Goal: Transaction & Acquisition: Purchase product/service

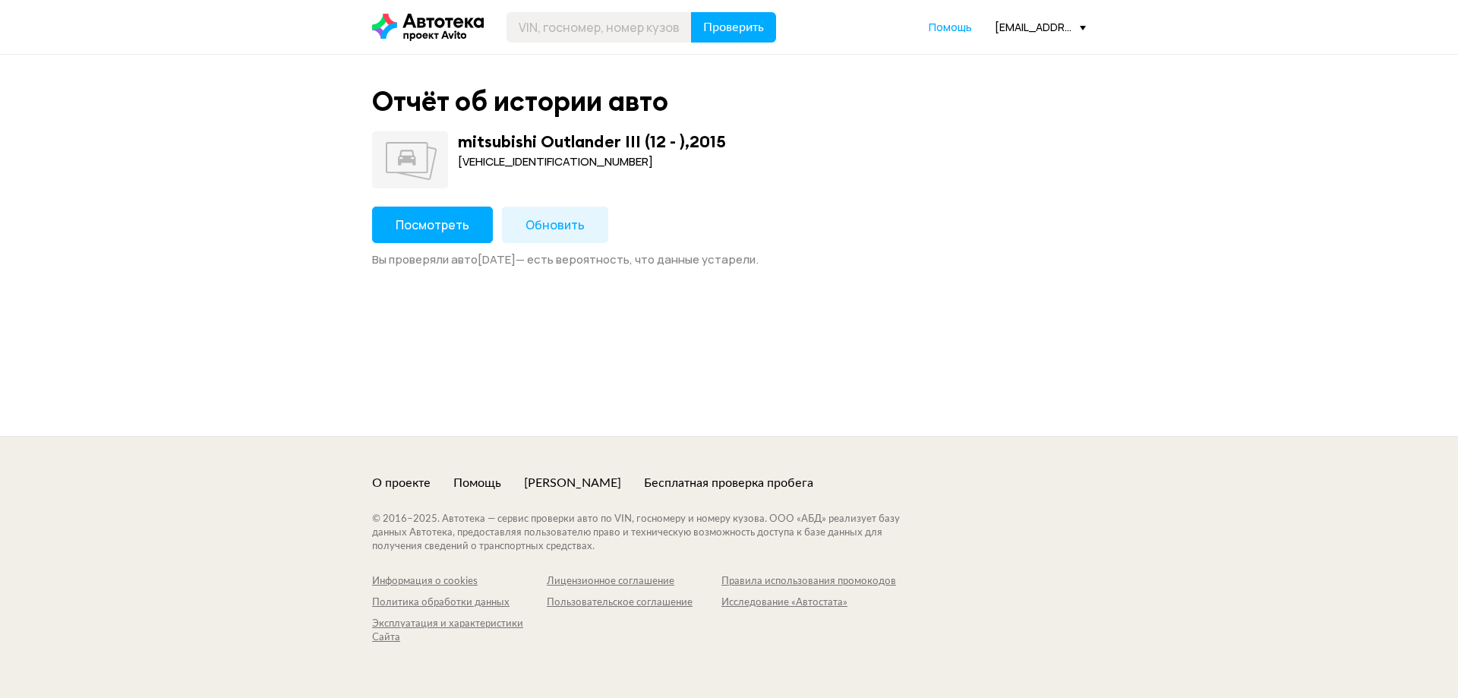
click at [437, 224] on span "Посмотреть" at bounding box center [433, 224] width 74 height 17
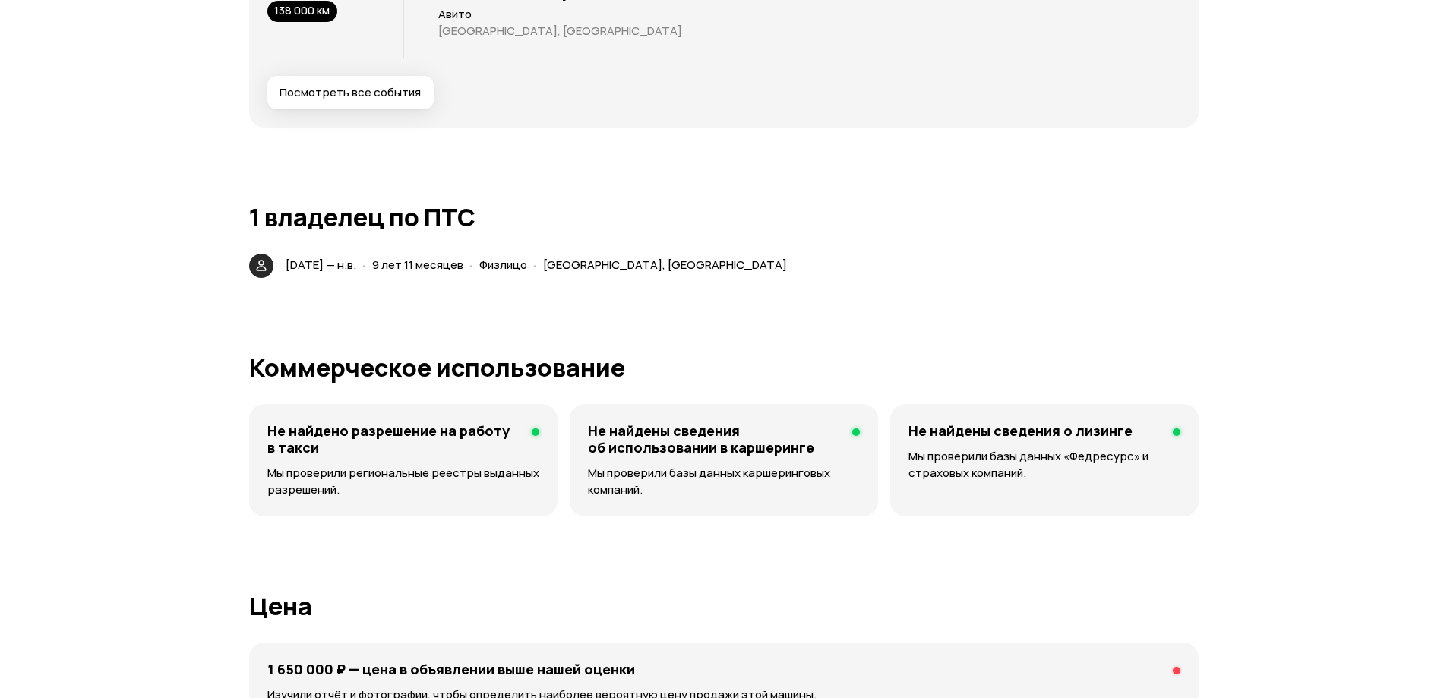
scroll to position [3417, 0]
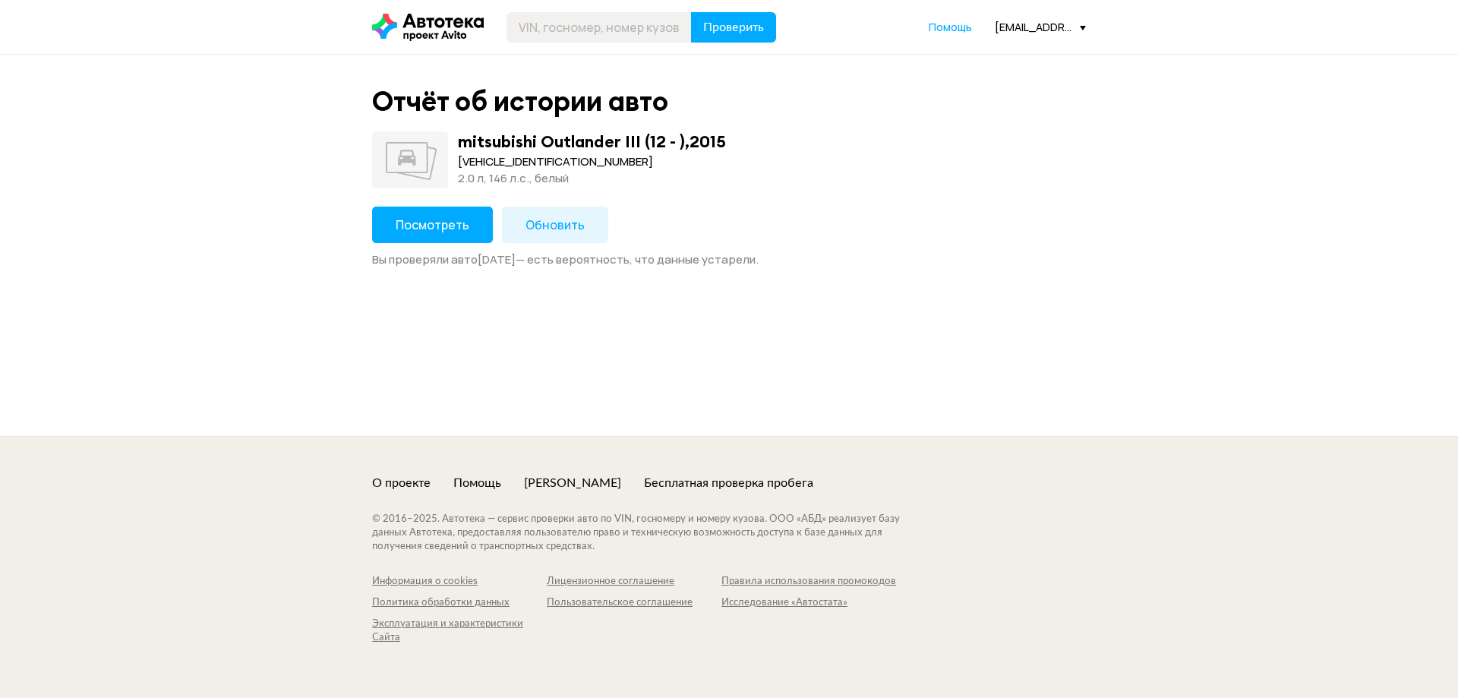
click at [436, 226] on span "Посмотреть" at bounding box center [433, 224] width 74 height 17
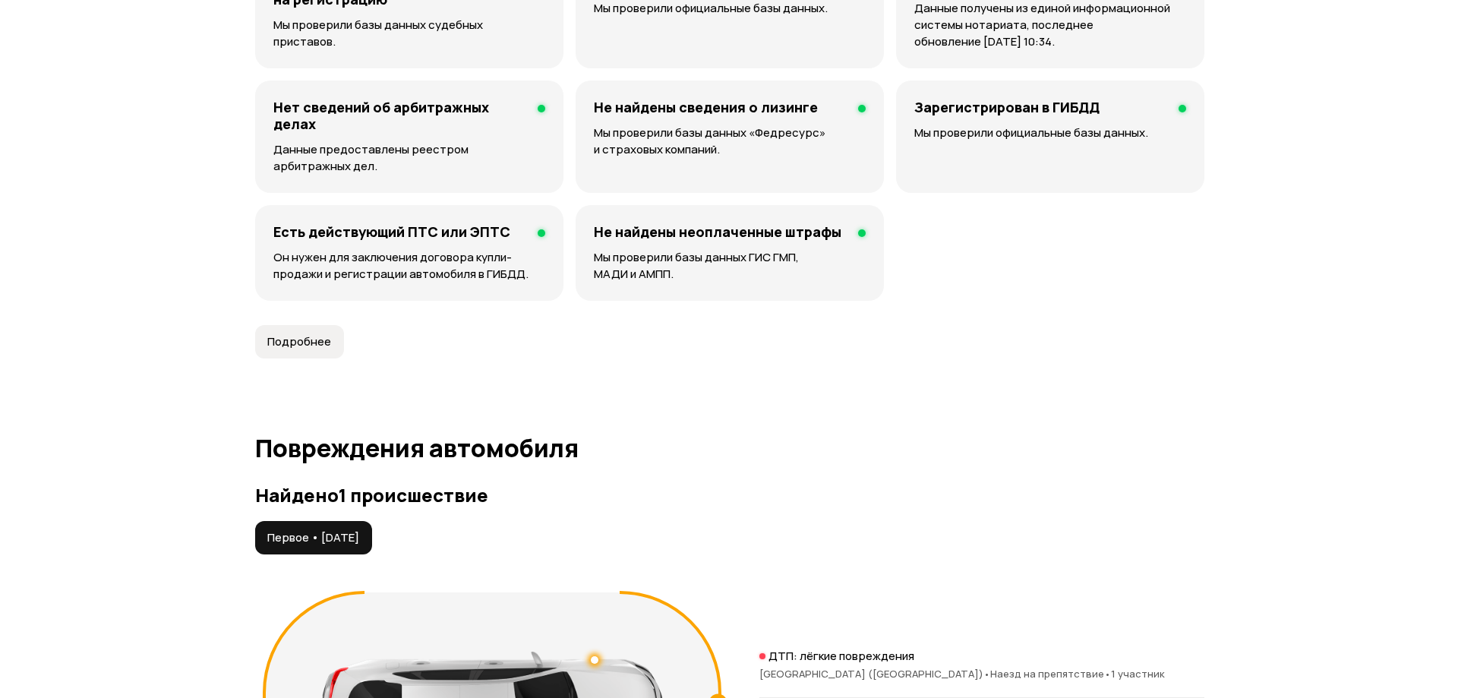
scroll to position [1443, 0]
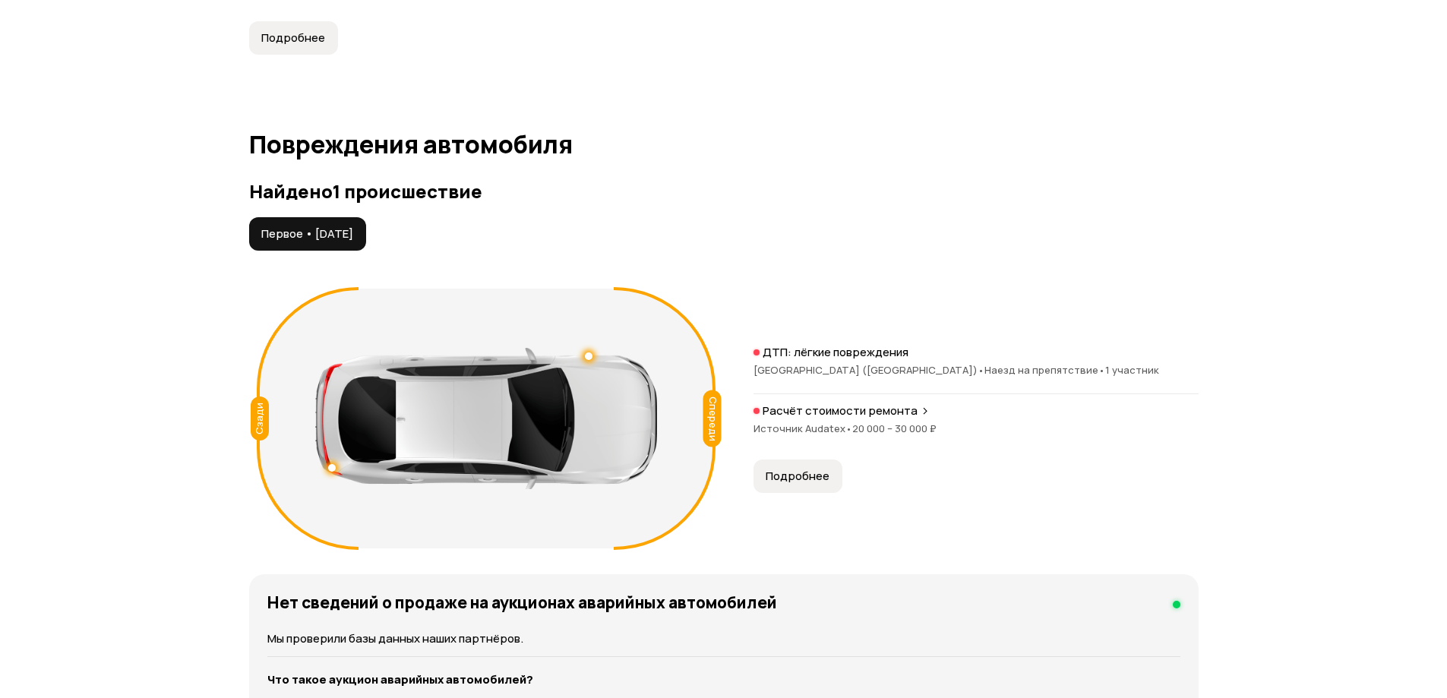
click at [862, 417] on p "Расчёт стоимости ремонта" at bounding box center [839, 410] width 155 height 15
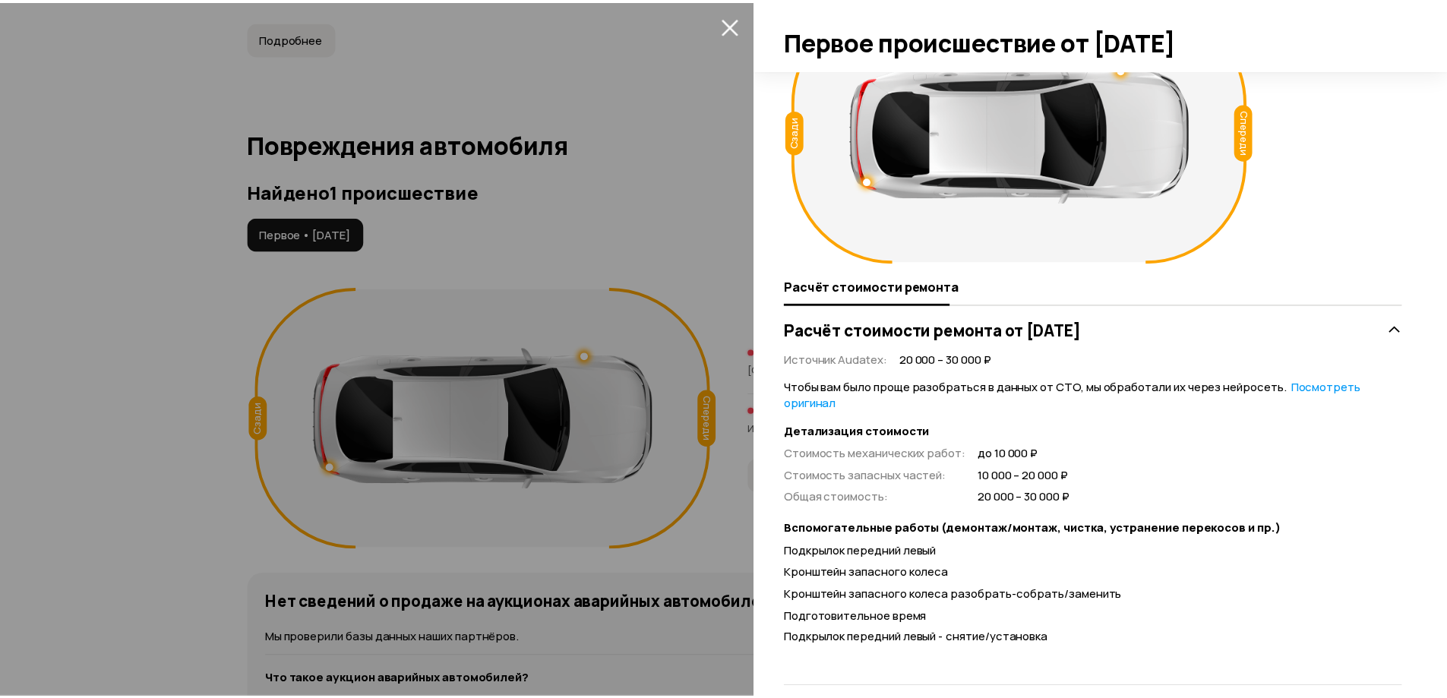
scroll to position [0, 0]
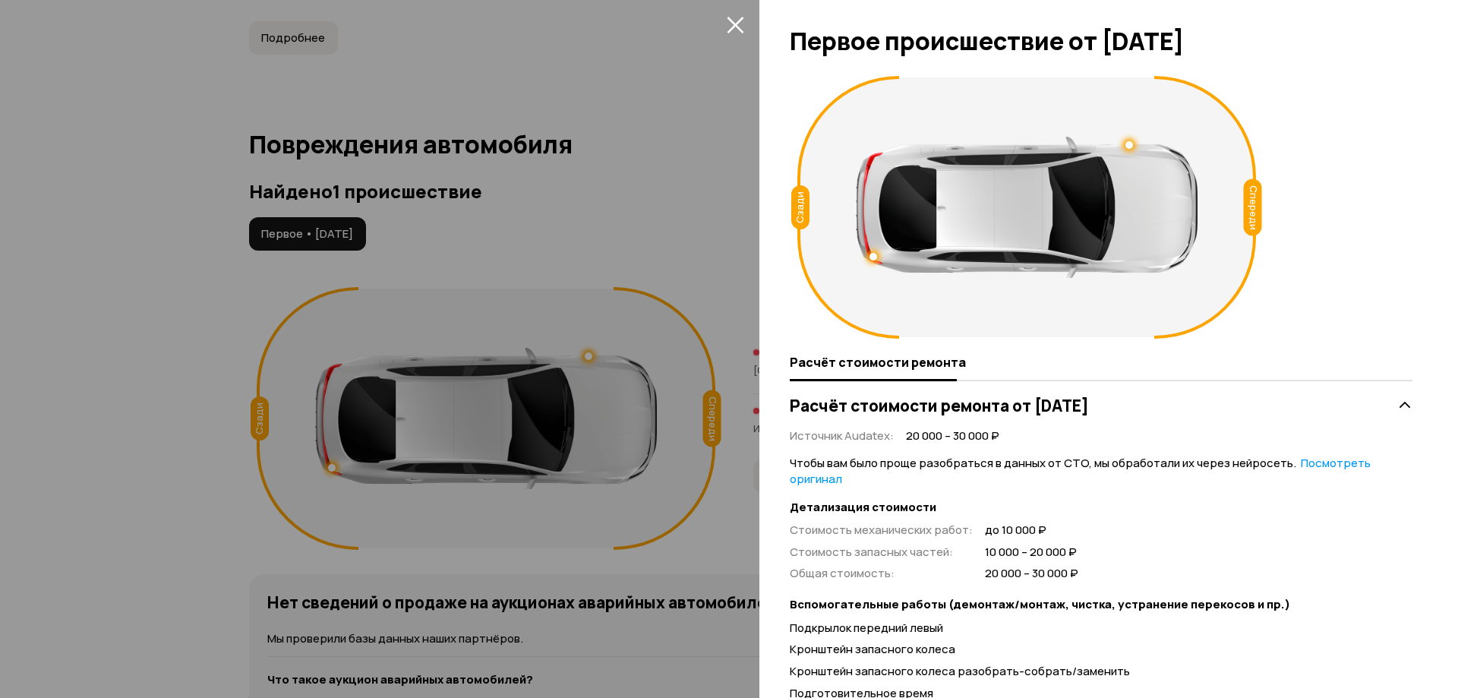
click at [737, 27] on icon "закрыть" at bounding box center [735, 25] width 17 height 17
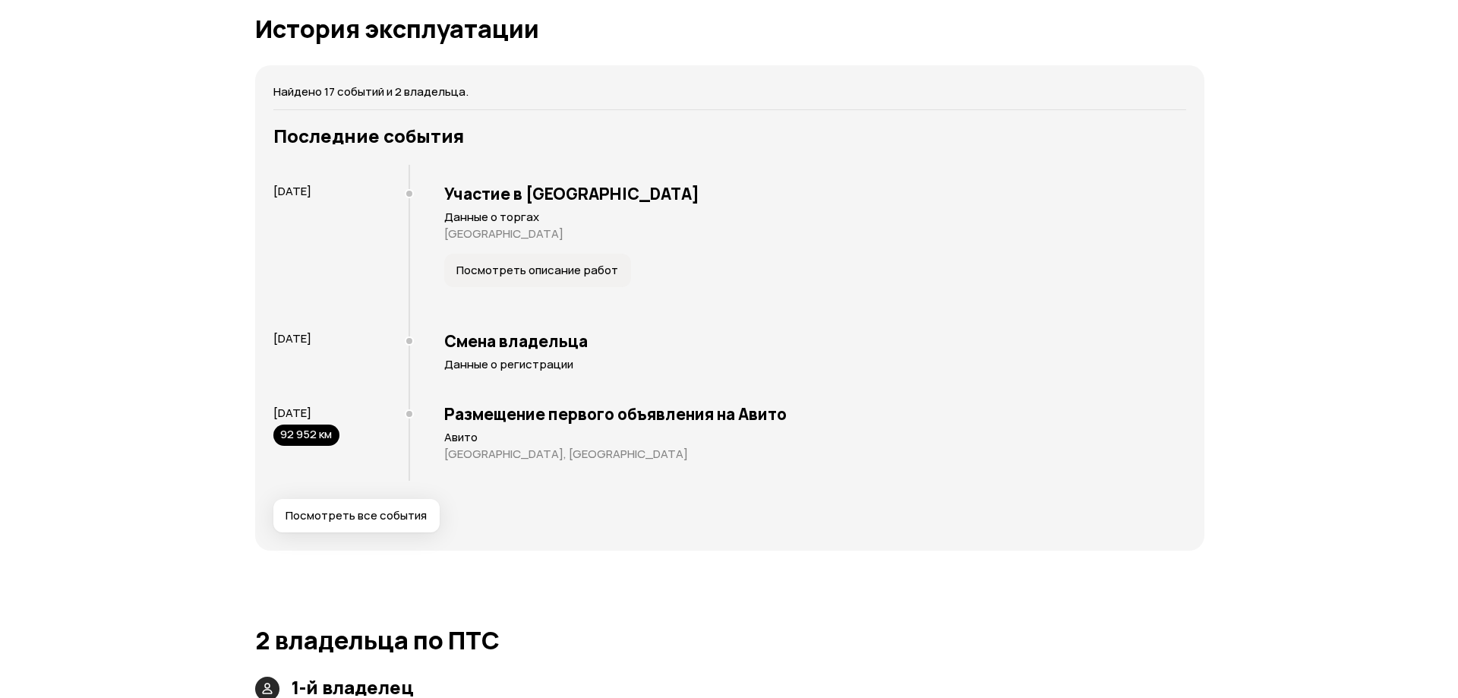
scroll to position [2962, 0]
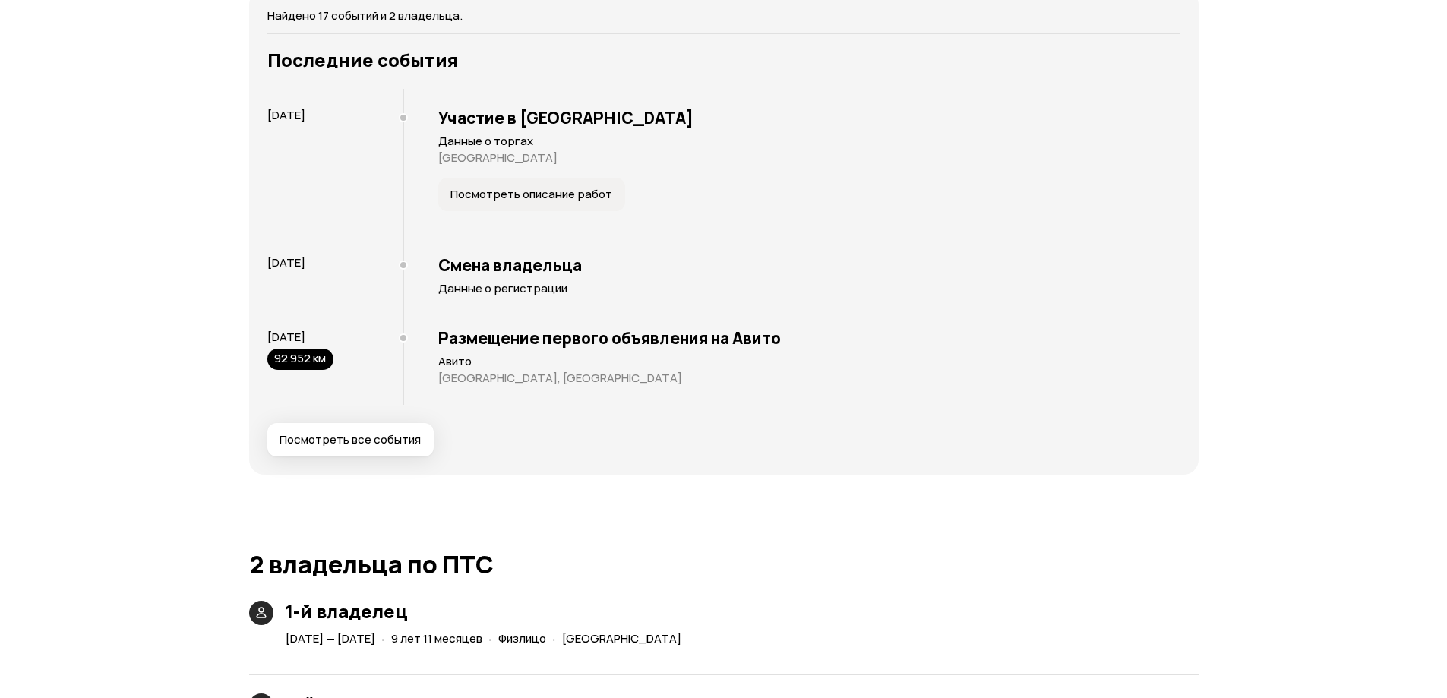
click at [559, 194] on span "Посмотреть описание работ" at bounding box center [531, 194] width 162 height 15
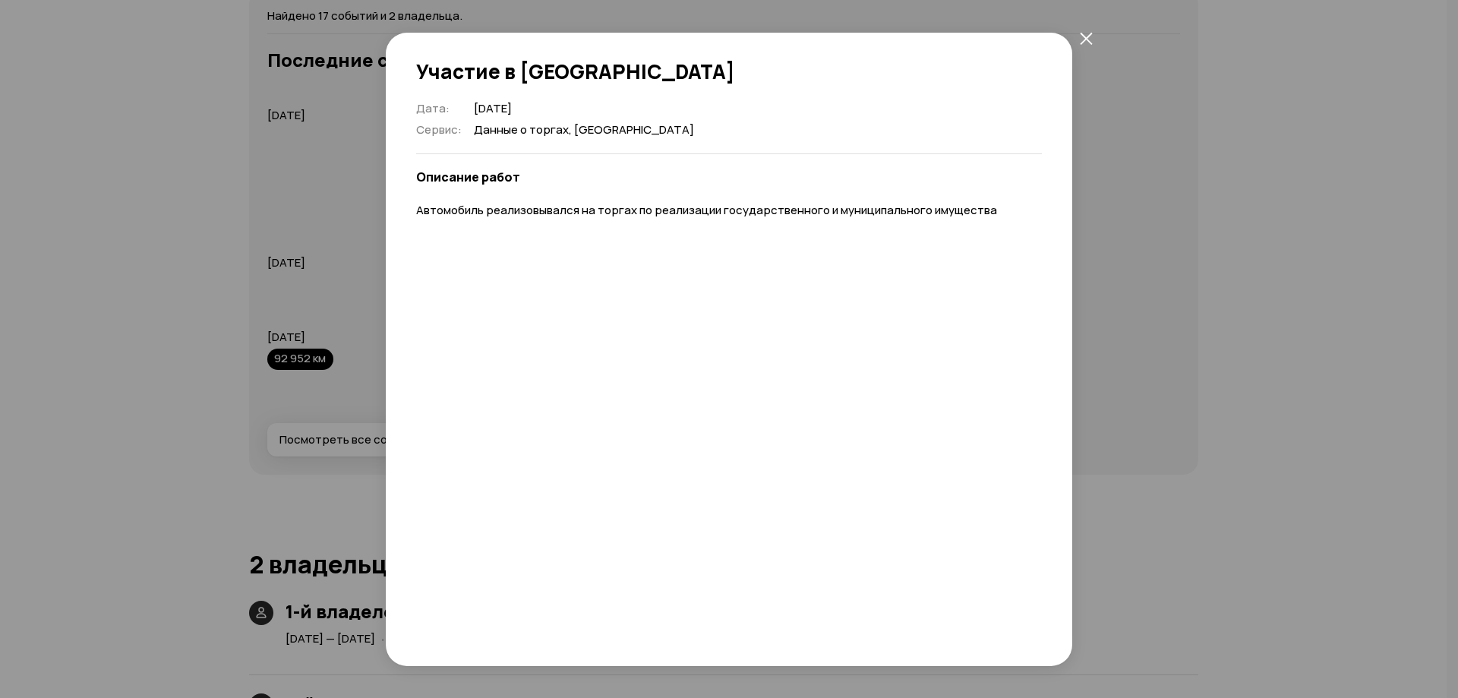
click at [1081, 36] on icon "закрыть" at bounding box center [1086, 38] width 13 height 13
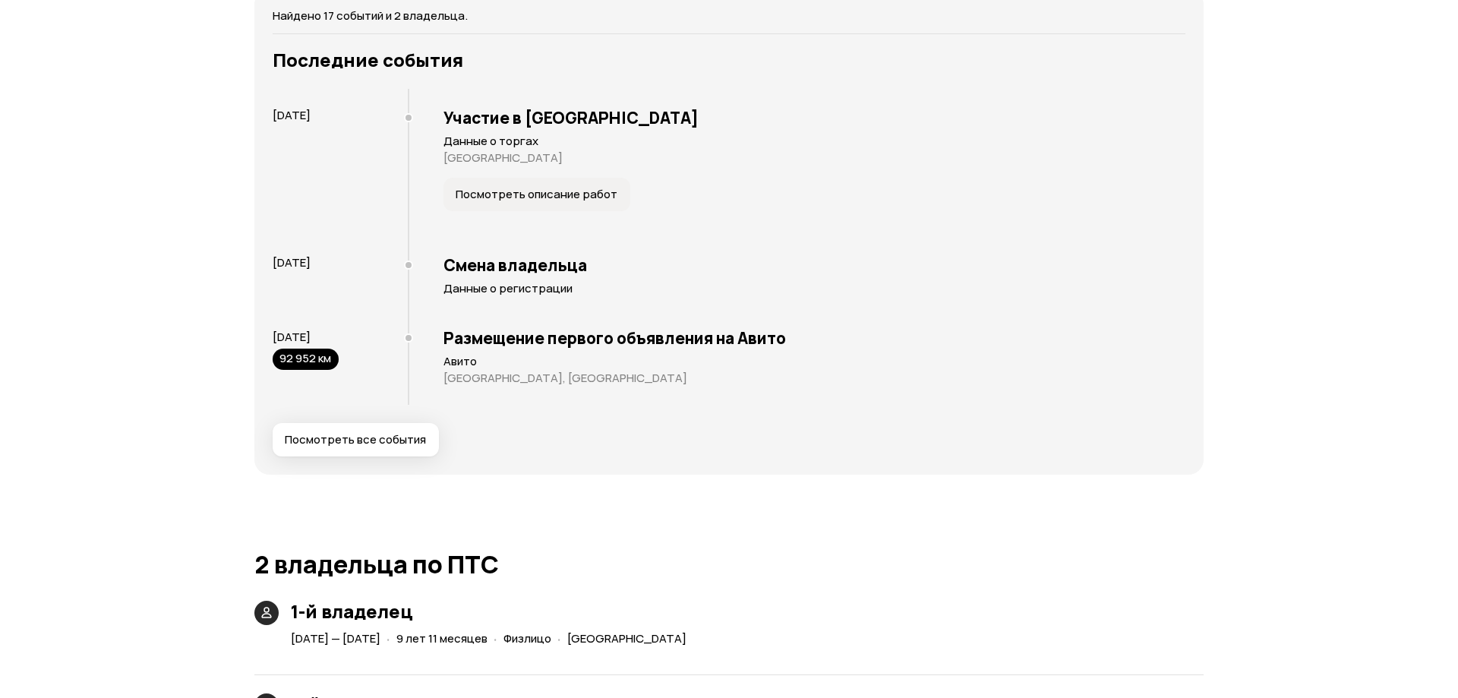
click at [866, 344] on h3 "Размещение первого объявления на Авито" at bounding box center [815, 338] width 742 height 20
click at [377, 434] on span "Посмотреть все события" at bounding box center [355, 439] width 141 height 15
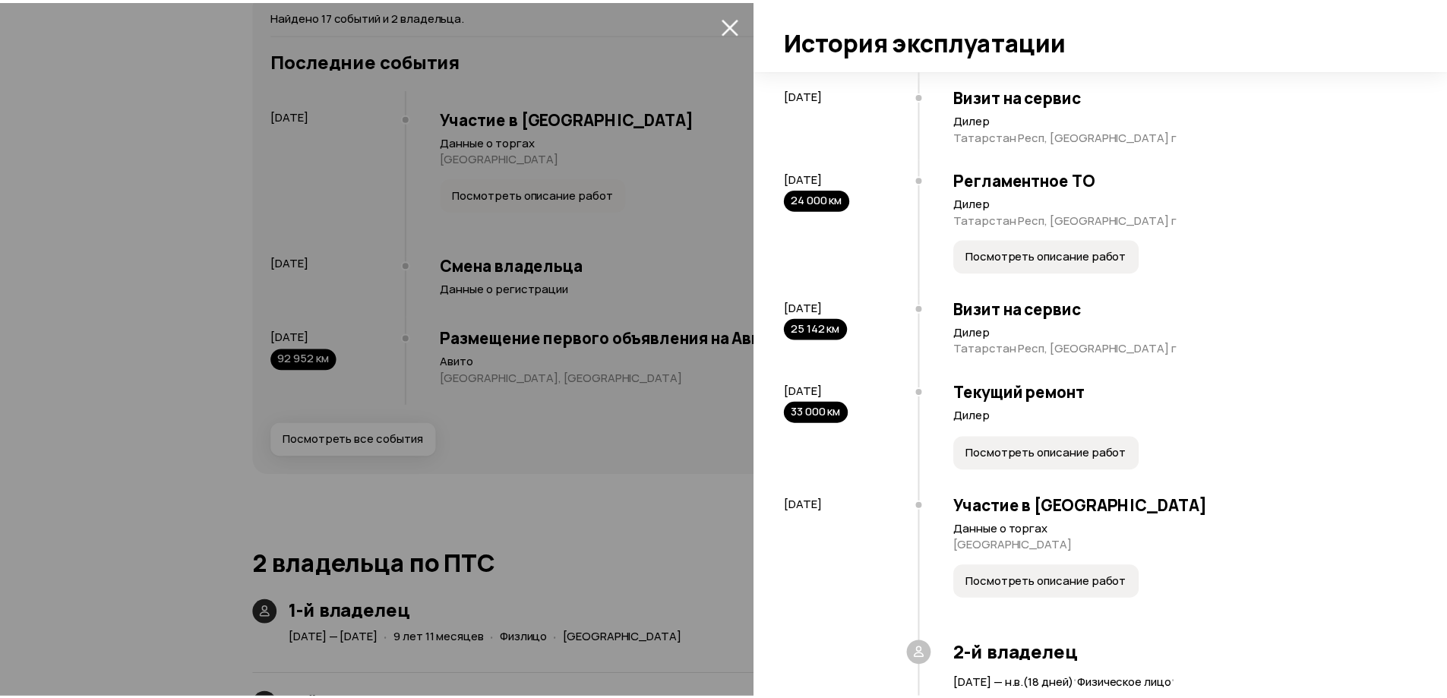
scroll to position [1324, 0]
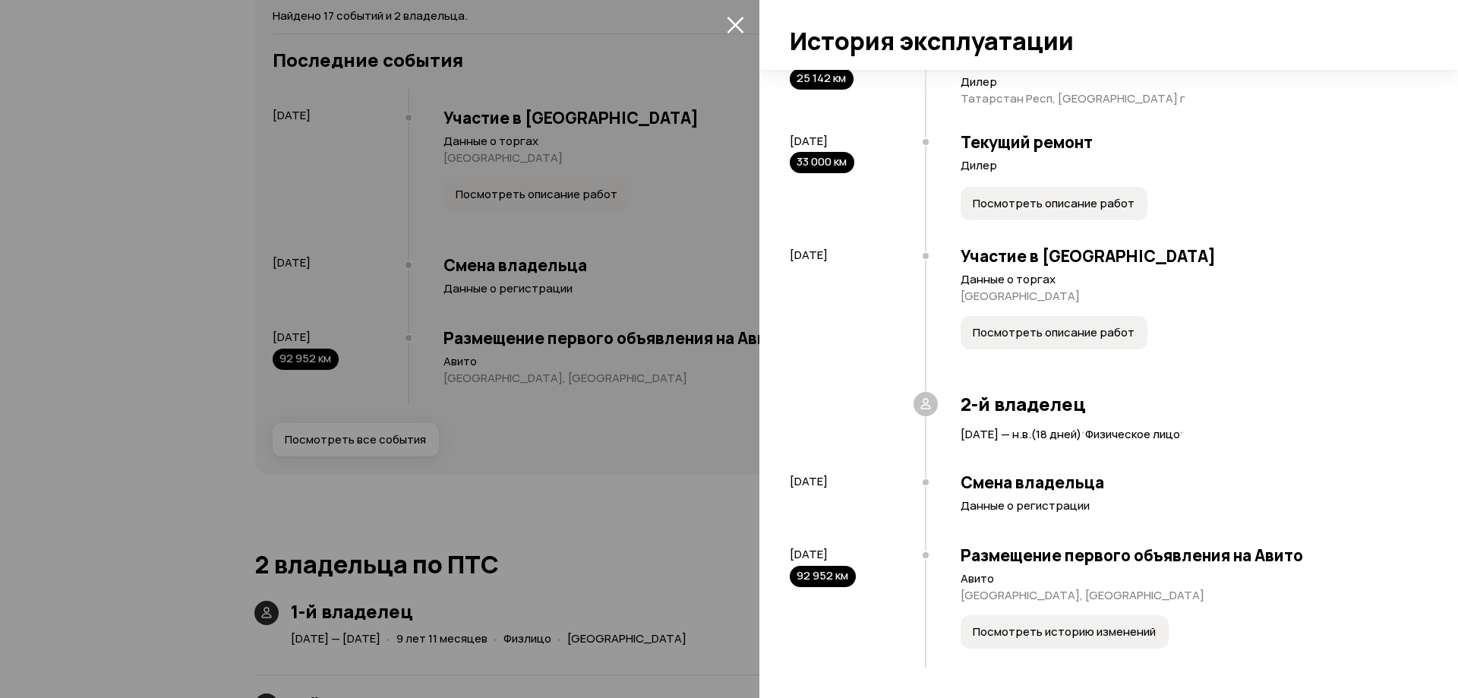
click at [674, 433] on div at bounding box center [729, 349] width 1458 height 698
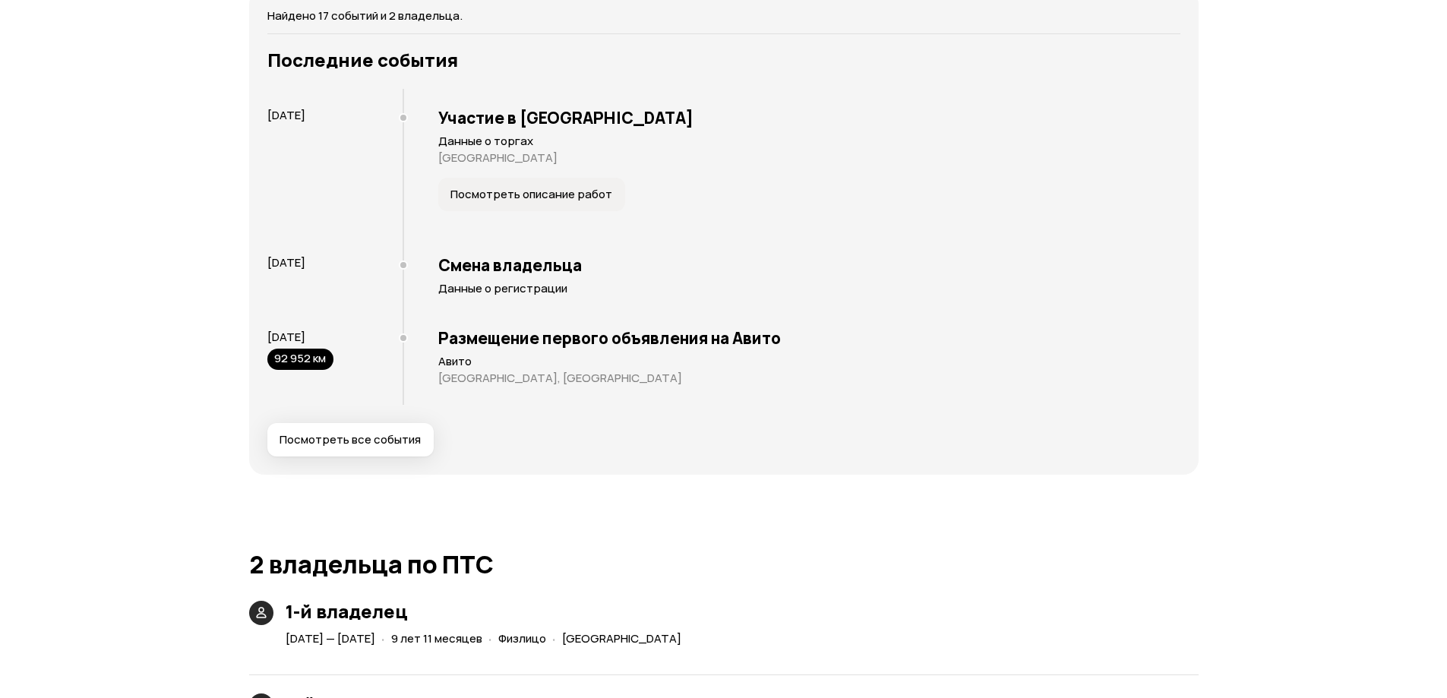
click at [603, 510] on div "Юридические риски Судя по нашим данным, это юридически чистый автомобиль: вы см…" at bounding box center [723, 391] width 949 height 4752
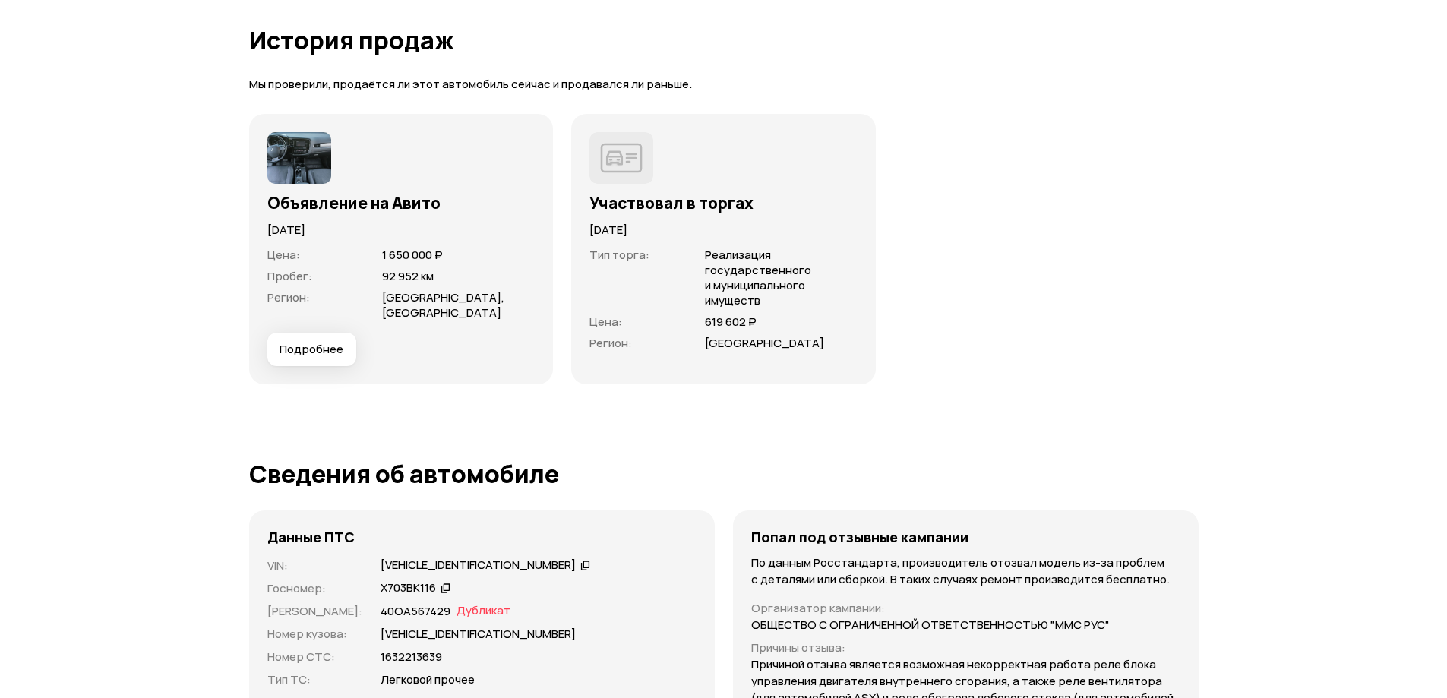
scroll to position [4405, 0]
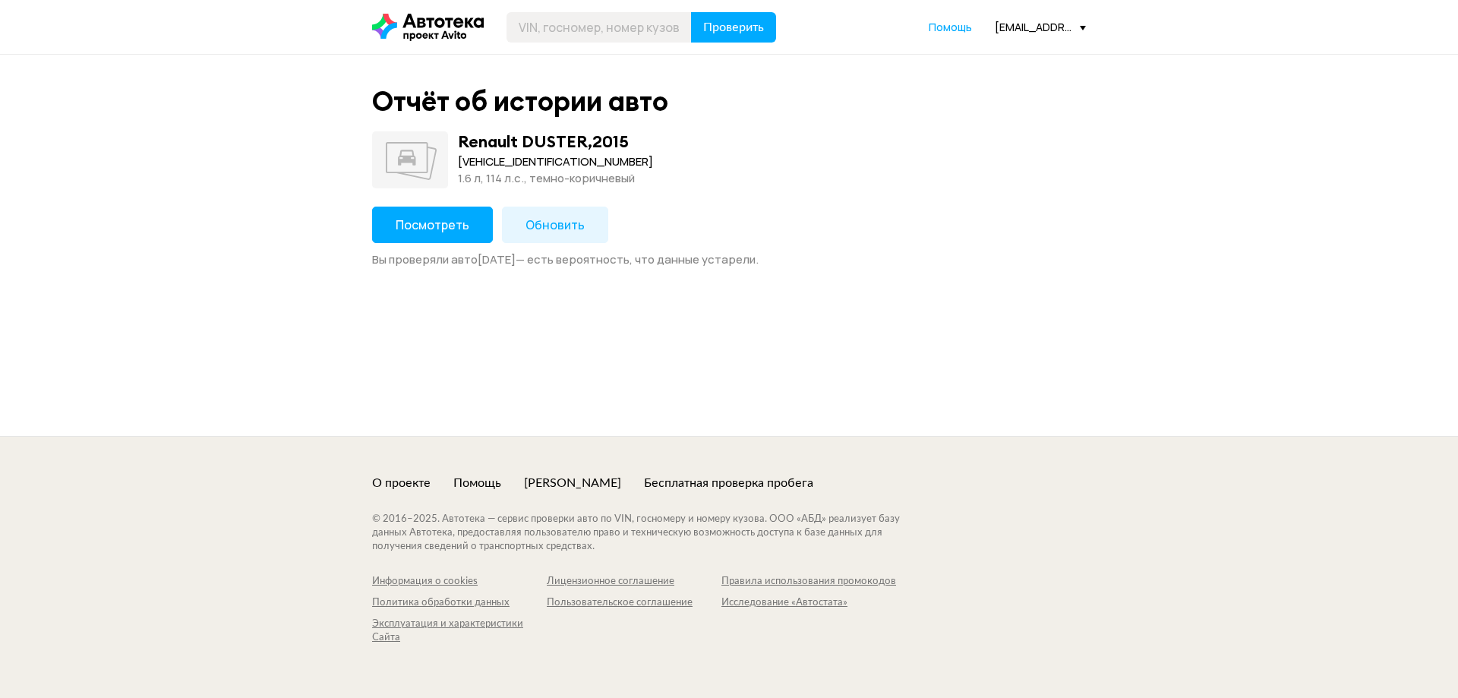
click at [454, 216] on span "Посмотреть" at bounding box center [433, 224] width 74 height 17
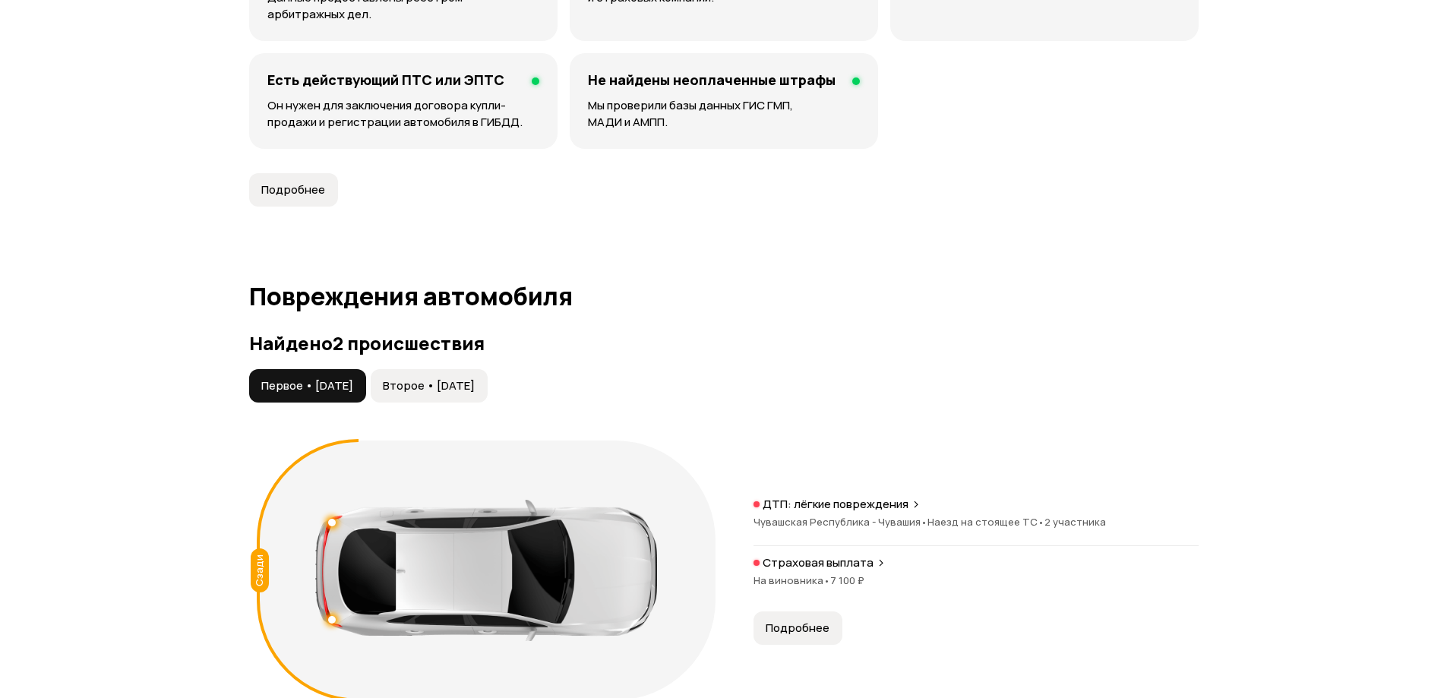
scroll to position [1443, 0]
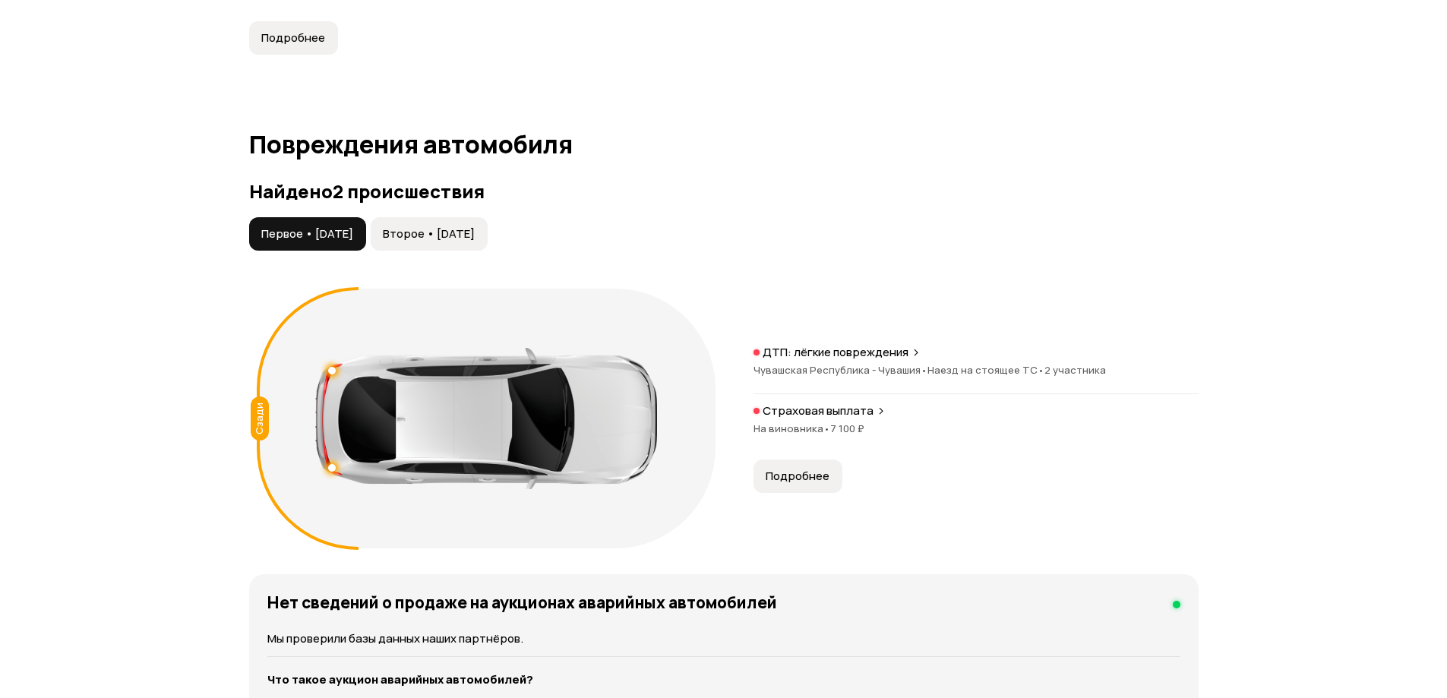
click at [475, 235] on span "Второе • 31 май 2024" at bounding box center [429, 233] width 92 height 15
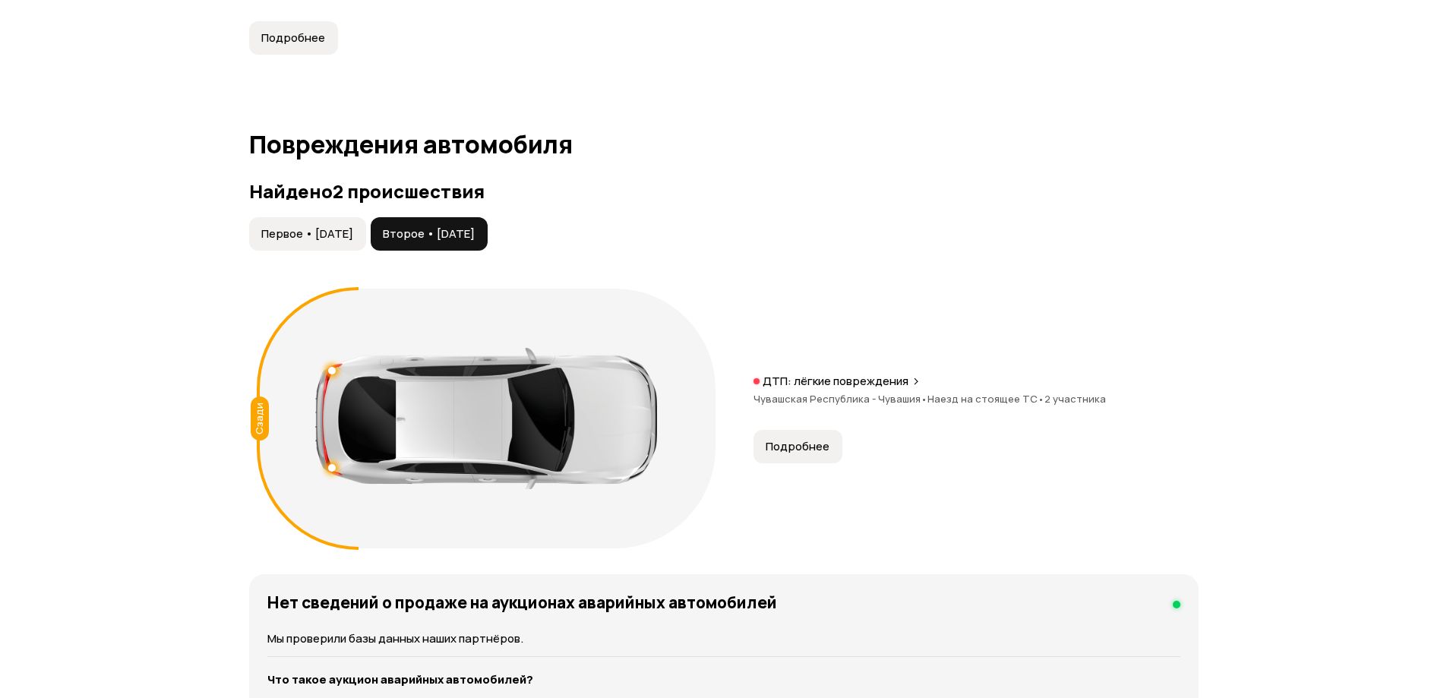
click at [812, 402] on span "Чувашская Республика - Чувашия •" at bounding box center [840, 399] width 174 height 14
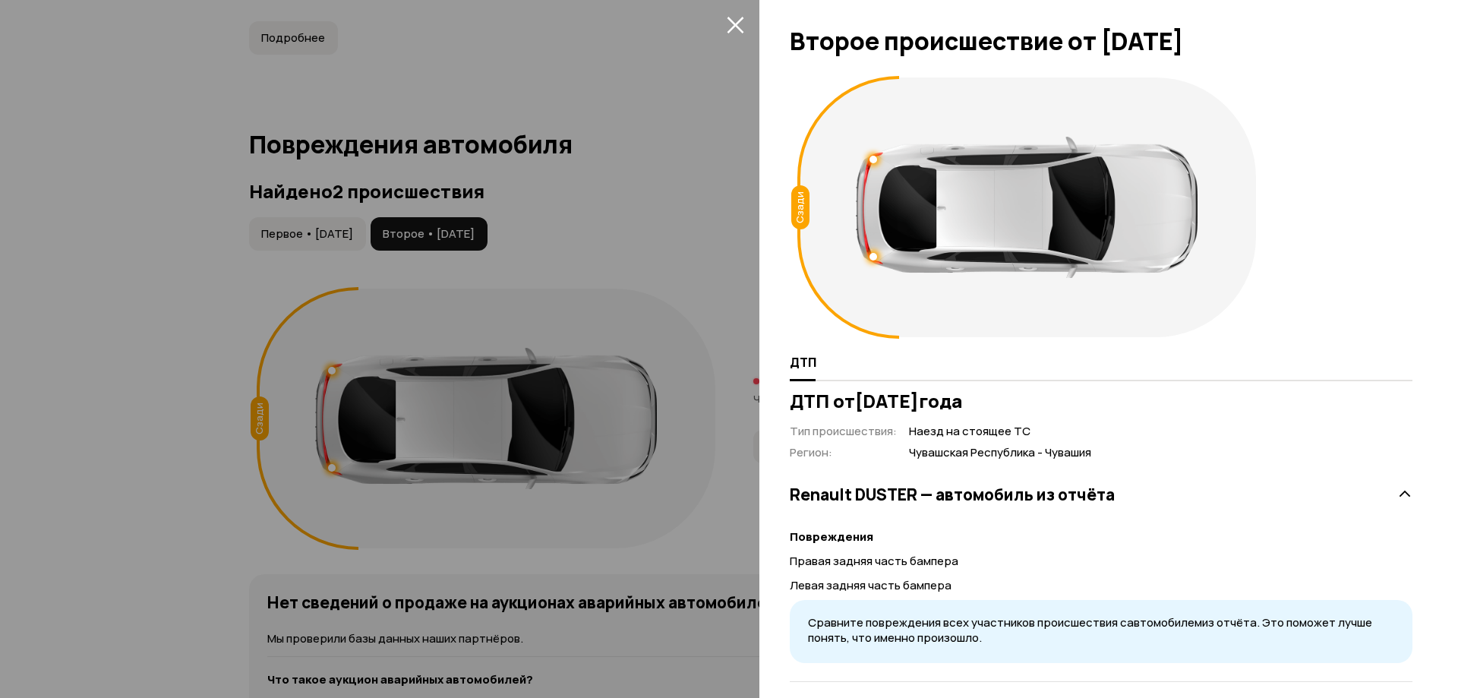
click at [733, 21] on icon "закрыть" at bounding box center [735, 24] width 17 height 17
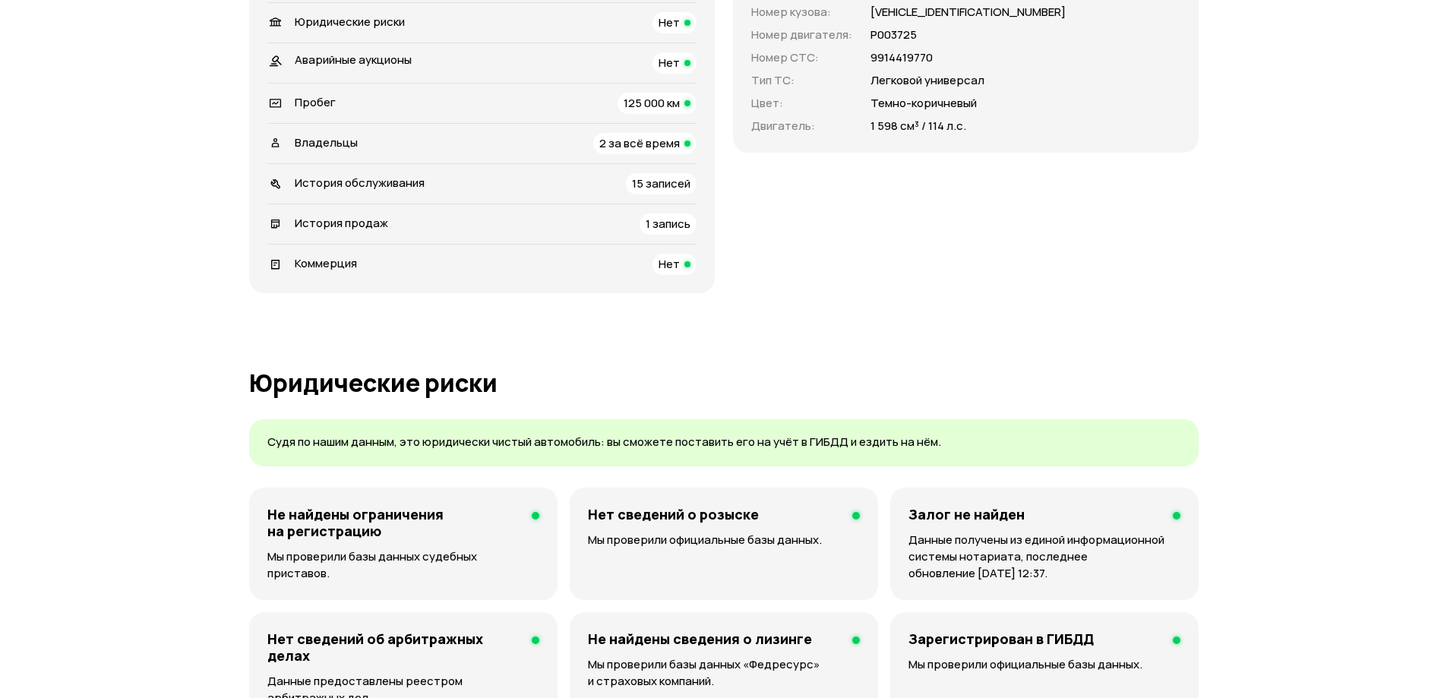
scroll to position [0, 0]
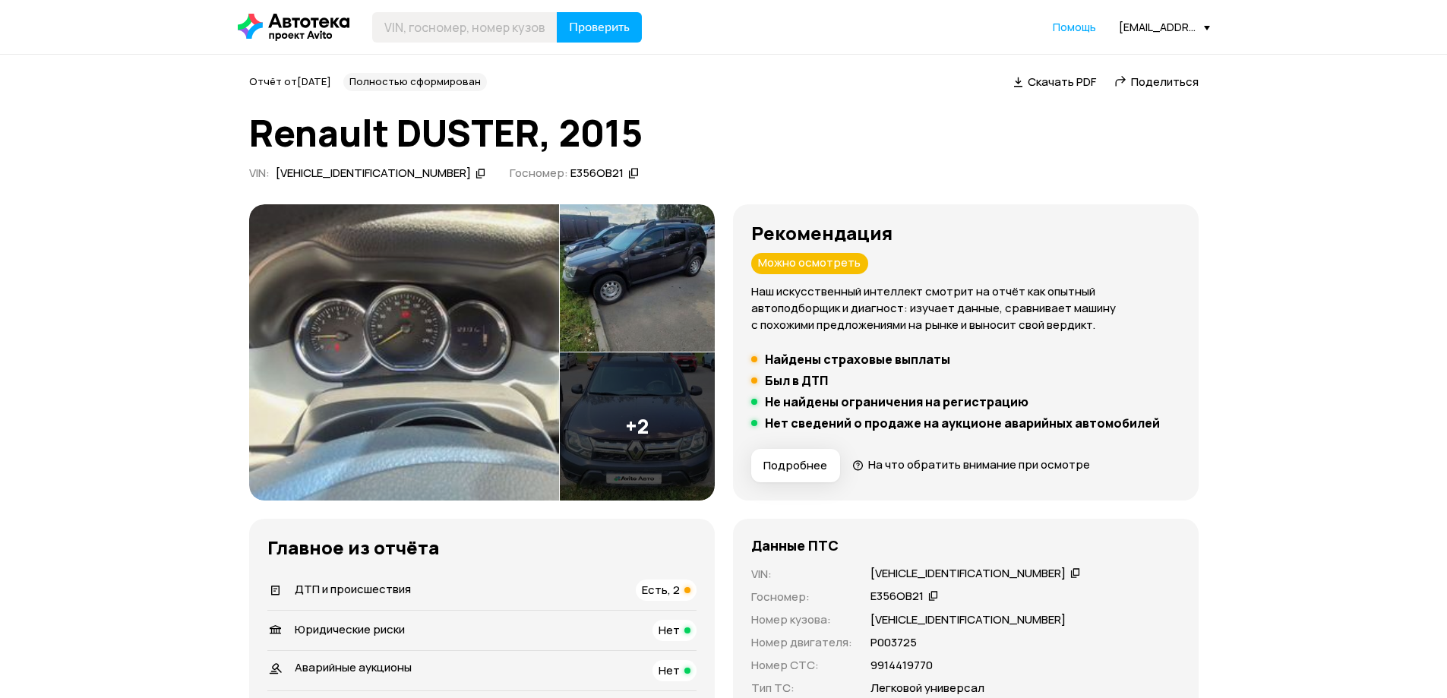
click at [516, 332] on img at bounding box center [404, 352] width 310 height 296
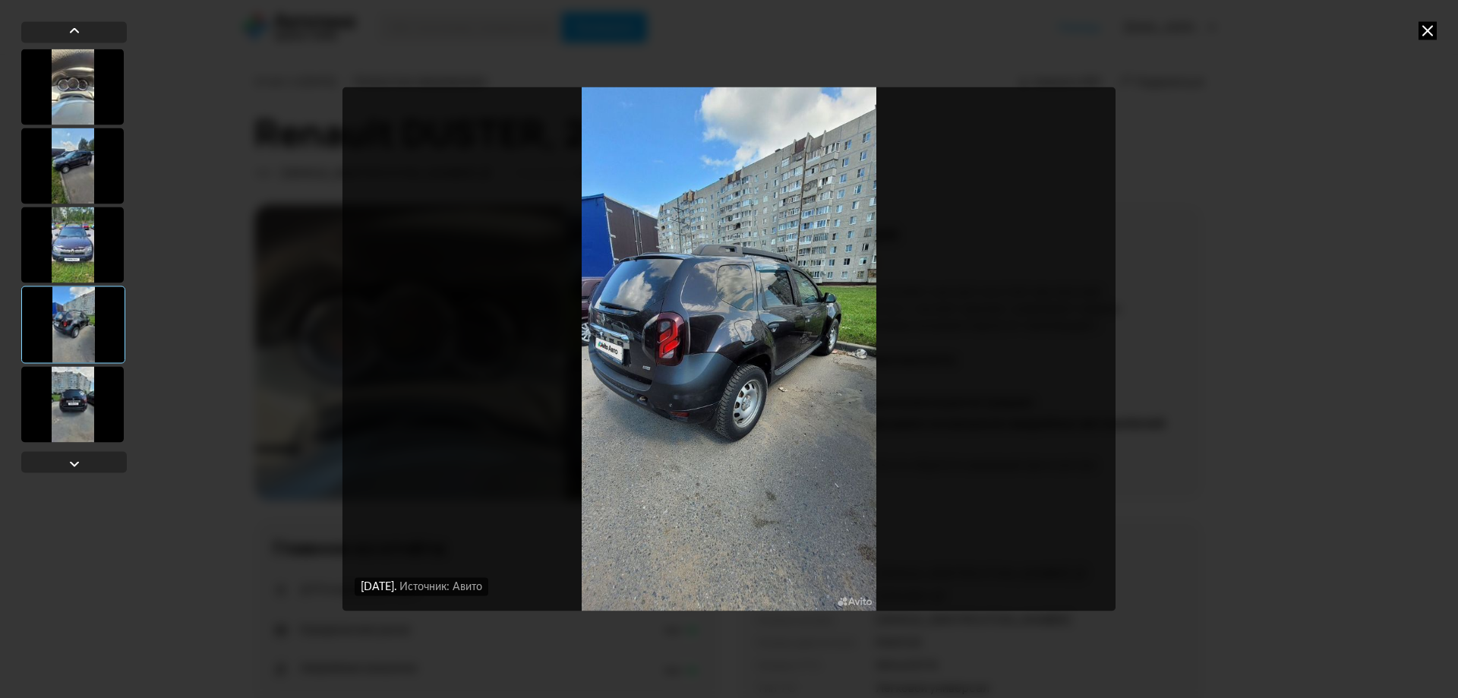
click at [1416, 33] on div "15 июля 2025 года Источник: Авито 15 июля 2025 года Источник: Авито 15 июля 202…" at bounding box center [729, 349] width 1458 height 698
click at [1423, 30] on icon at bounding box center [1428, 30] width 18 height 18
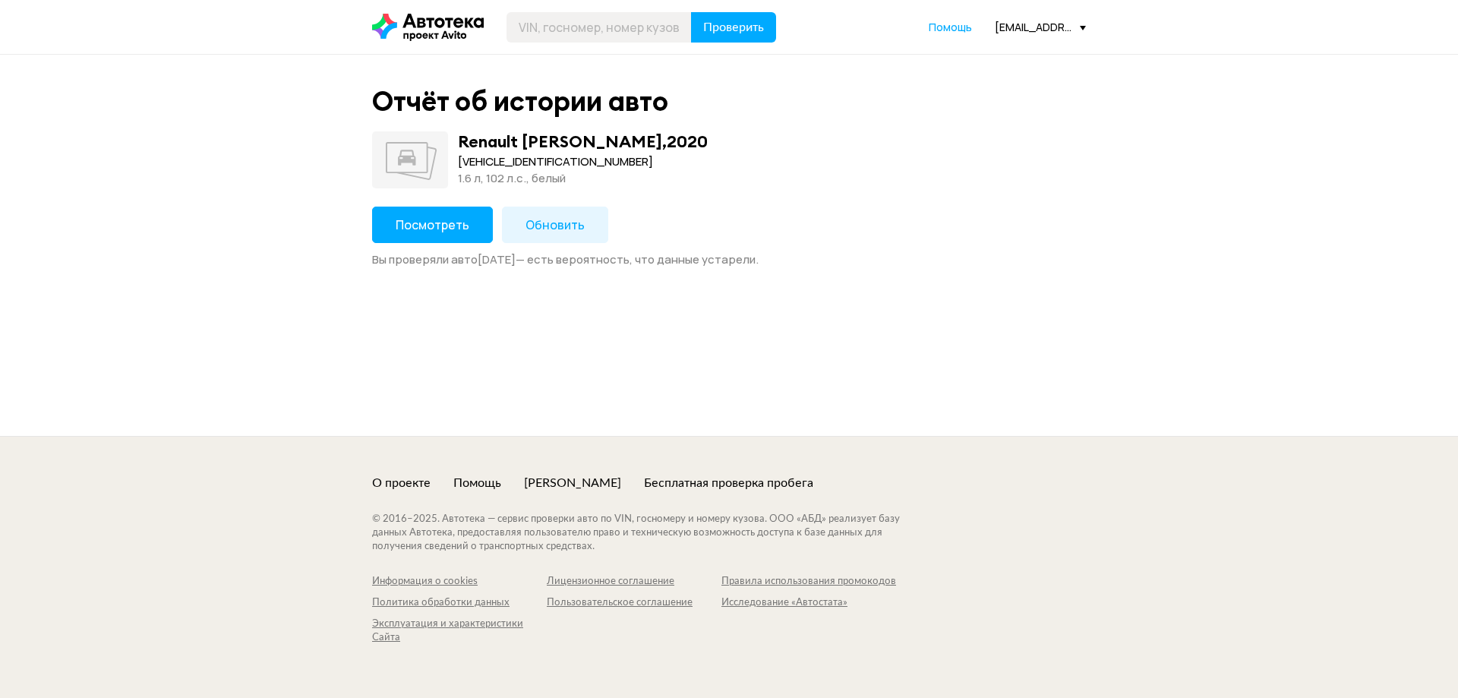
click at [421, 226] on span "Посмотреть" at bounding box center [433, 224] width 74 height 17
click at [449, 226] on span "Посмотреть" at bounding box center [433, 224] width 74 height 17
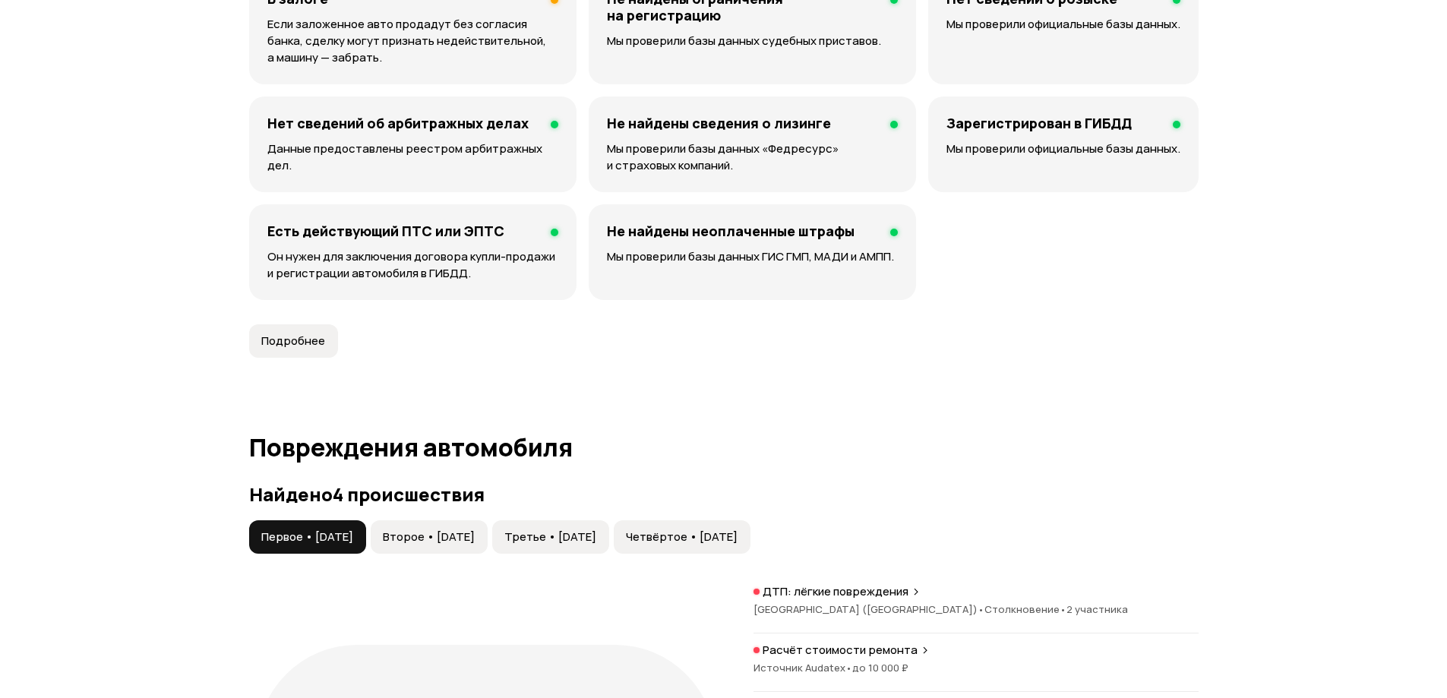
scroll to position [1519, 0]
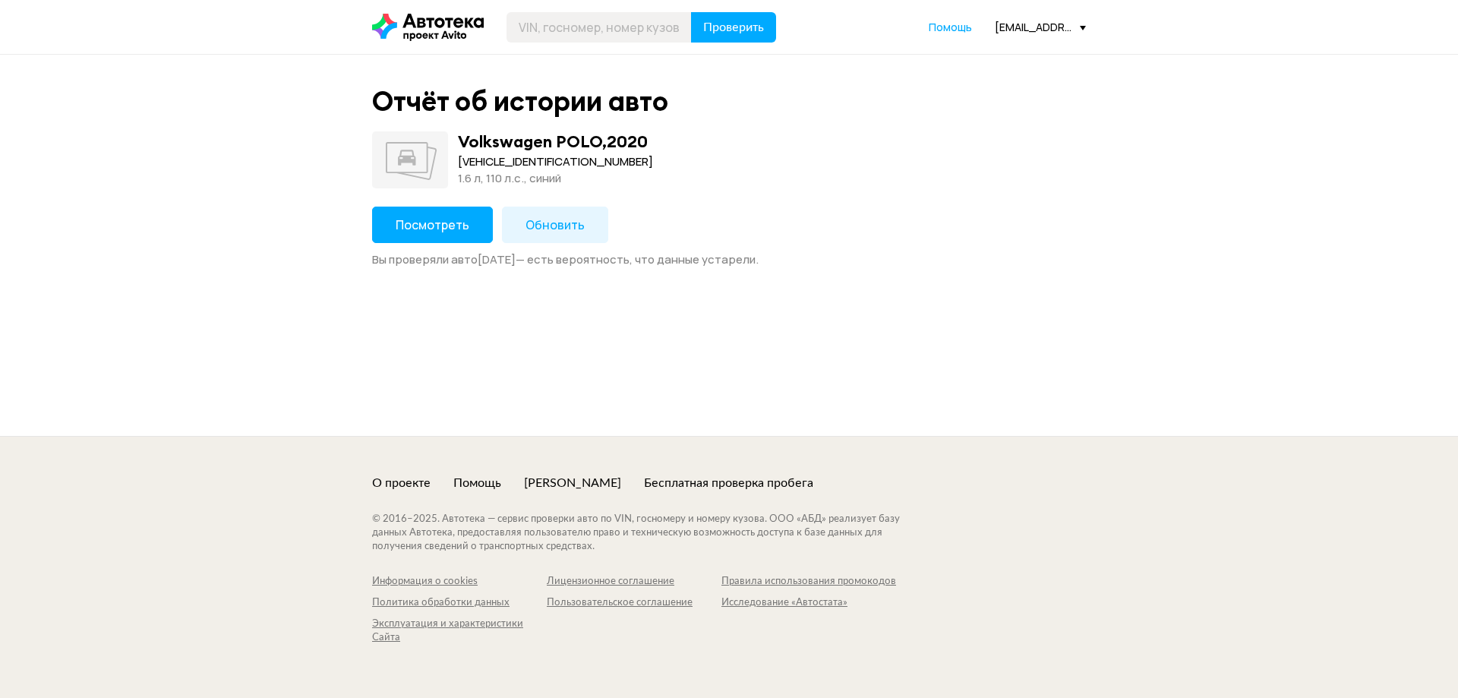
click at [403, 229] on span "Посмотреть" at bounding box center [433, 224] width 74 height 17
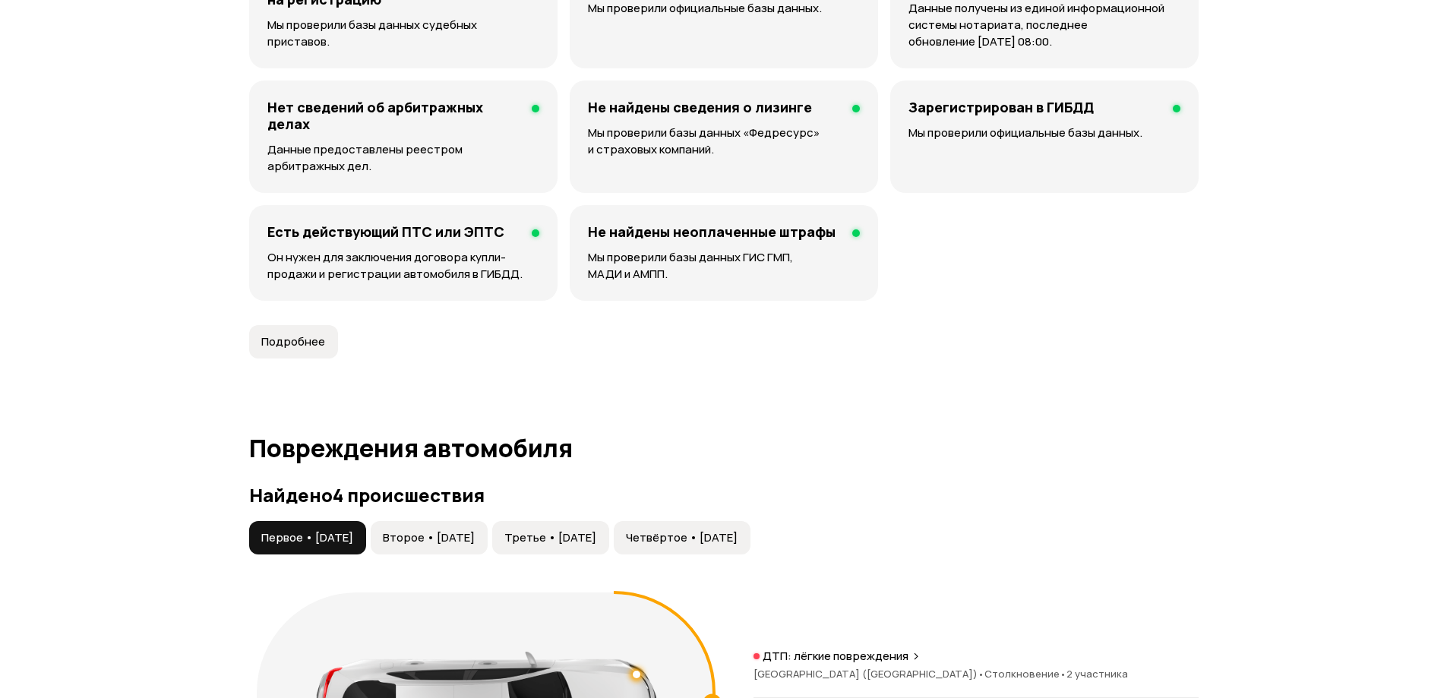
scroll to position [1291, 0]
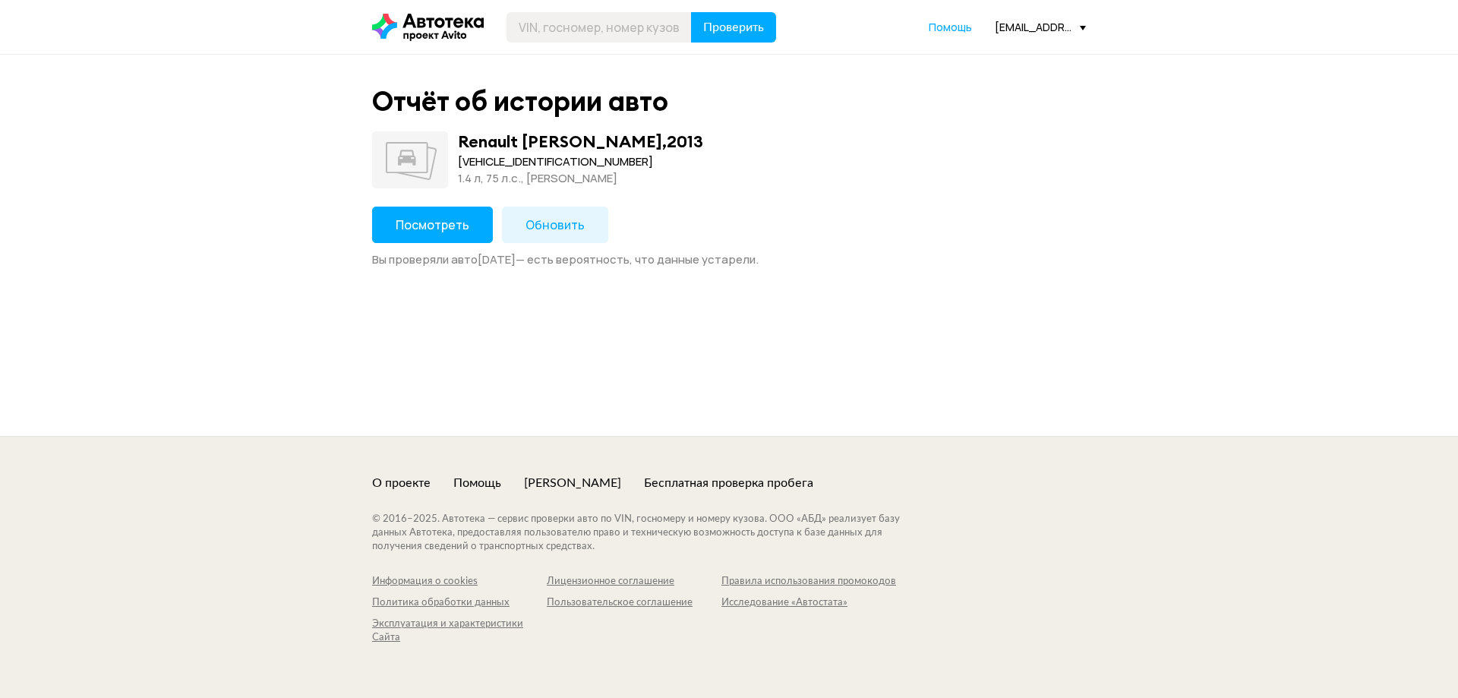
click at [453, 237] on button "Посмотреть" at bounding box center [432, 225] width 121 height 36
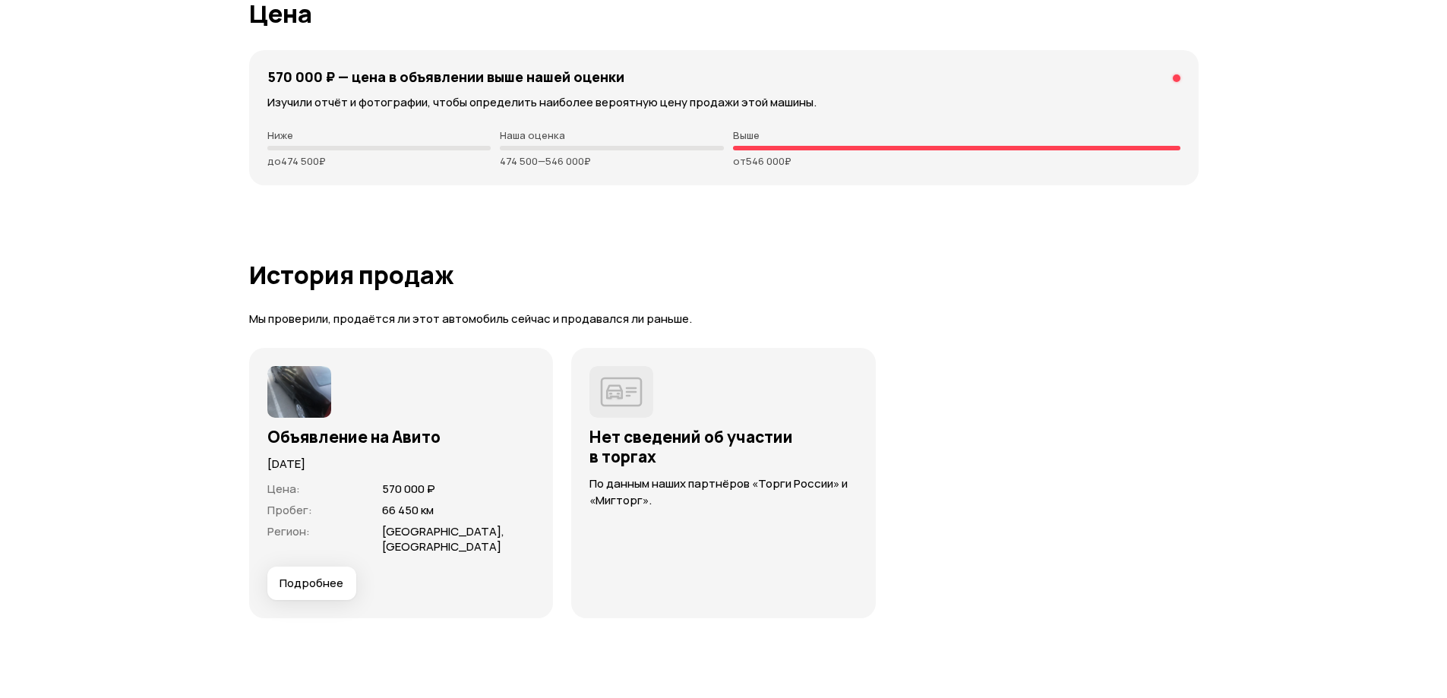
scroll to position [3797, 0]
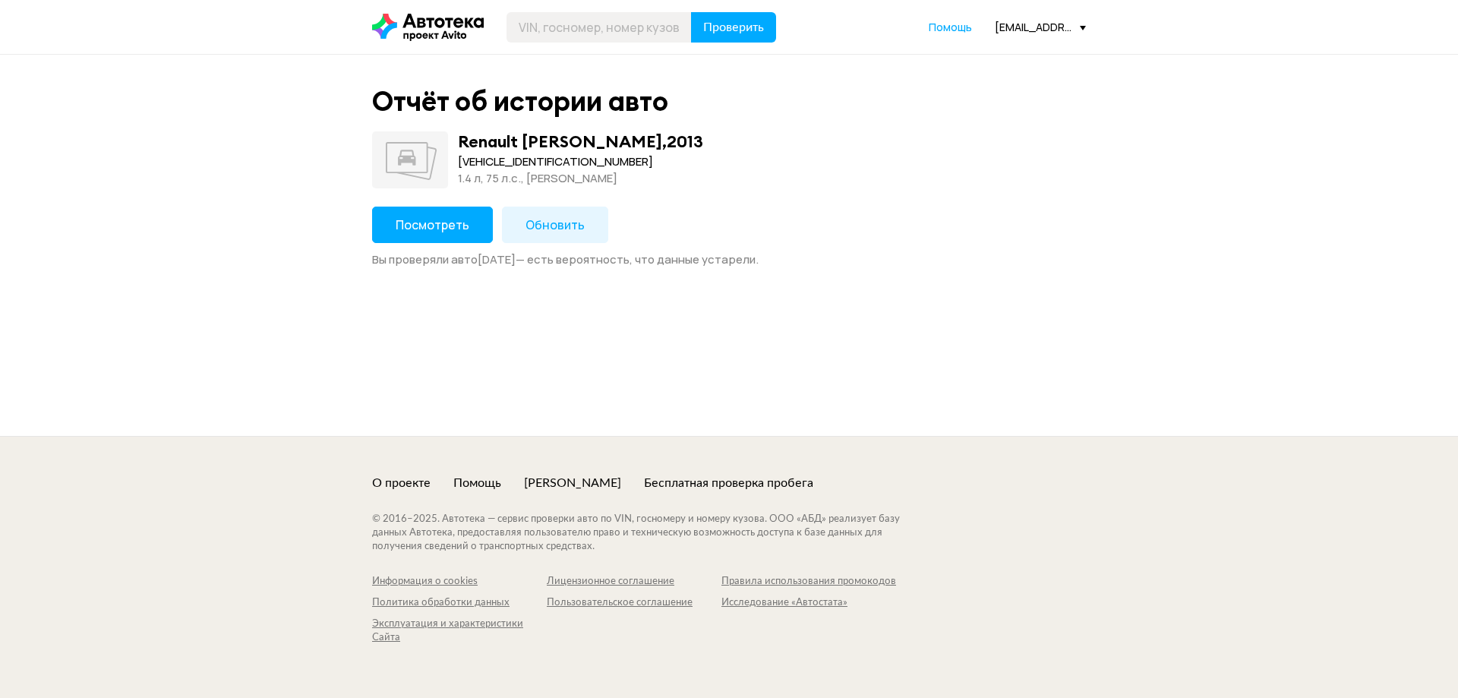
click at [545, 223] on span "Обновить" at bounding box center [555, 224] width 59 height 17
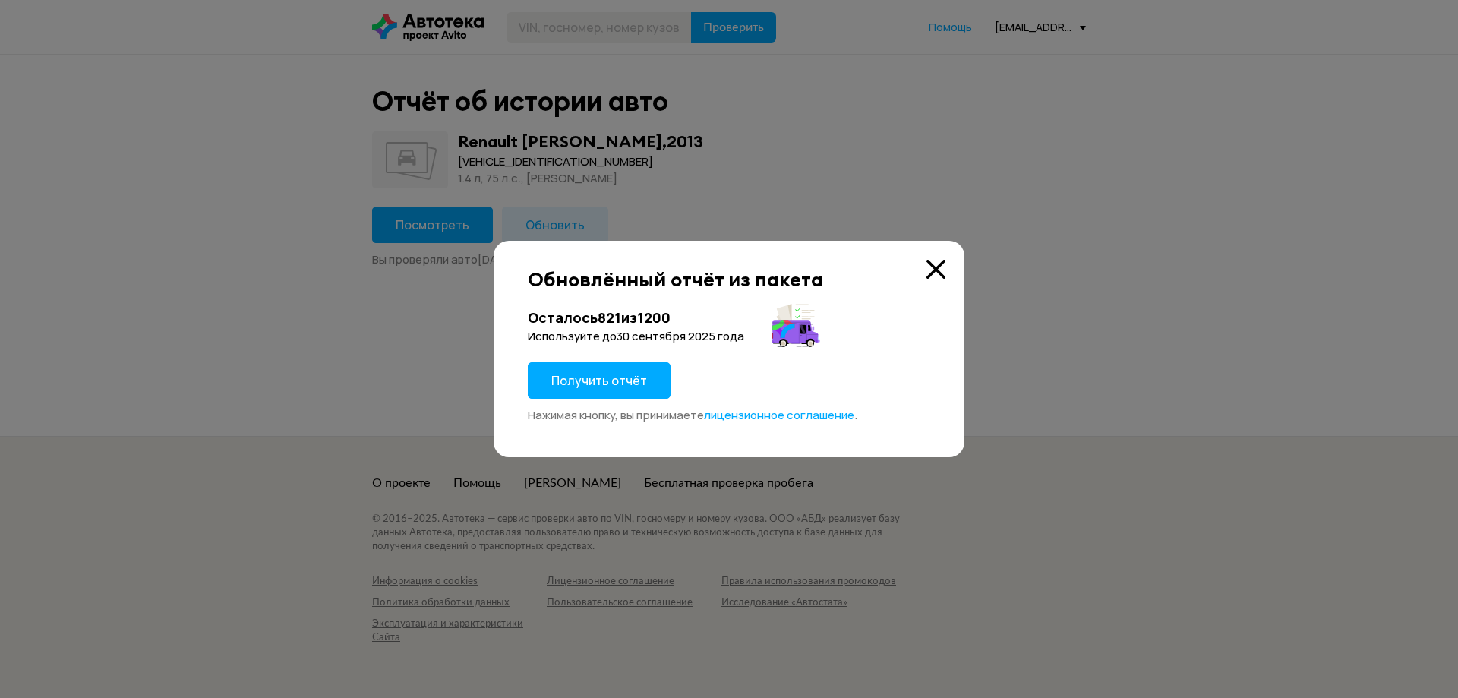
click at [628, 391] on button "Получить отчёт" at bounding box center [599, 380] width 143 height 36
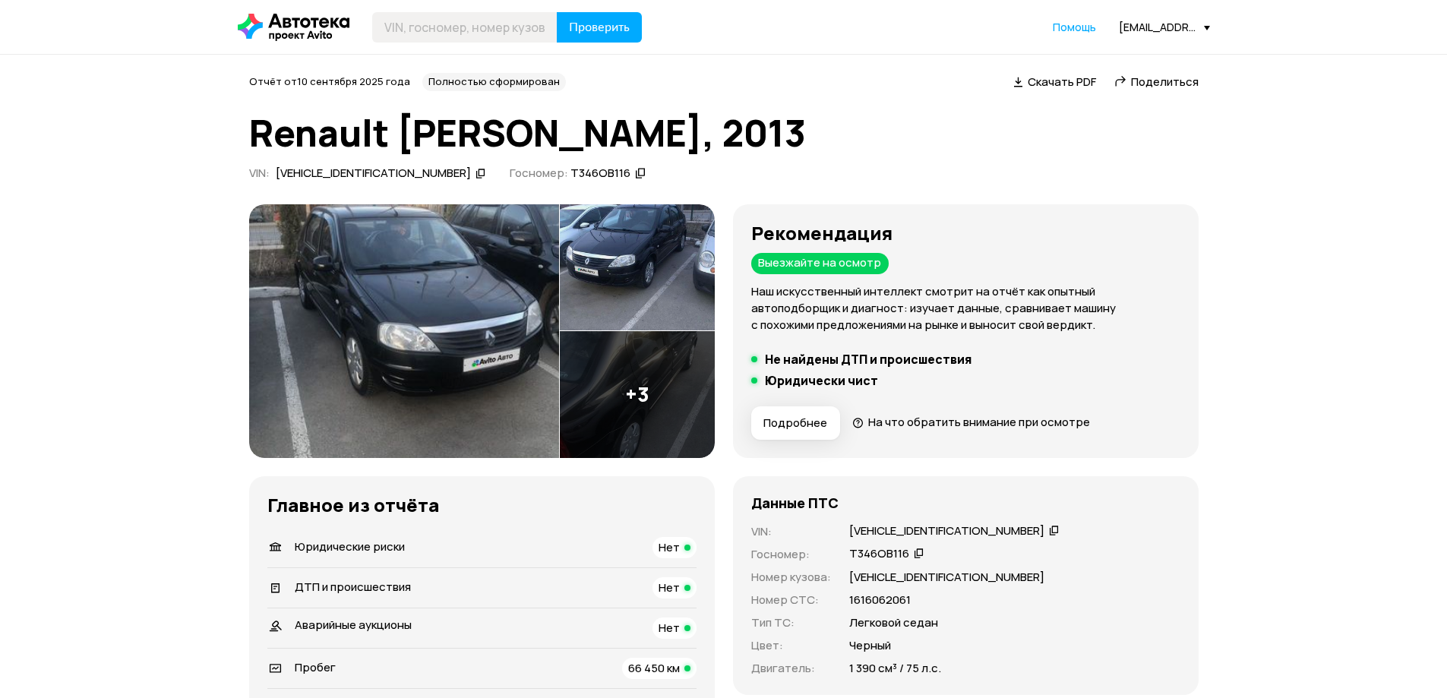
click at [475, 175] on icon at bounding box center [480, 173] width 11 height 15
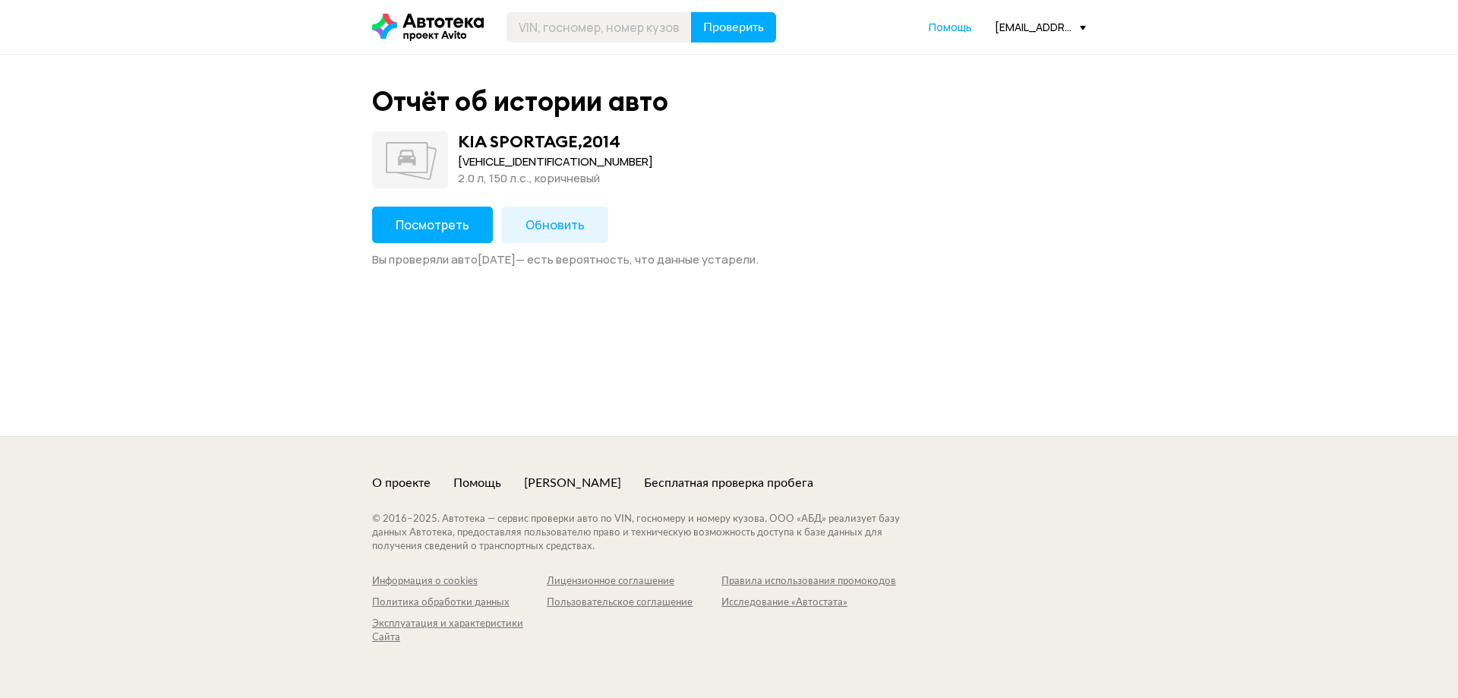
click at [469, 228] on button "Посмотреть" at bounding box center [432, 225] width 121 height 36
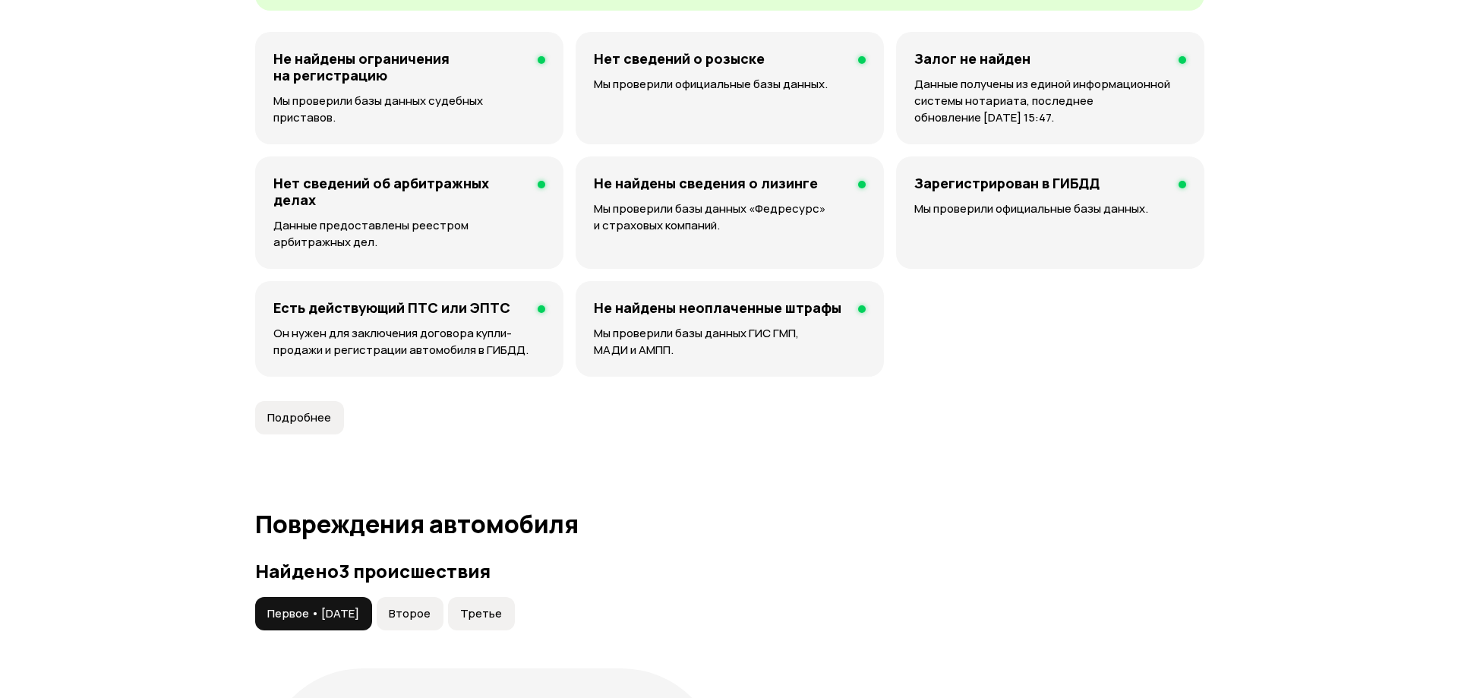
scroll to position [1519, 0]
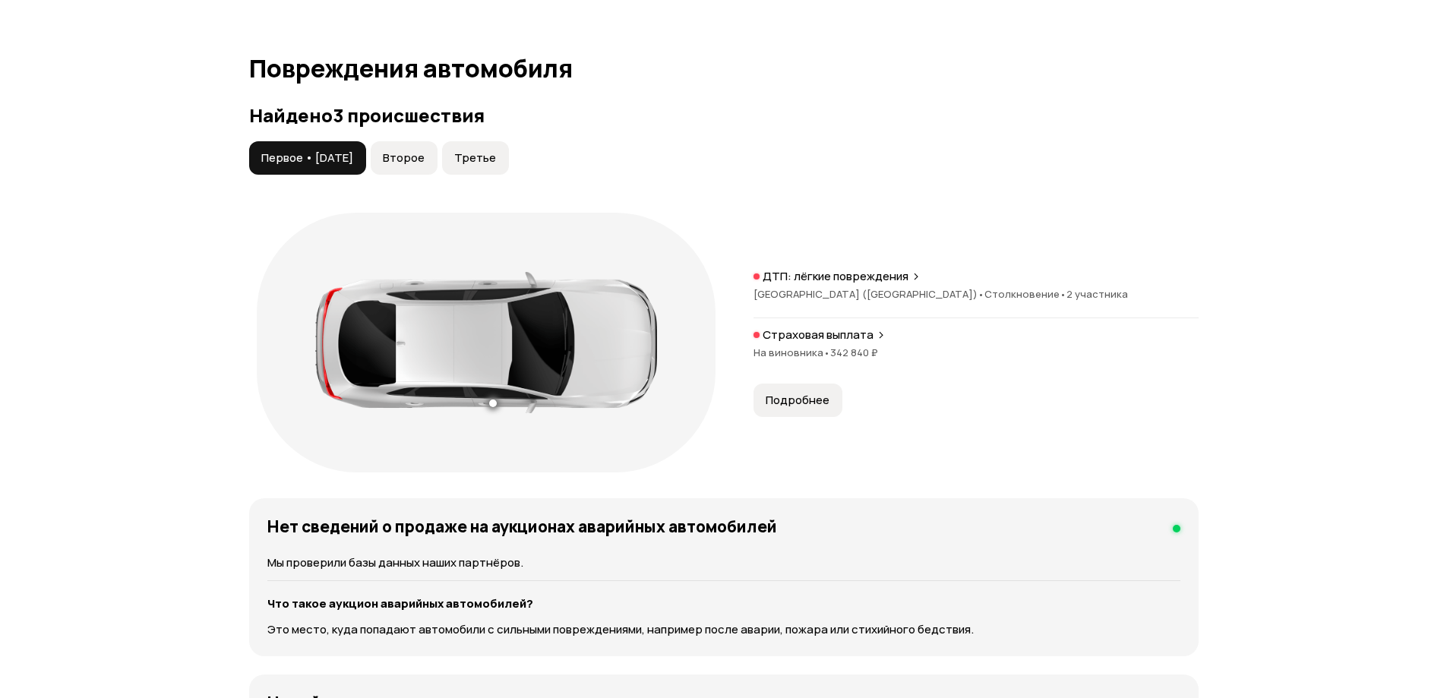
click at [823, 346] on span "•" at bounding box center [826, 353] width 7 height 14
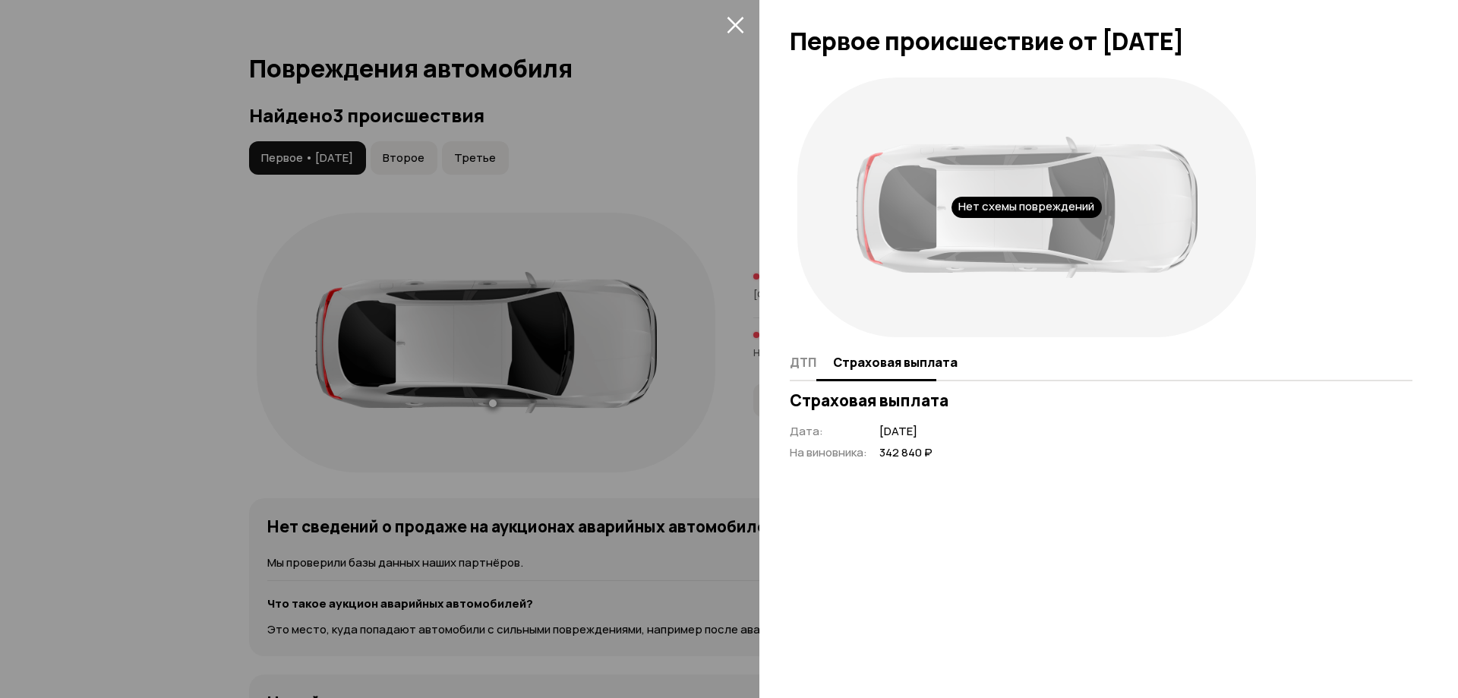
click at [820, 365] on button "ДТП" at bounding box center [809, 362] width 39 height 30
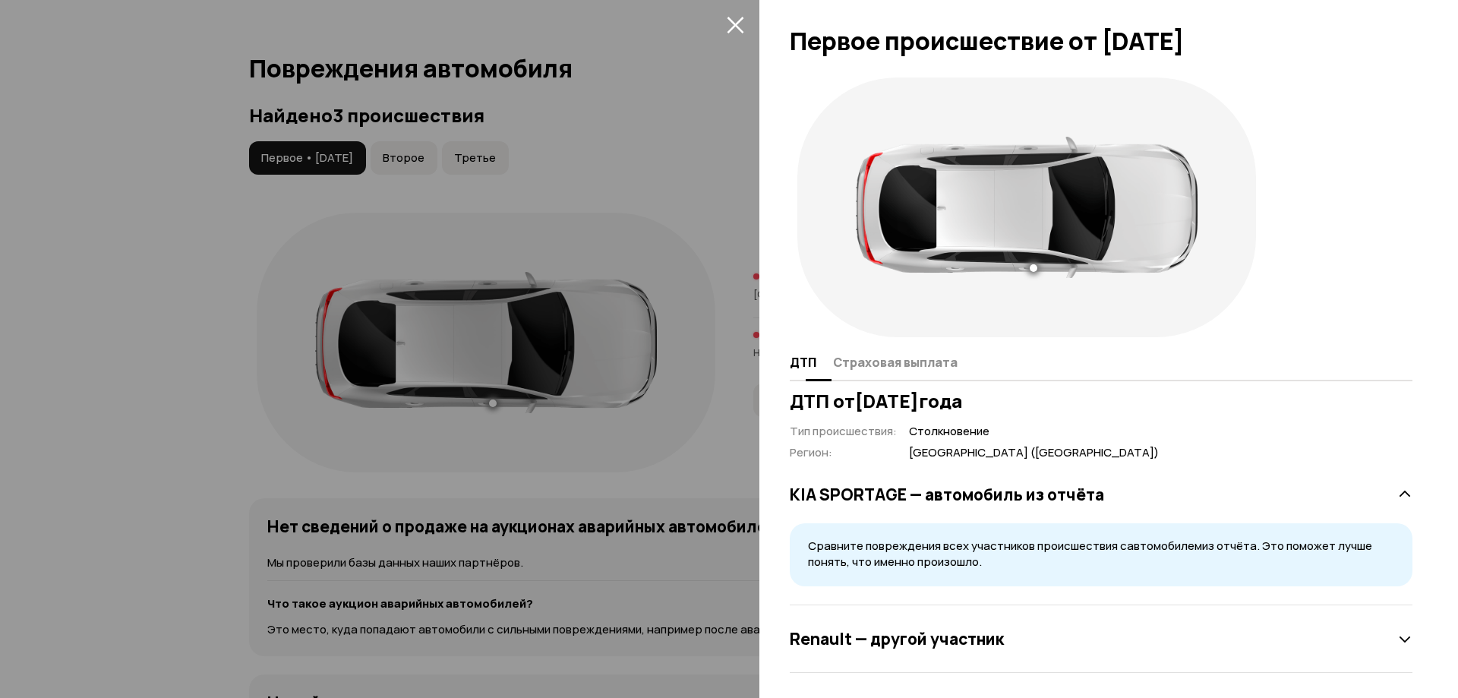
scroll to position [5, 0]
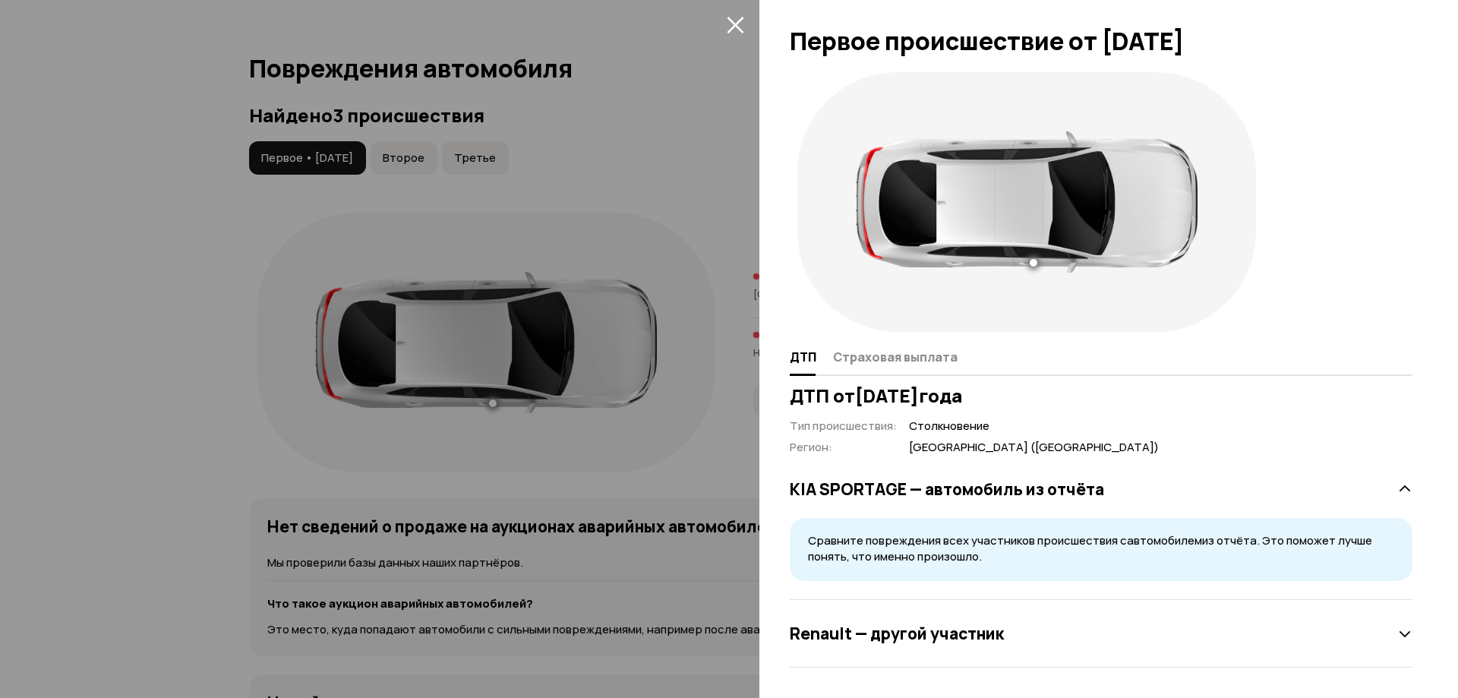
click at [740, 21] on icon "закрыть" at bounding box center [735, 25] width 17 height 17
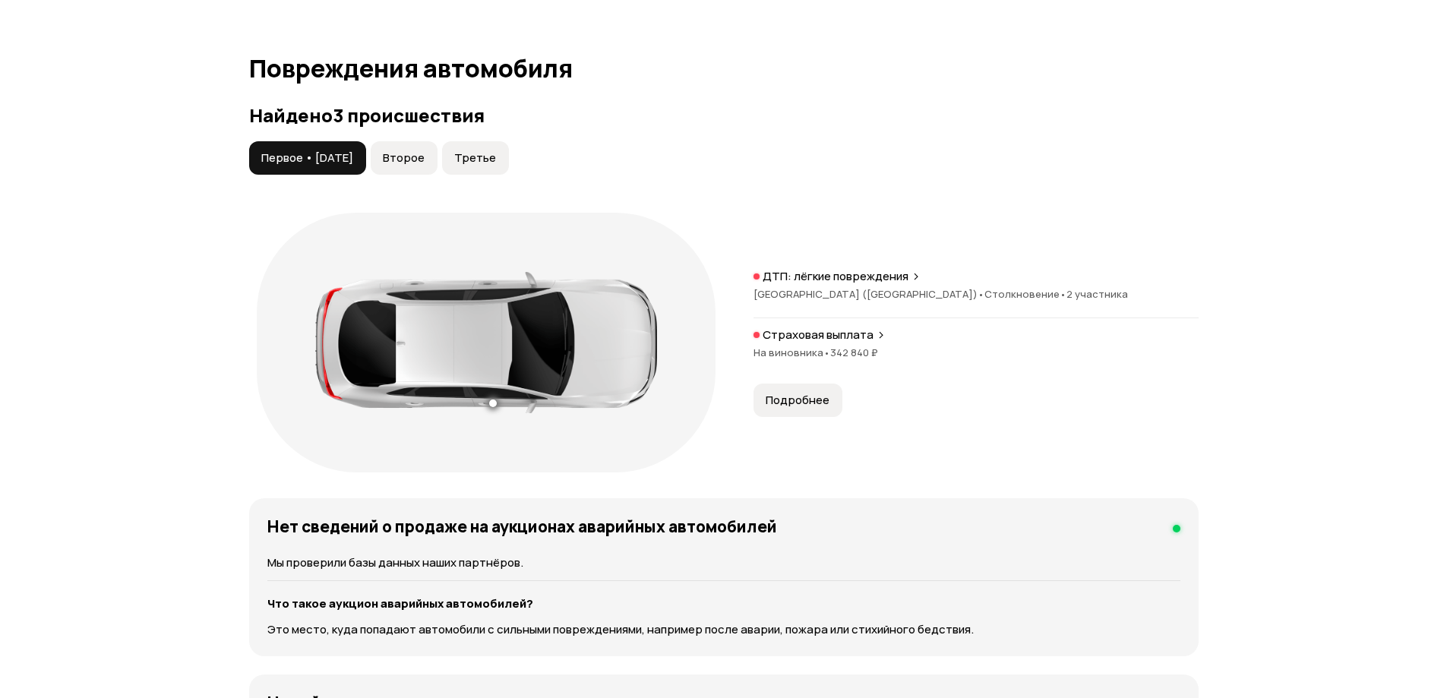
click at [425, 166] on span "Второе" at bounding box center [404, 157] width 42 height 15
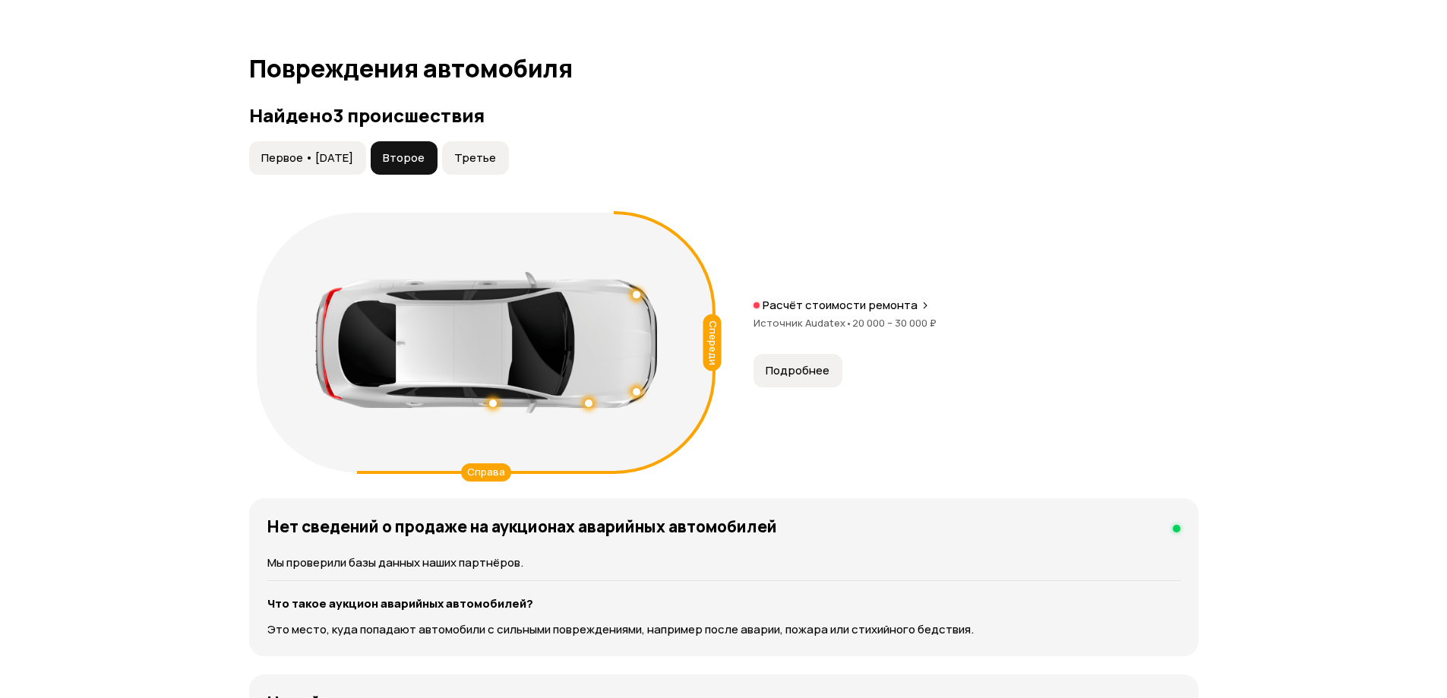
click at [496, 161] on span "Третье" at bounding box center [475, 157] width 42 height 15
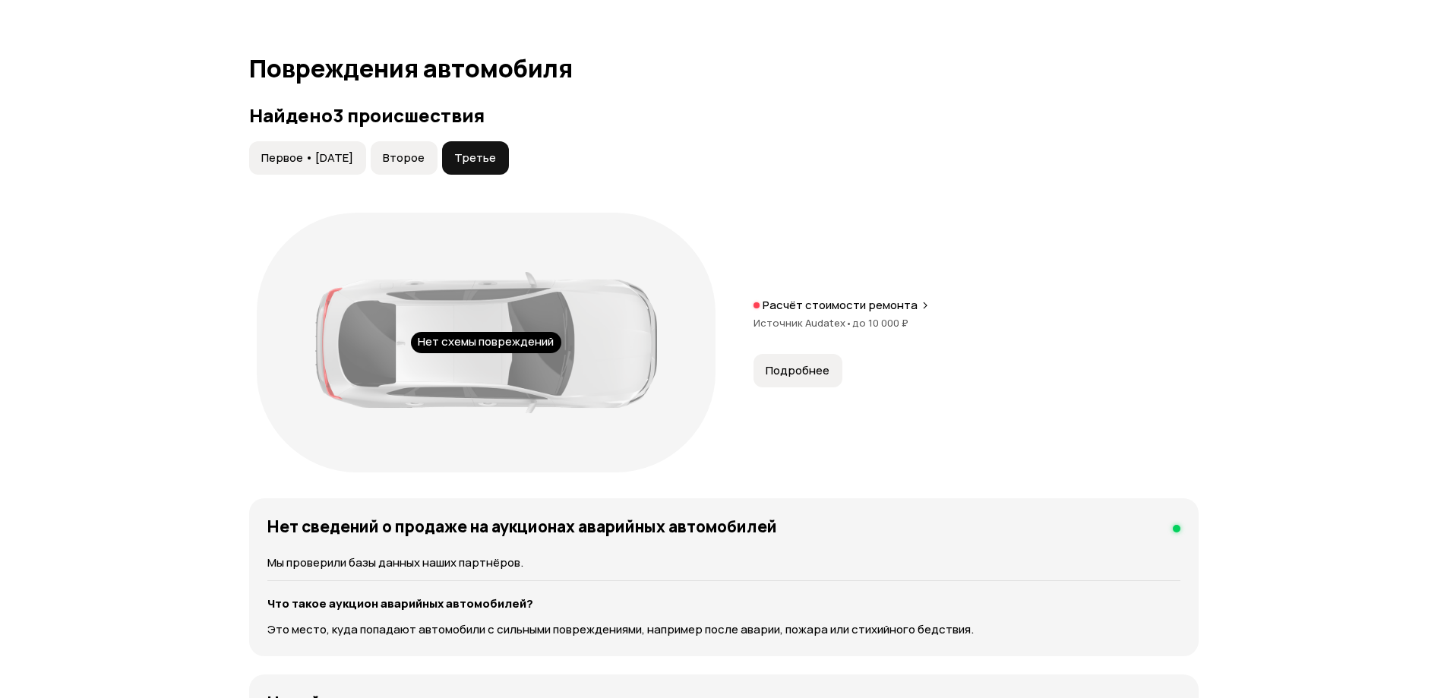
click at [783, 365] on span "Подробнее" at bounding box center [798, 370] width 64 height 15
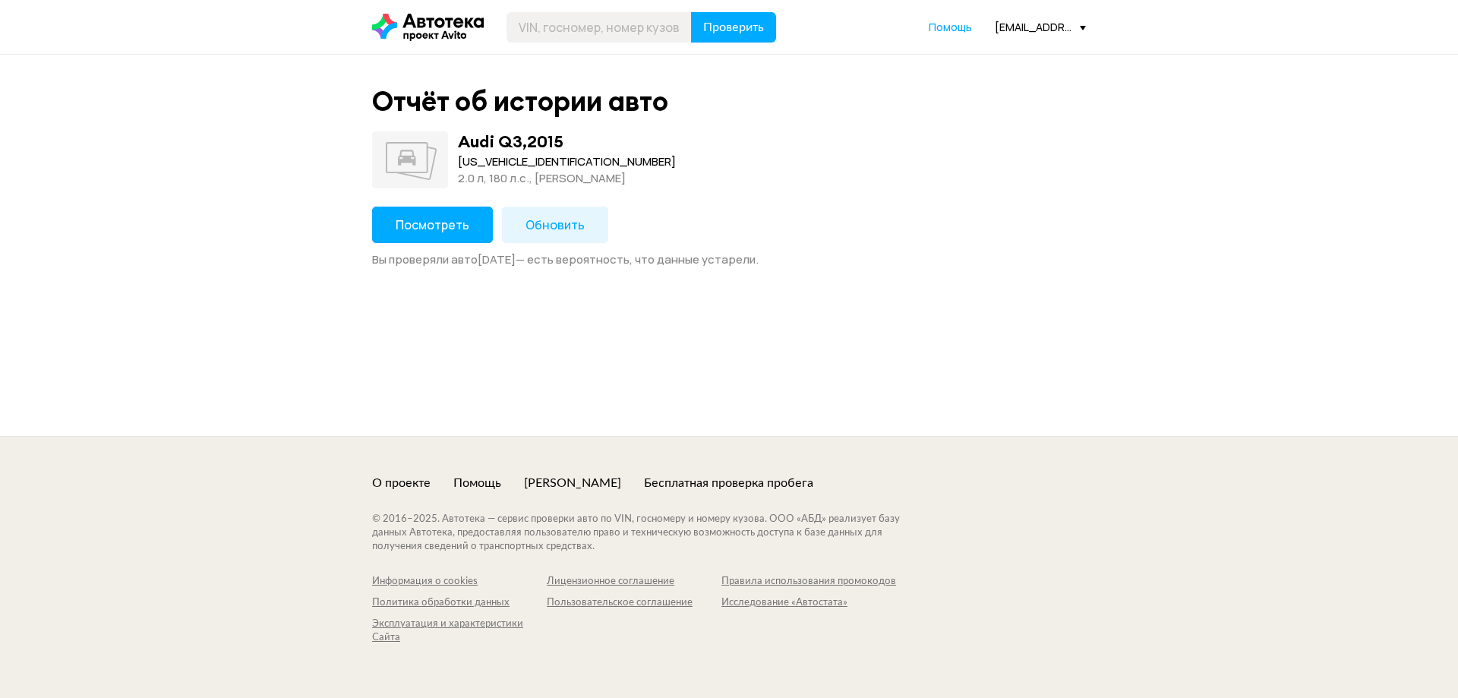
click at [455, 238] on button "Посмотреть" at bounding box center [432, 225] width 121 height 36
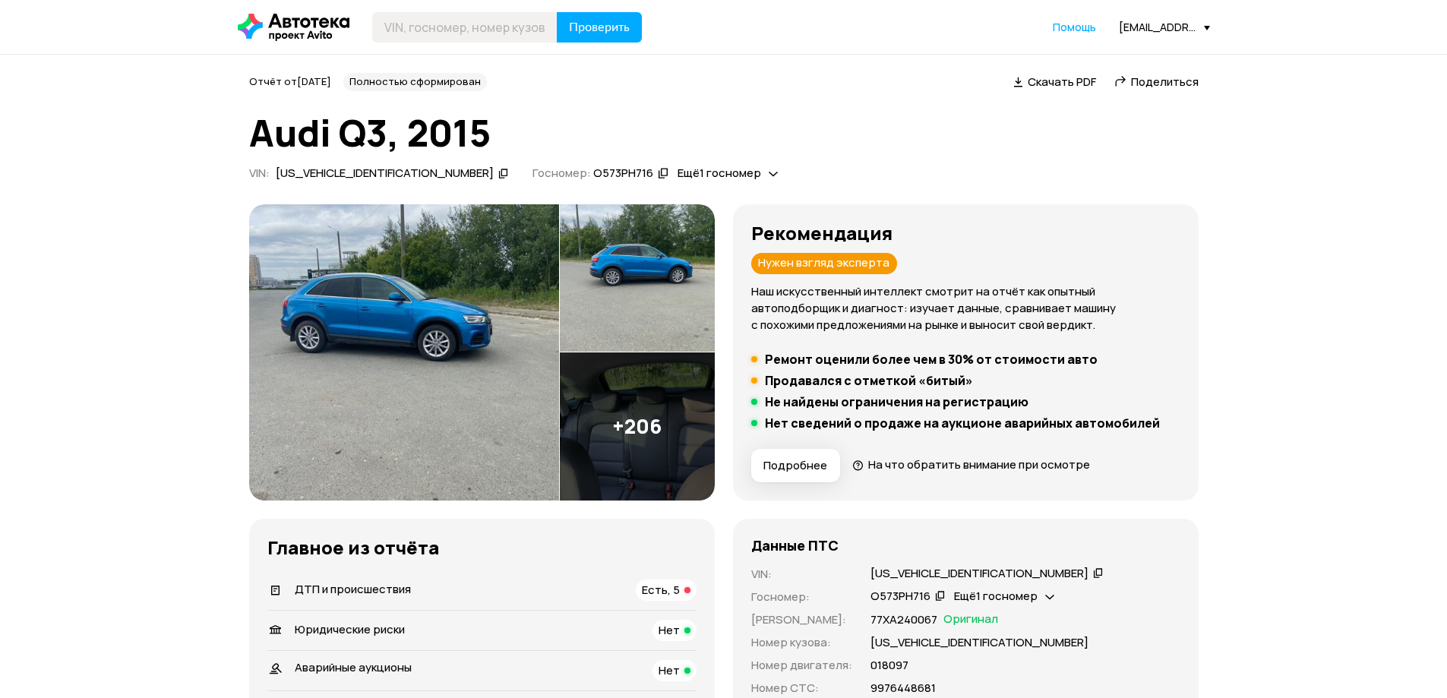
click at [858, 384] on h5 "Продавался с отметкой «битый»" at bounding box center [869, 380] width 208 height 15
click at [830, 460] on button "Подробнее" at bounding box center [795, 465] width 89 height 33
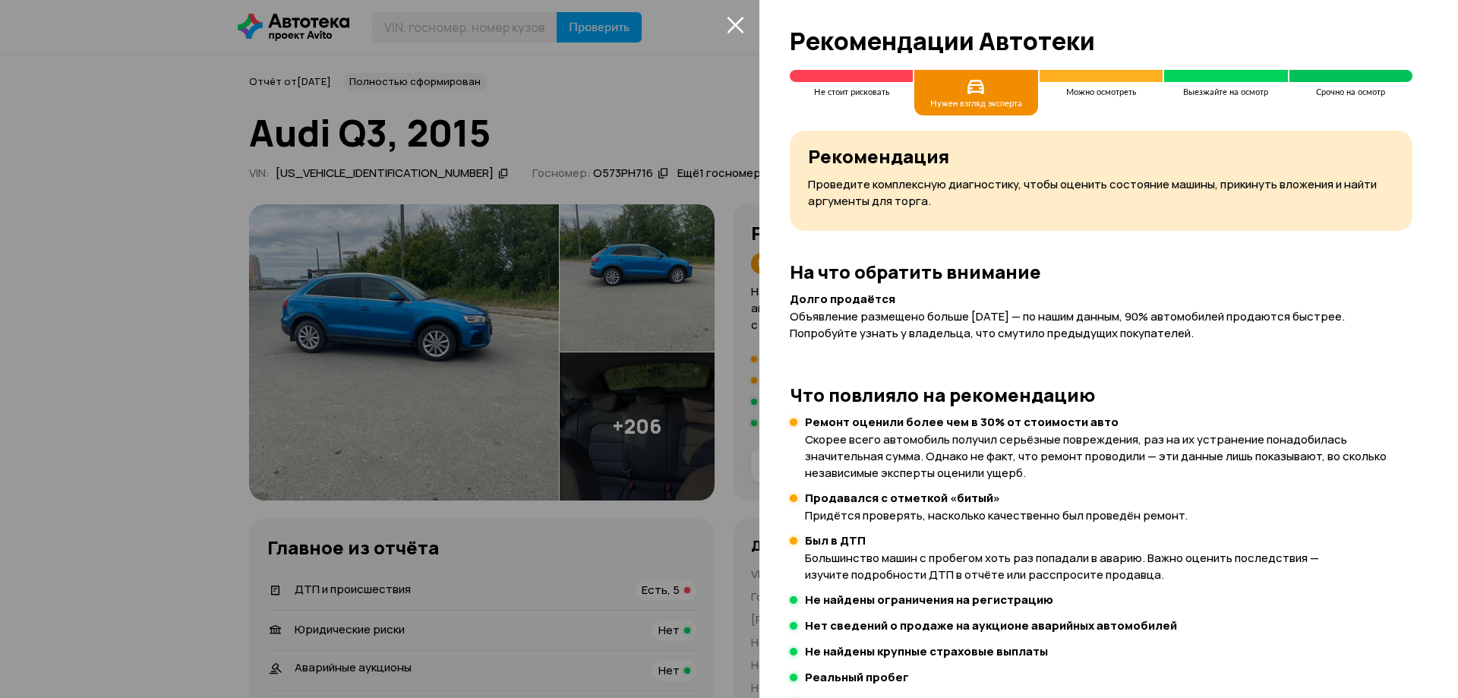
click at [863, 73] on span at bounding box center [851, 76] width 123 height 12
click at [748, 27] on div at bounding box center [729, 349] width 1458 height 698
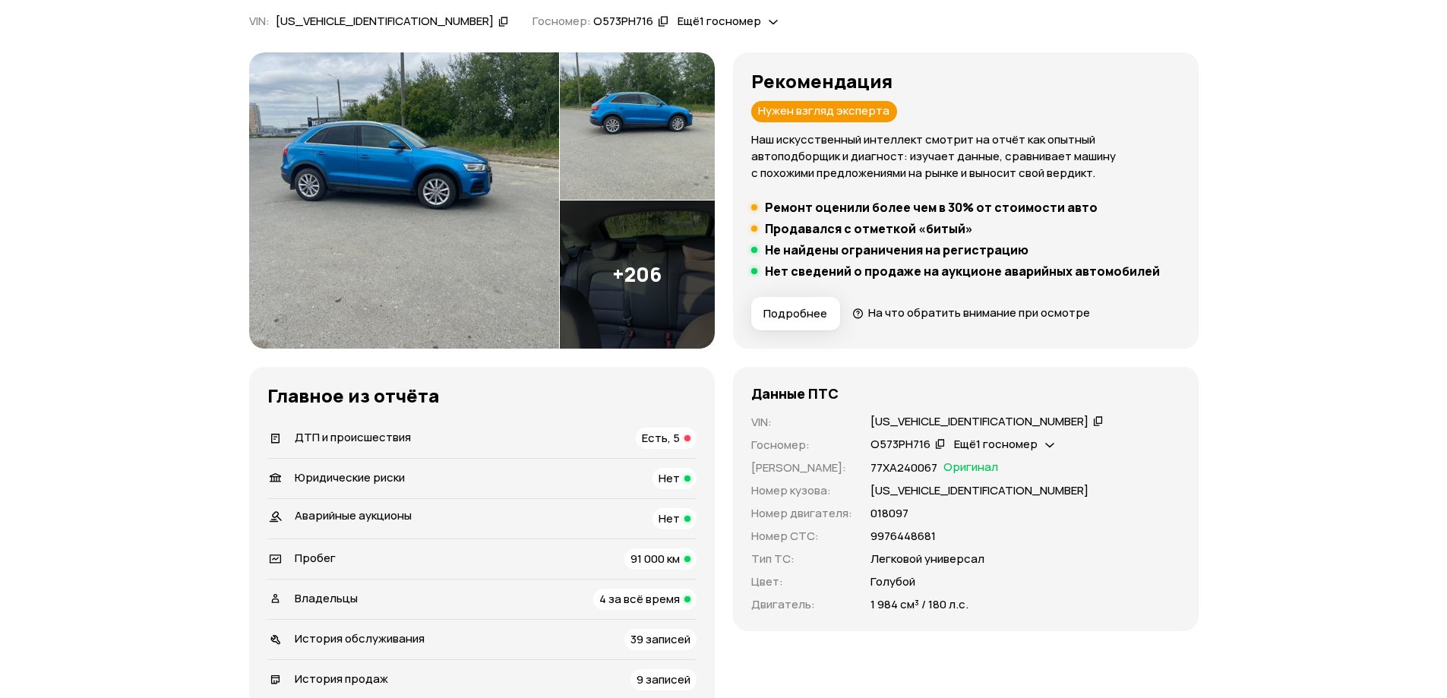
scroll to position [228, 0]
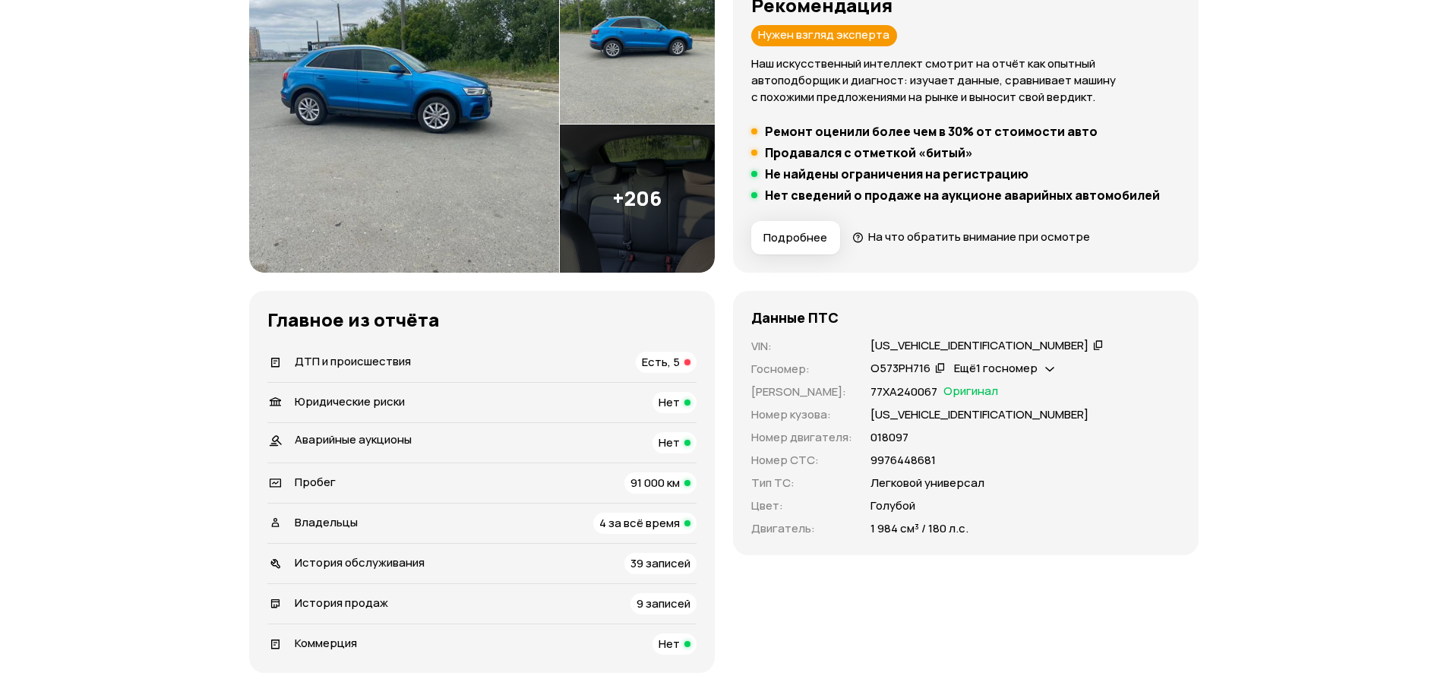
click at [669, 364] on span "Есть, 5" at bounding box center [661, 362] width 38 height 16
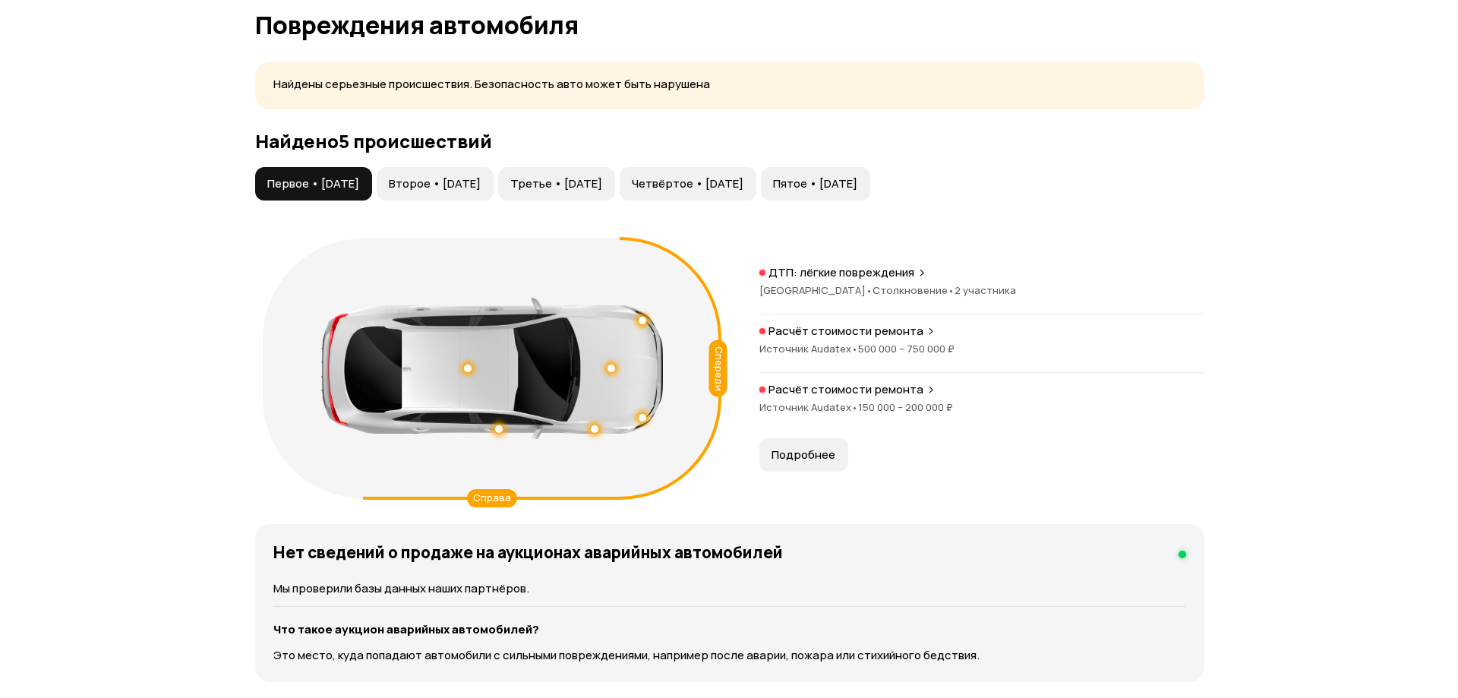
scroll to position [1574, 0]
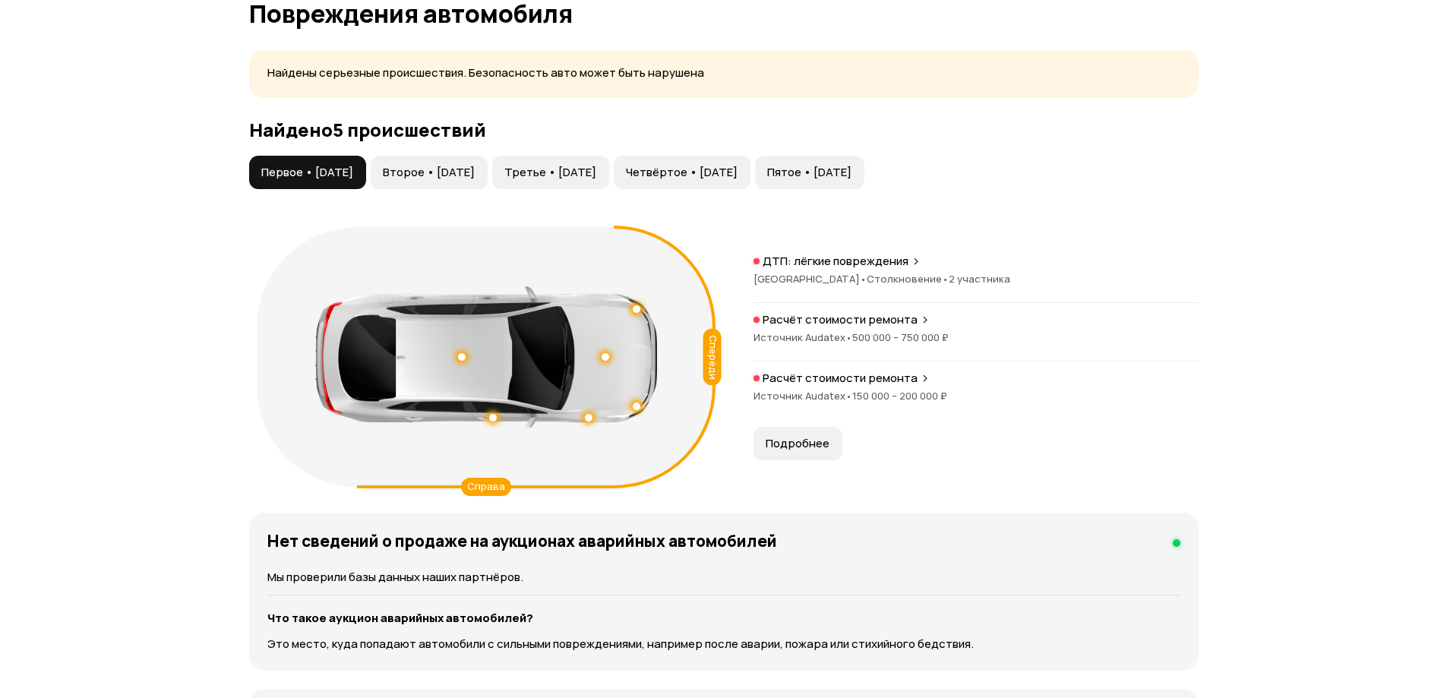
click at [488, 183] on button "Второе • 08 апр 2021" at bounding box center [429, 172] width 117 height 33
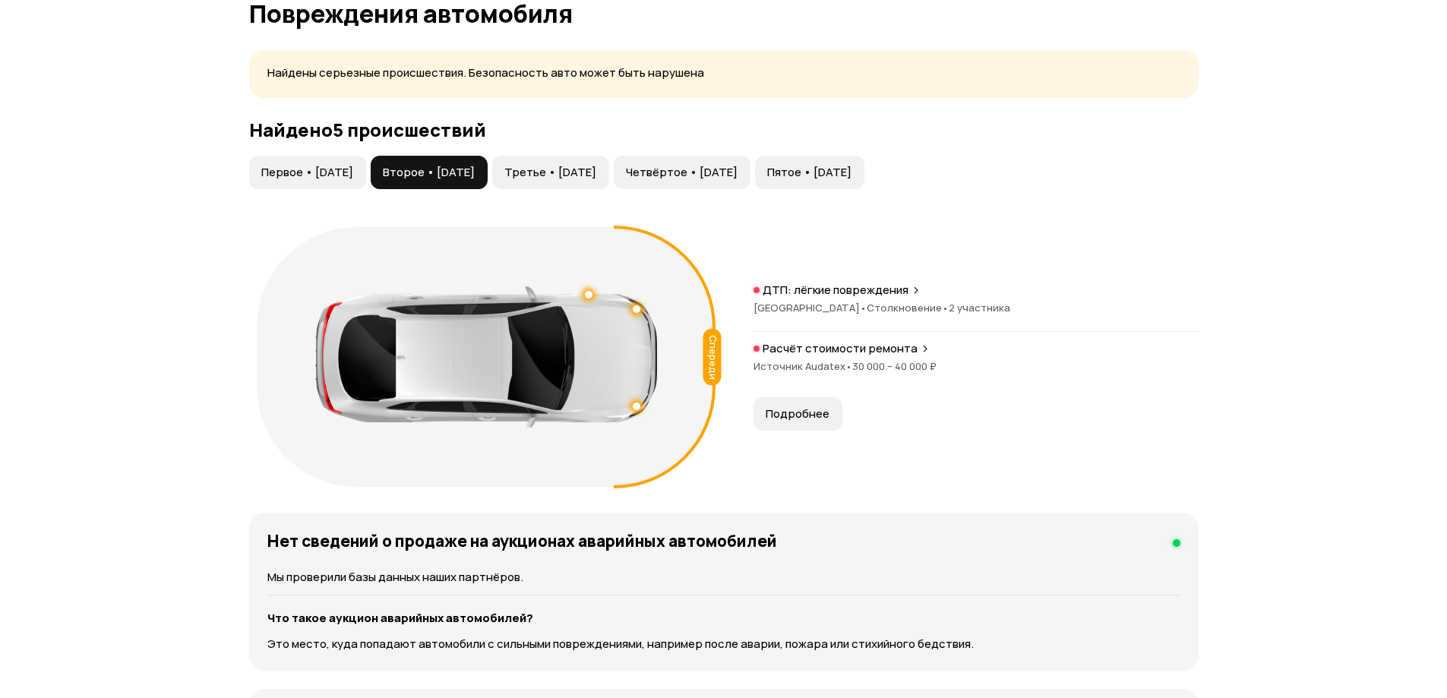
click at [586, 172] on span "Третье • 09 май 2021" at bounding box center [550, 172] width 92 height 15
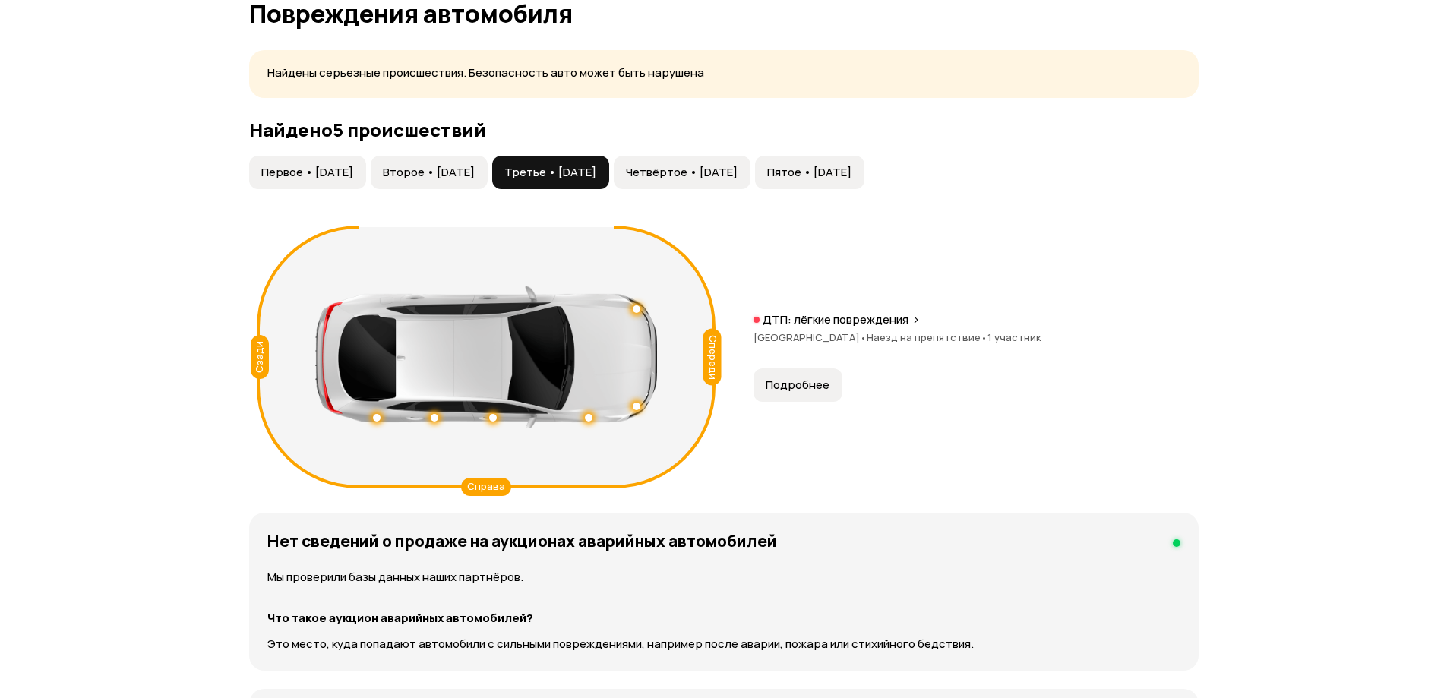
click at [684, 171] on button "Четвёртое • 03 ноя 2021" at bounding box center [682, 172] width 137 height 33
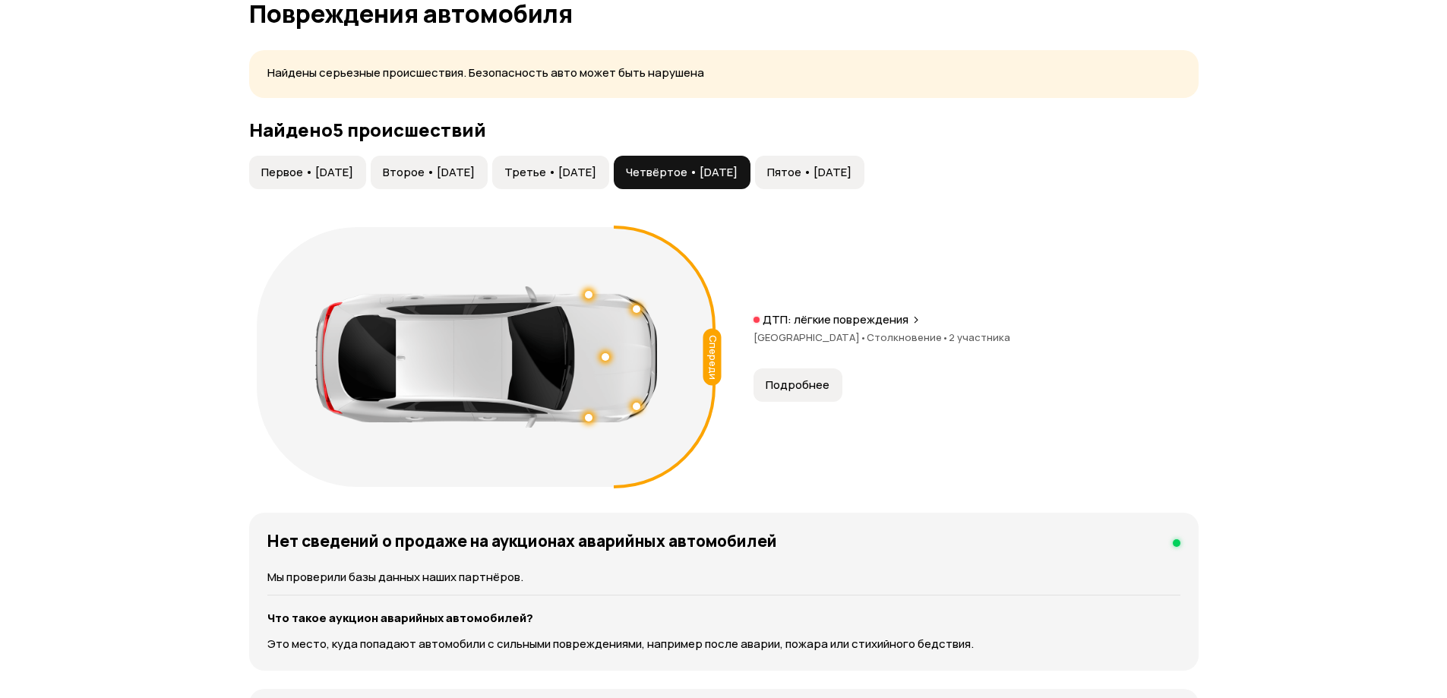
click at [851, 170] on span "Пятое • 03 июл 2023" at bounding box center [809, 172] width 84 height 15
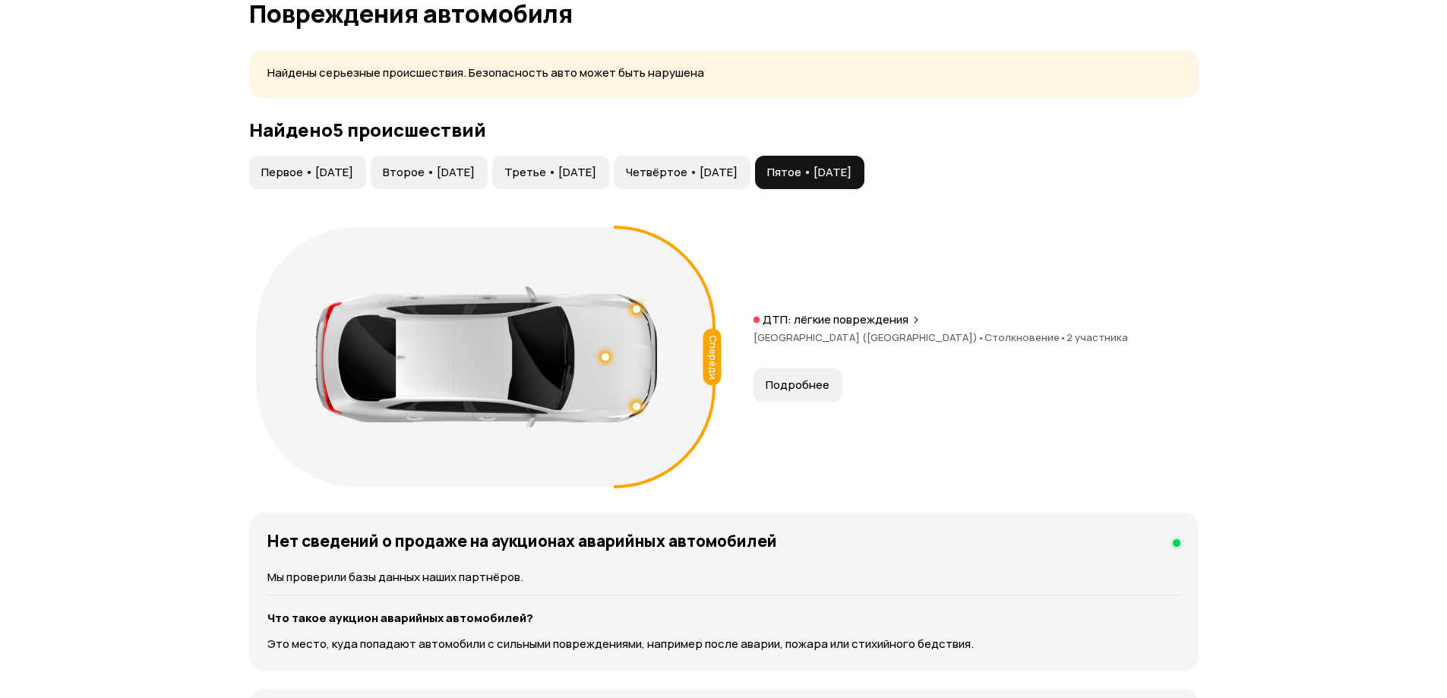
click at [658, 76] on p "Найдены серьезные происшествия. Безопасность авто может быть нарушена" at bounding box center [723, 73] width 913 height 16
click at [328, 166] on span "Первое • 19 окт 2016" at bounding box center [307, 172] width 92 height 15
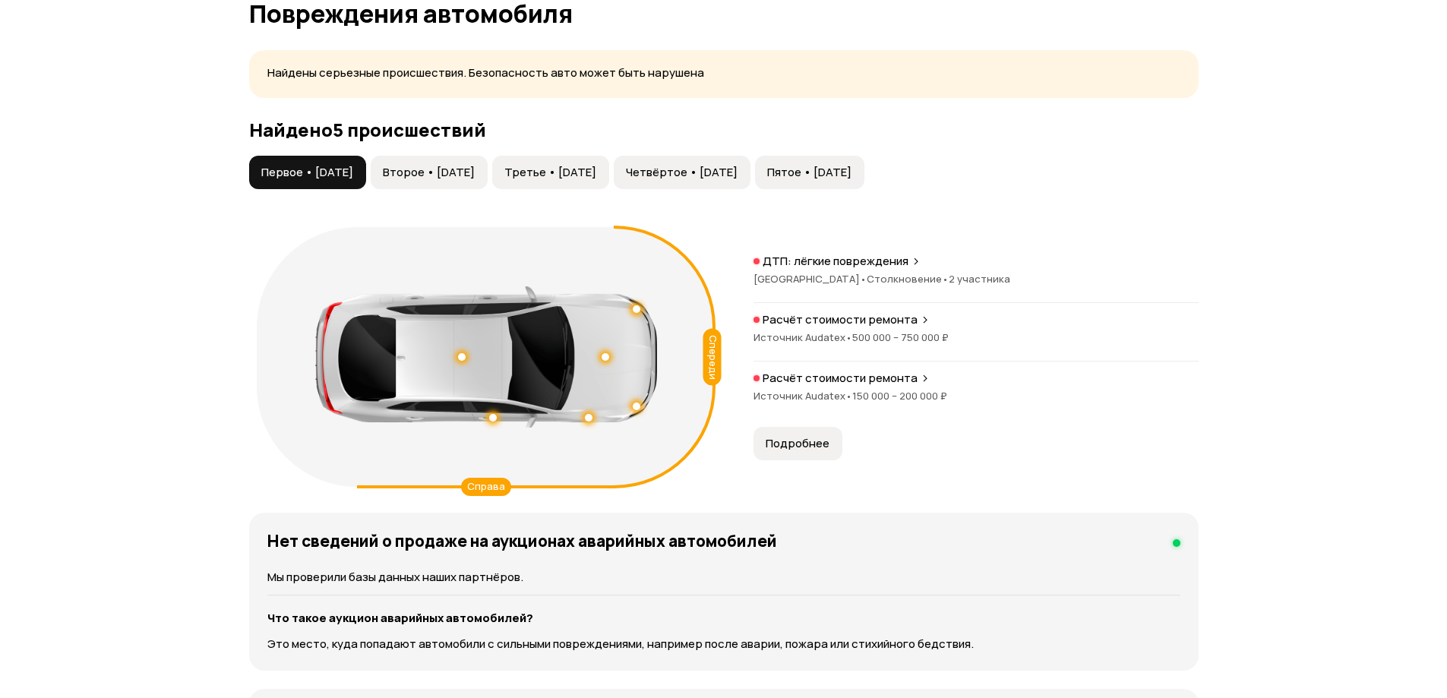
click at [834, 438] on button "Подробнее" at bounding box center [797, 443] width 89 height 33
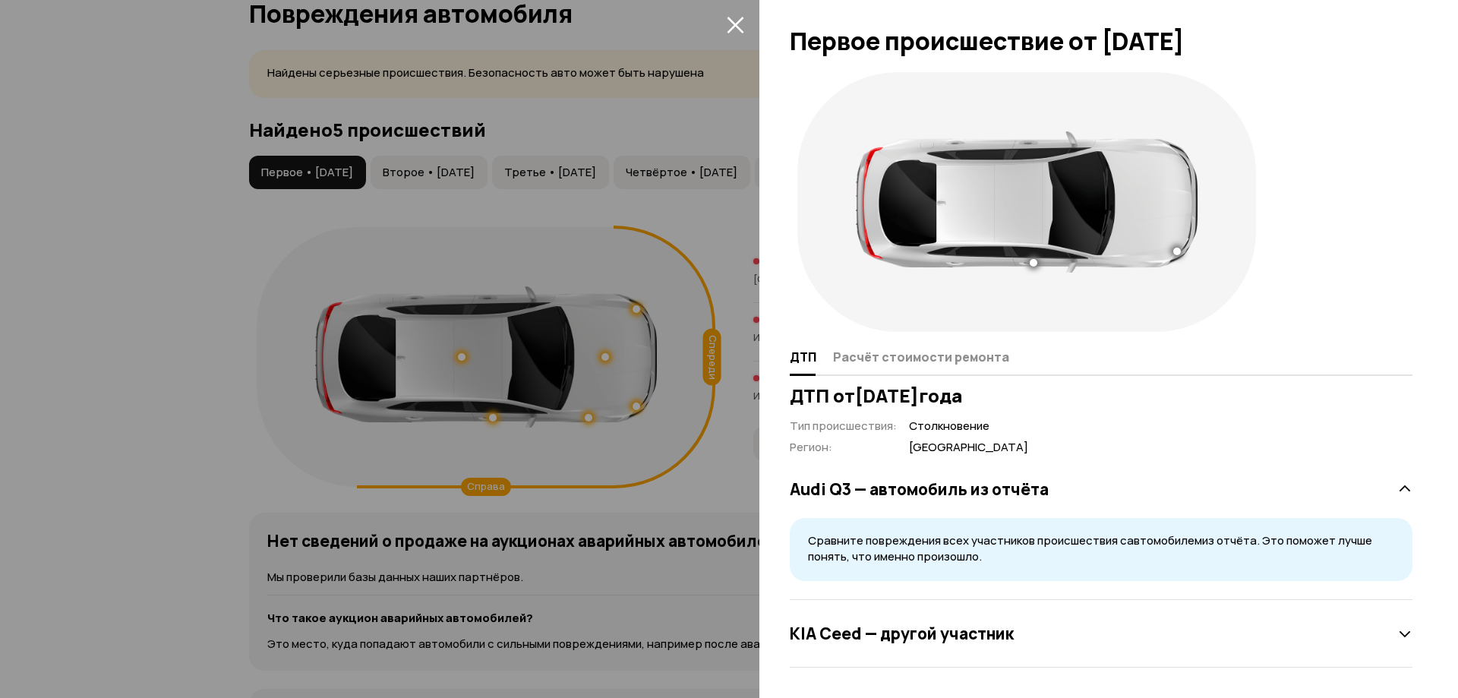
scroll to position [0, 0]
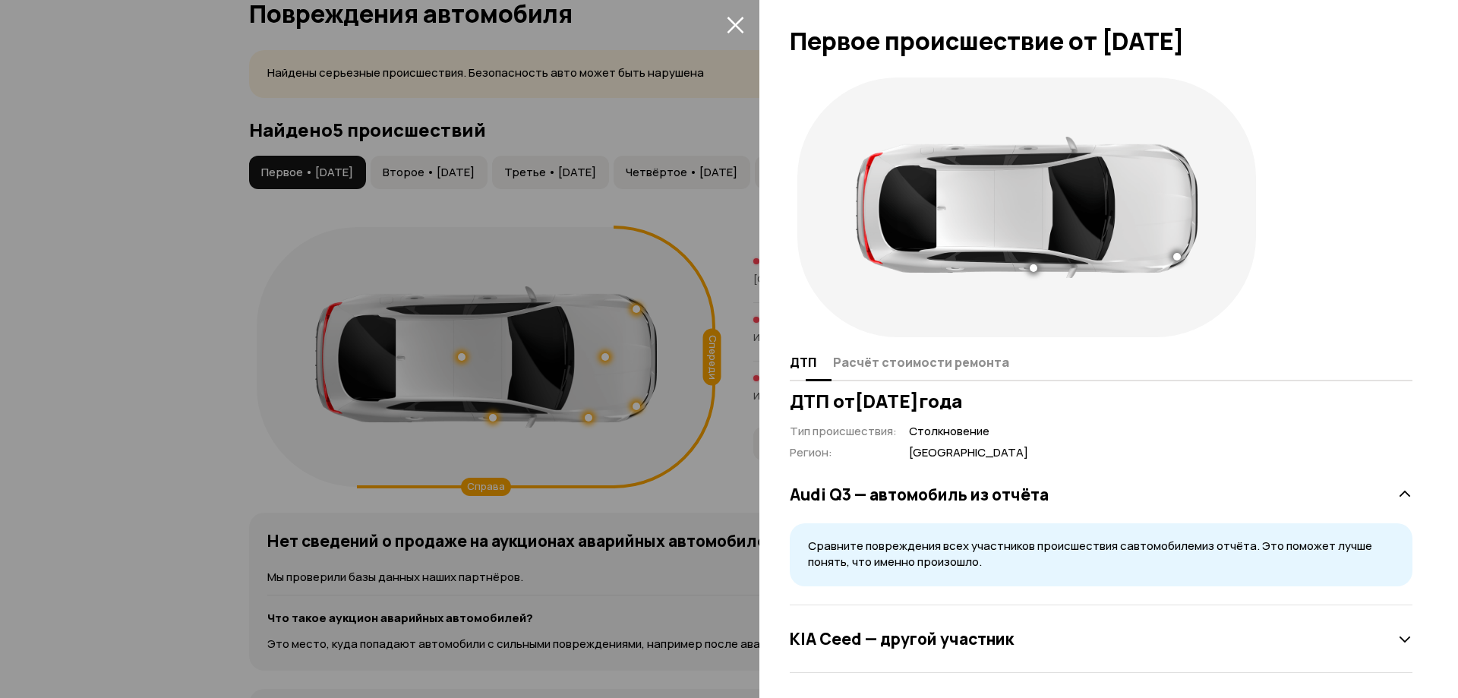
click at [883, 355] on span "Расчёт стоимости ремонта" at bounding box center [921, 362] width 176 height 15
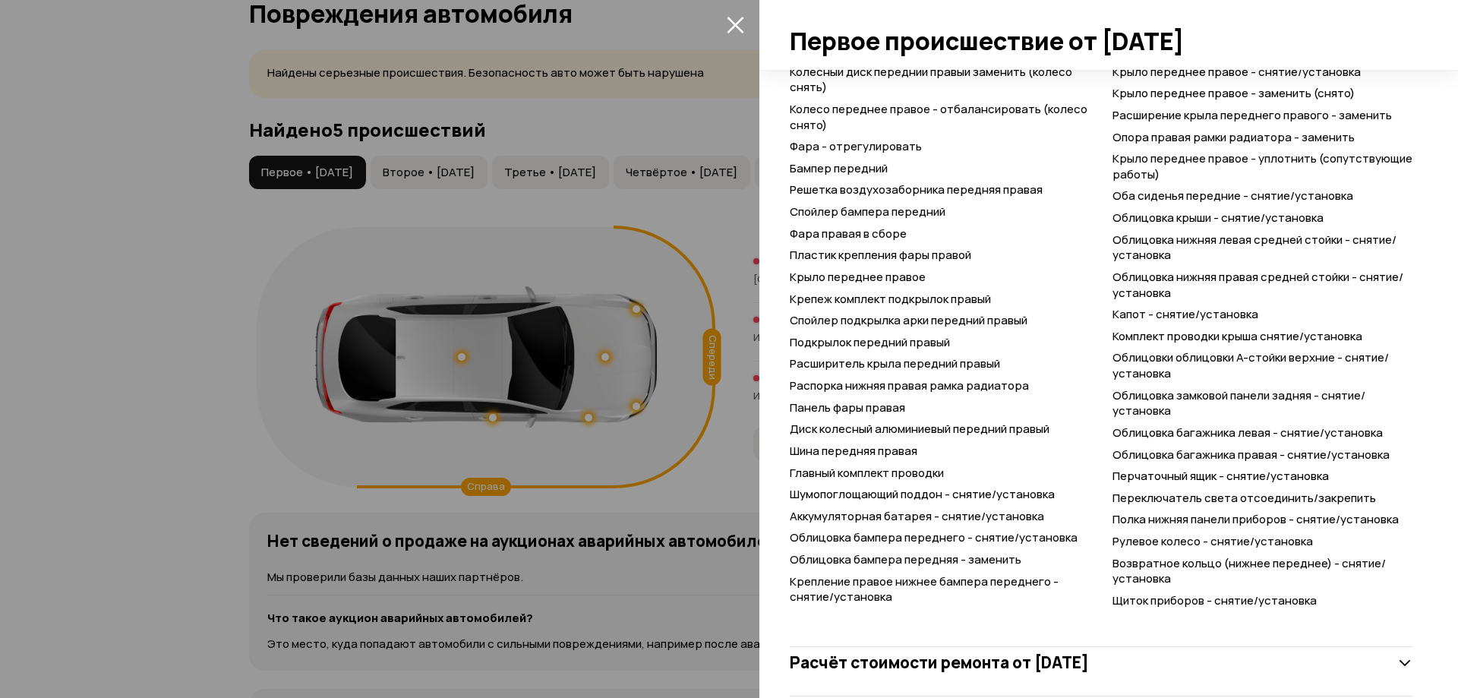
scroll to position [1016, 0]
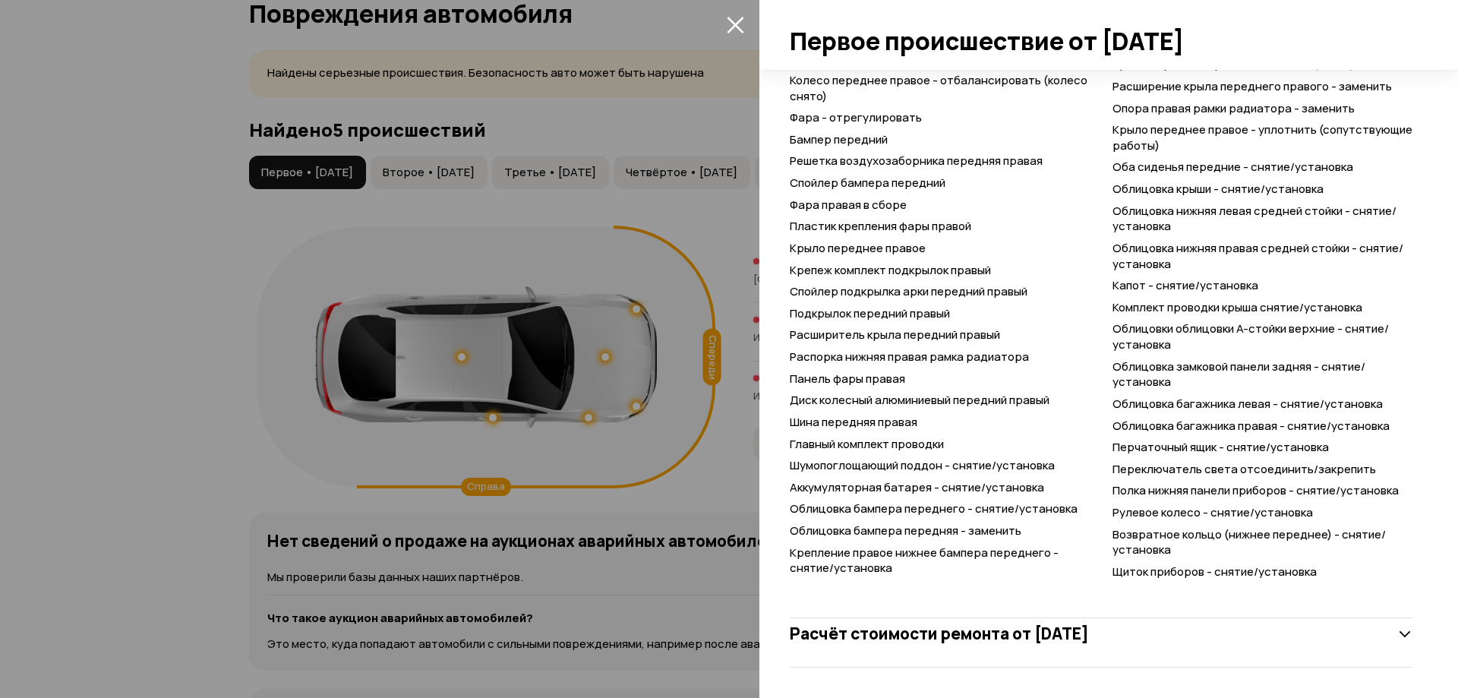
click at [1397, 639] on icon at bounding box center [1404, 634] width 15 height 15
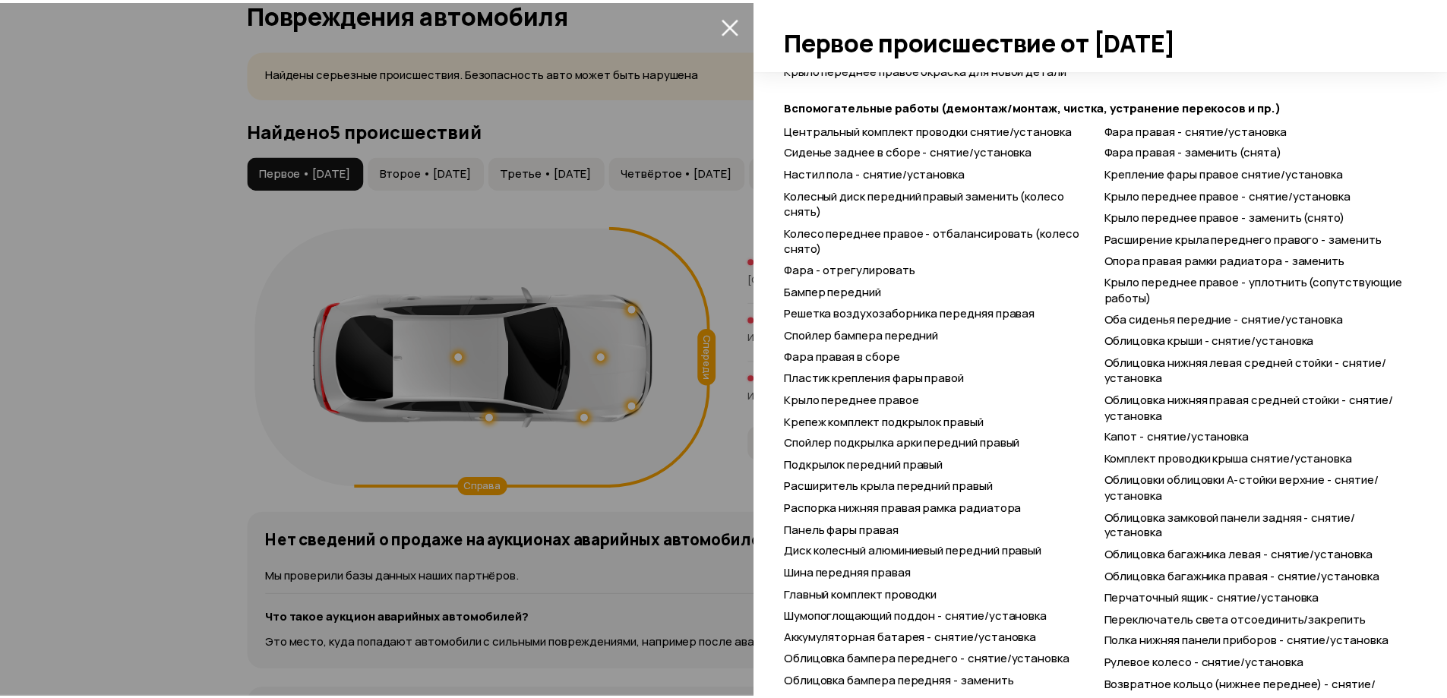
scroll to position [712, 0]
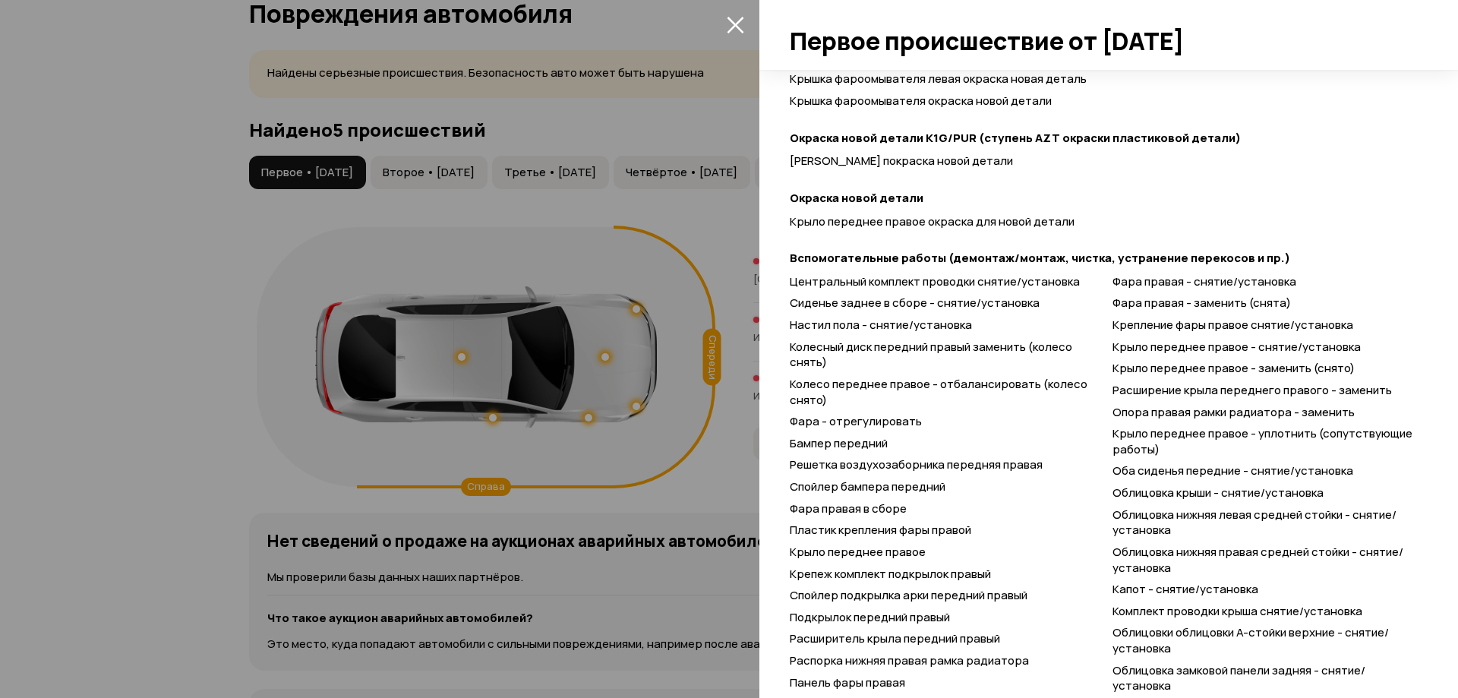
click at [738, 24] on icon "закрыть" at bounding box center [735, 24] width 17 height 17
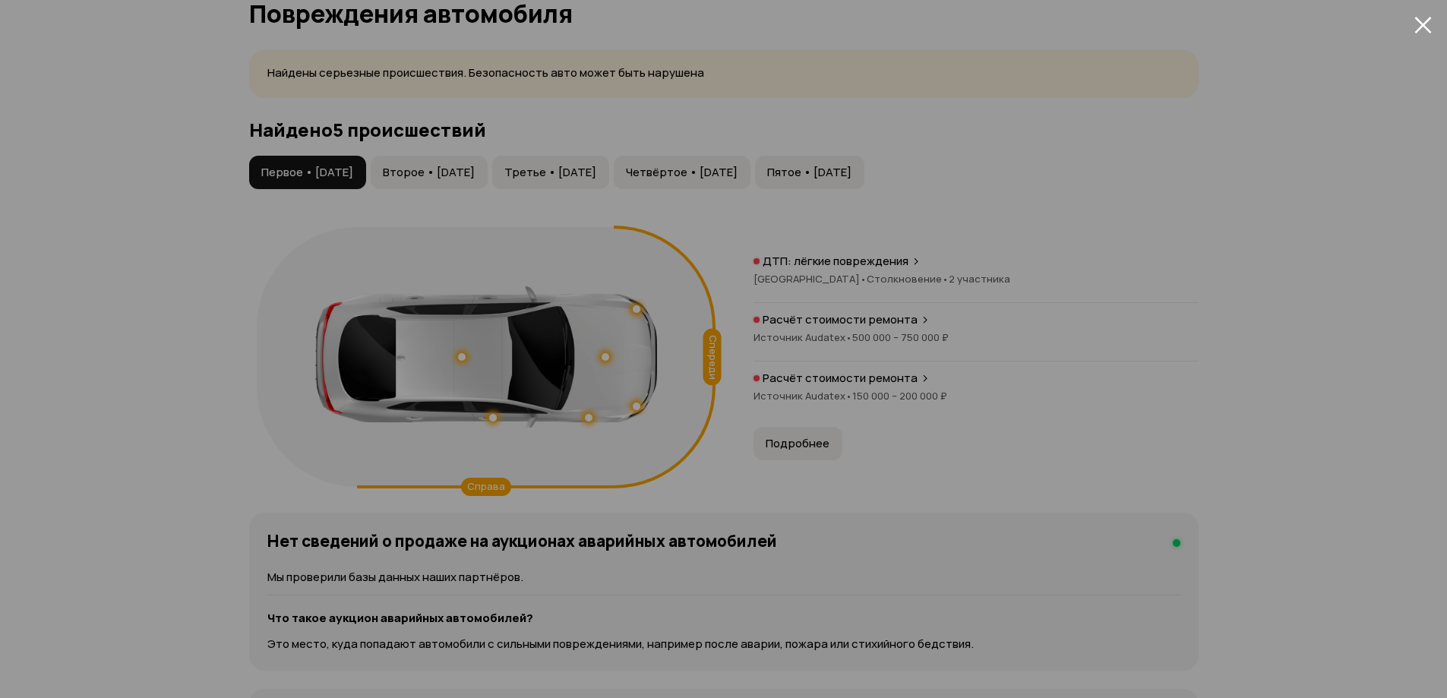
scroll to position [5, 0]
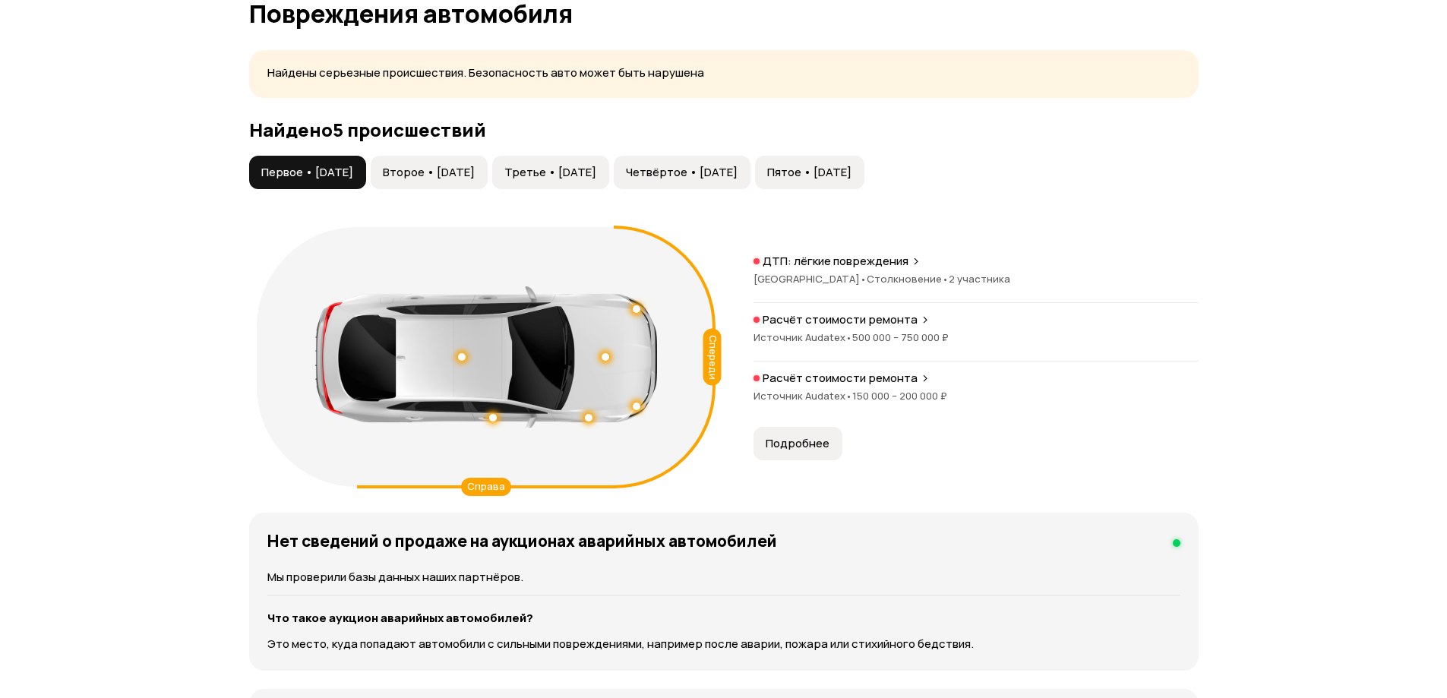
click at [475, 170] on span "Второе • 08 апр 2021" at bounding box center [429, 172] width 92 height 15
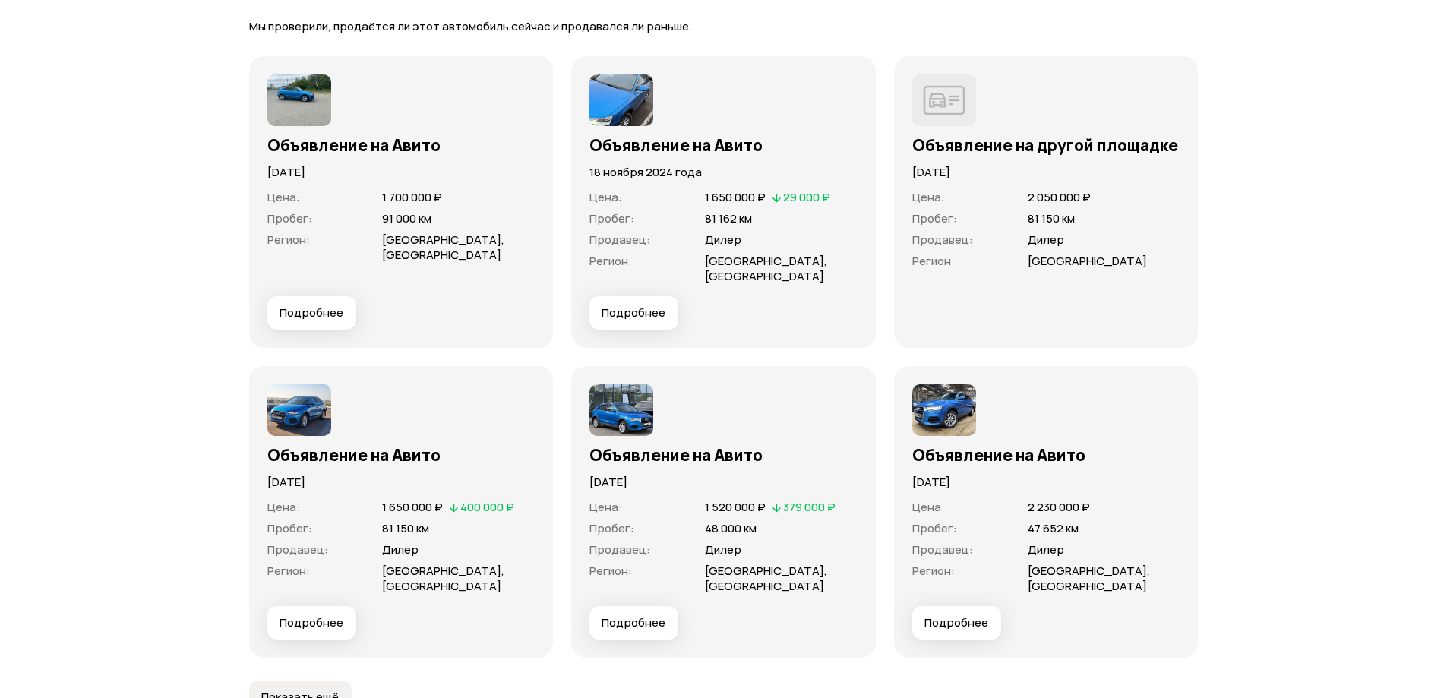
scroll to position [4839, 0]
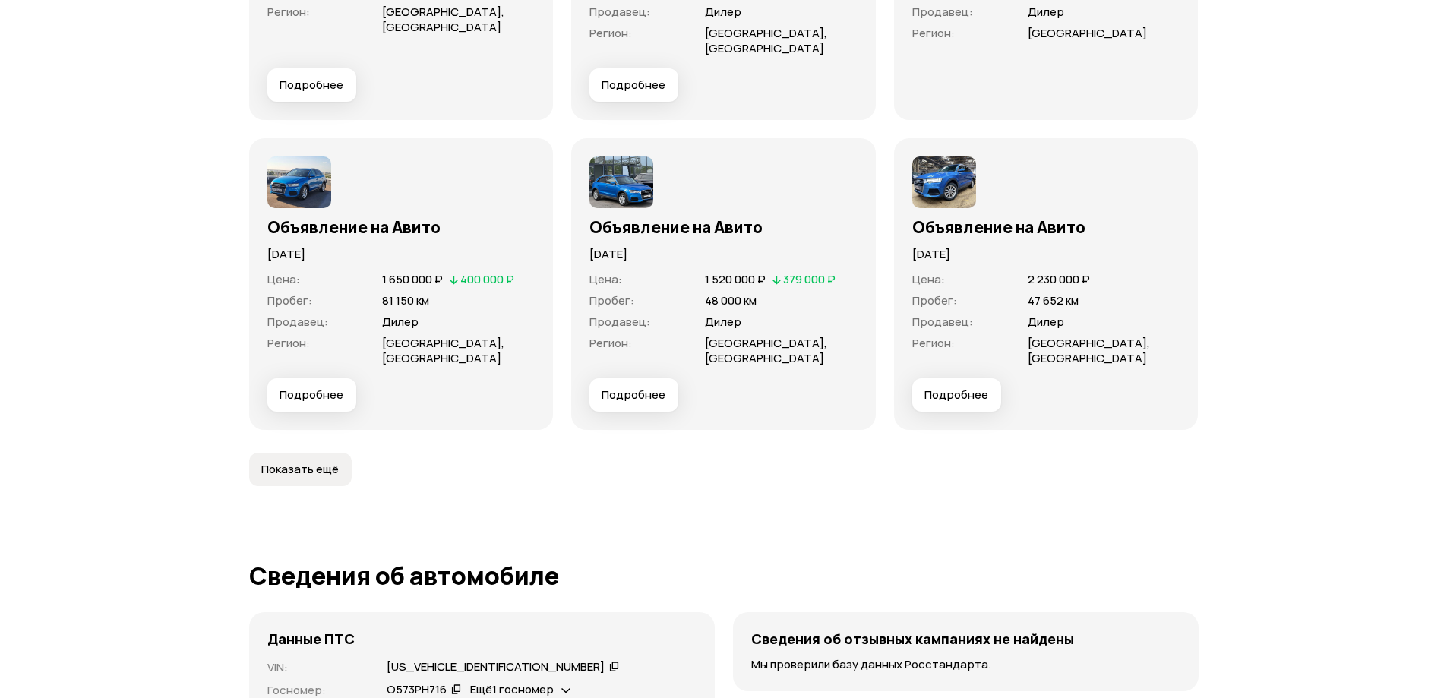
click at [331, 462] on span "Показать ещё" at bounding box center [299, 469] width 77 height 15
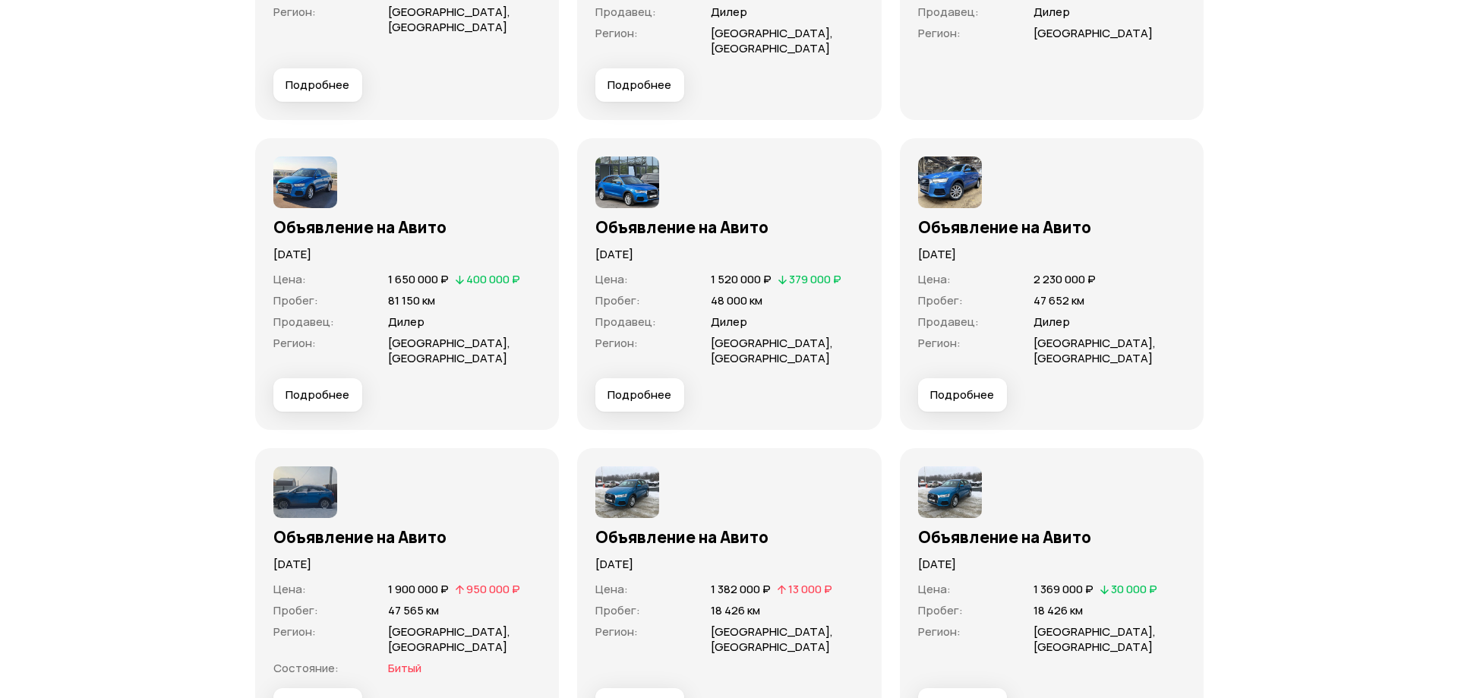
scroll to position [4991, 0]
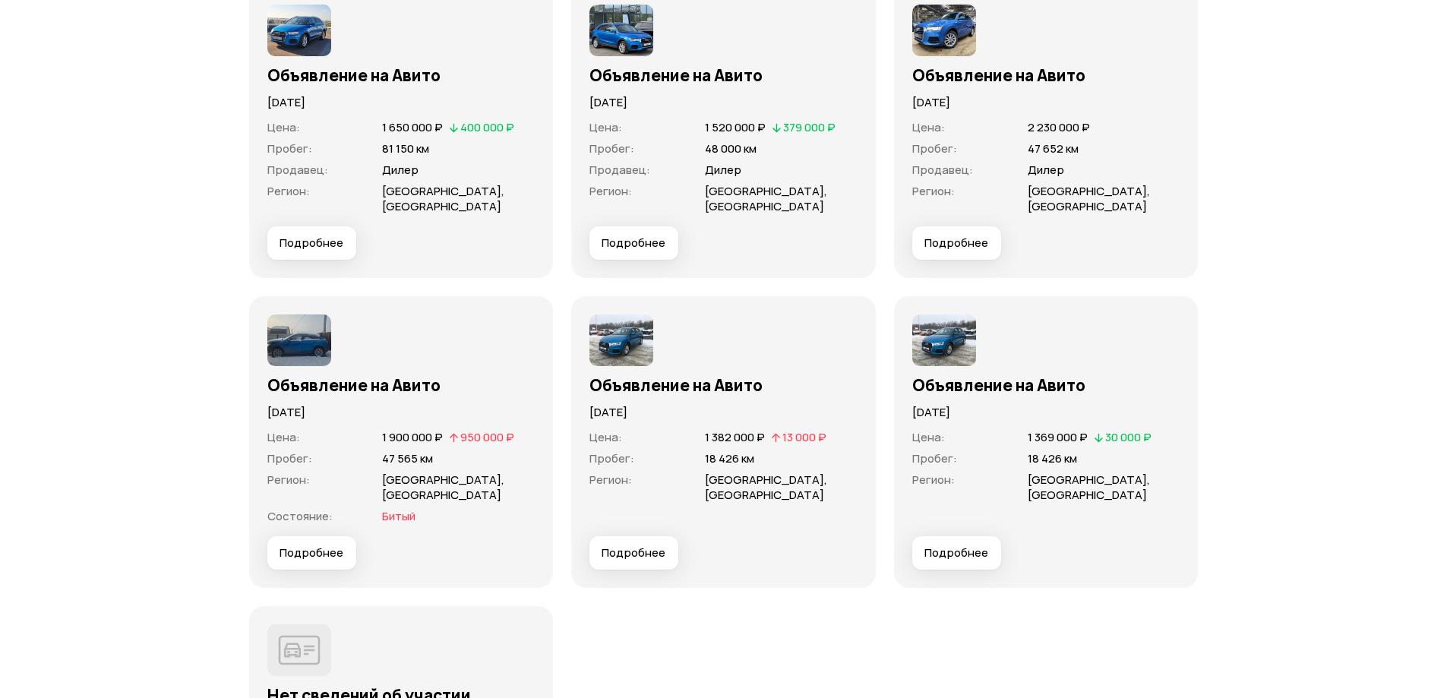
click at [323, 545] on span "Подробнее" at bounding box center [311, 552] width 64 height 15
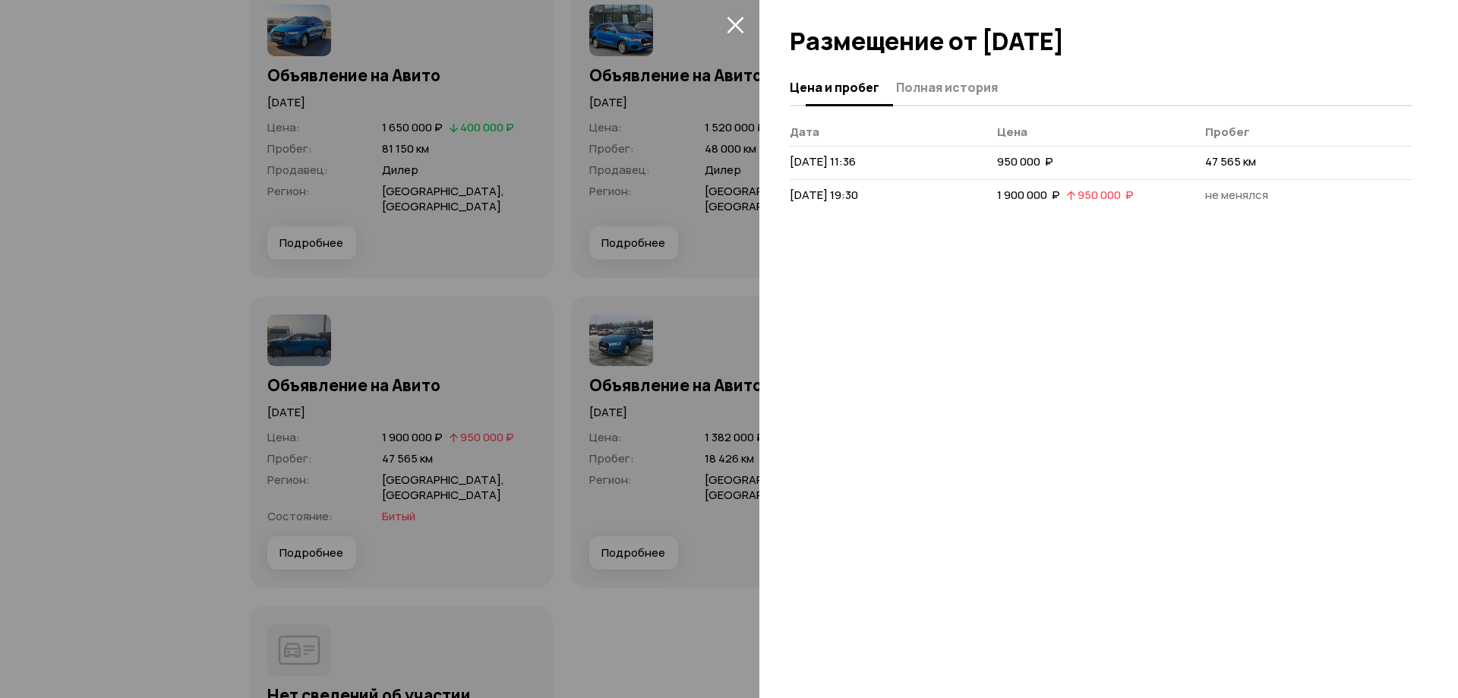
click at [933, 101] on button "Полная история" at bounding box center [945, 87] width 106 height 30
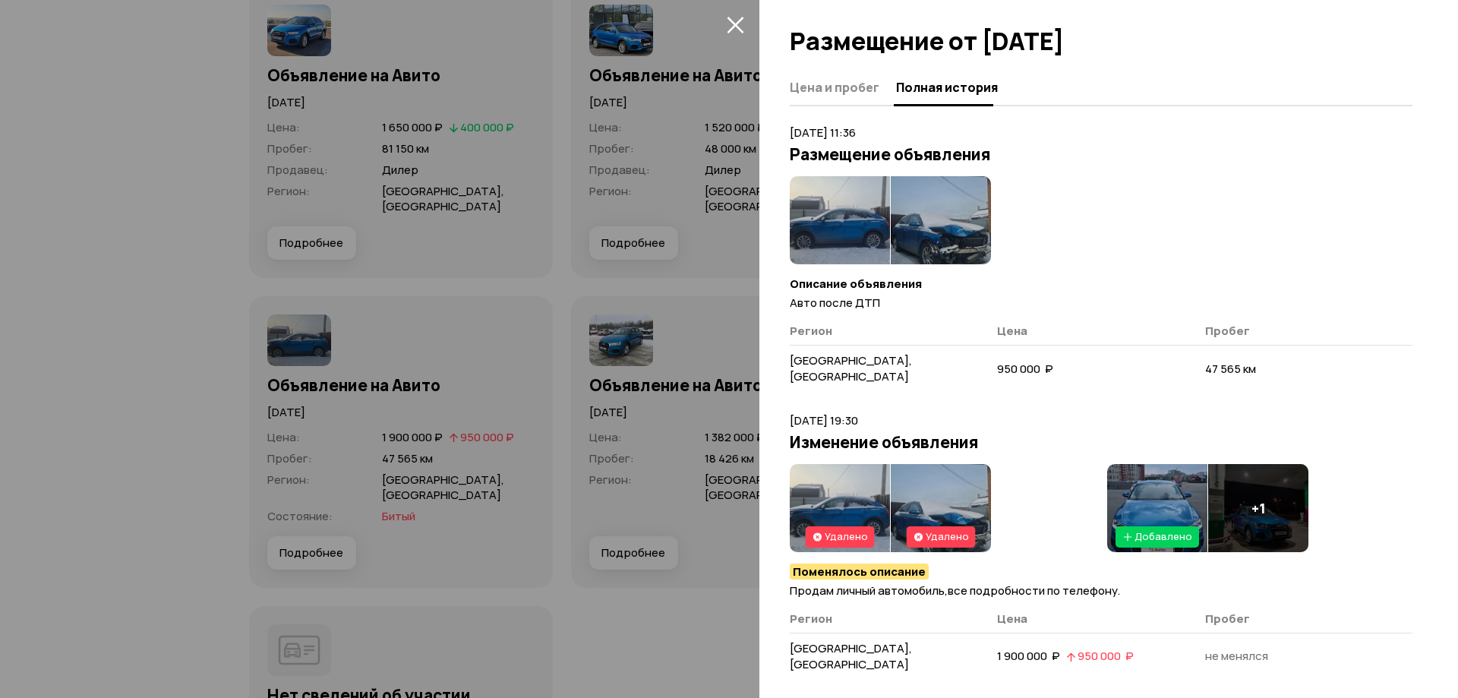
click at [949, 217] on img at bounding box center [941, 220] width 100 height 88
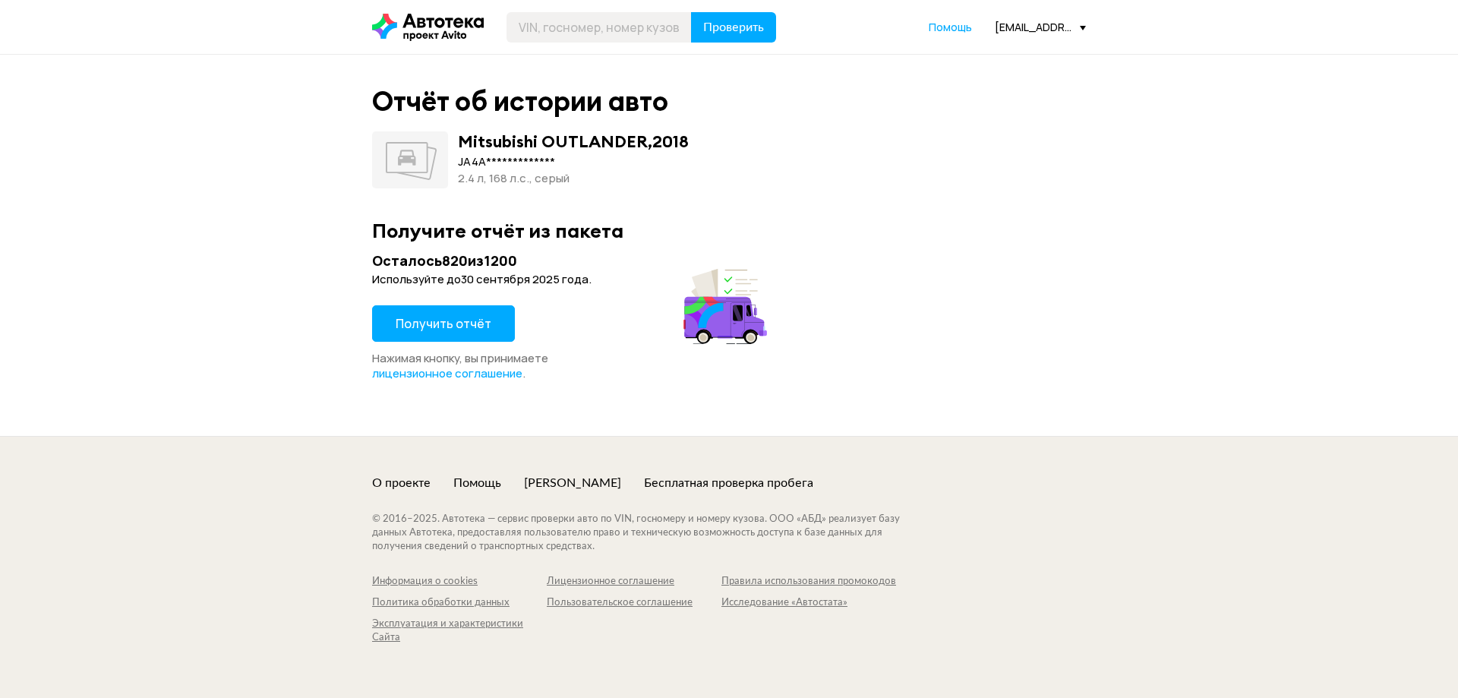
click at [463, 320] on span "Получить отчёт" at bounding box center [444, 323] width 96 height 17
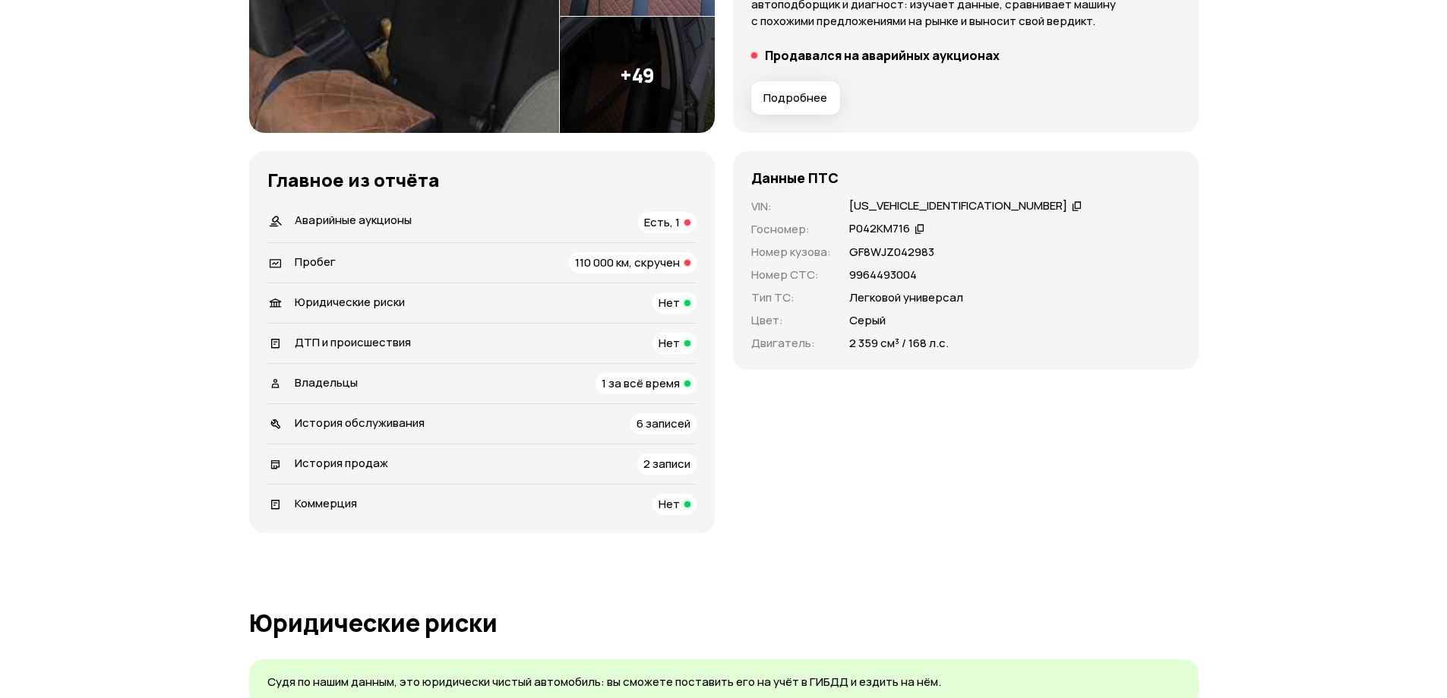
scroll to position [380, 0]
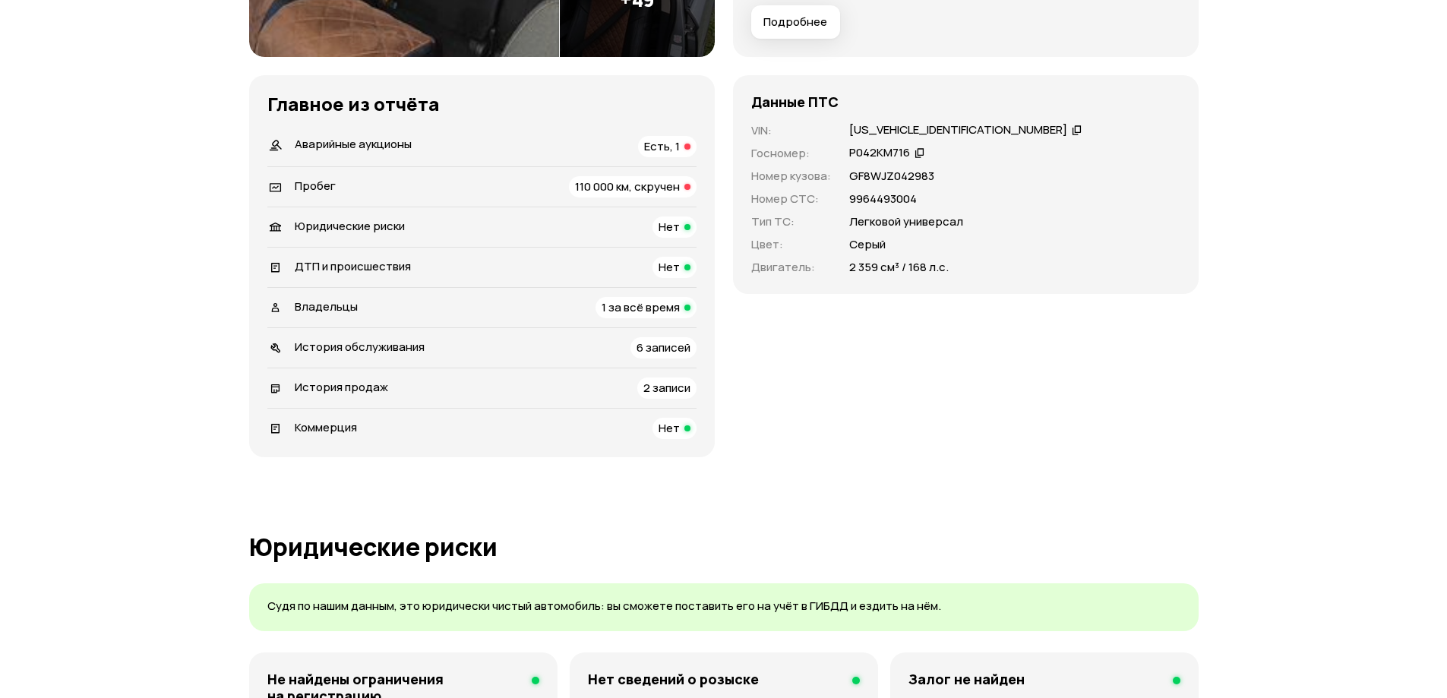
click at [679, 152] on span "Есть, 1" at bounding box center [662, 146] width 36 height 16
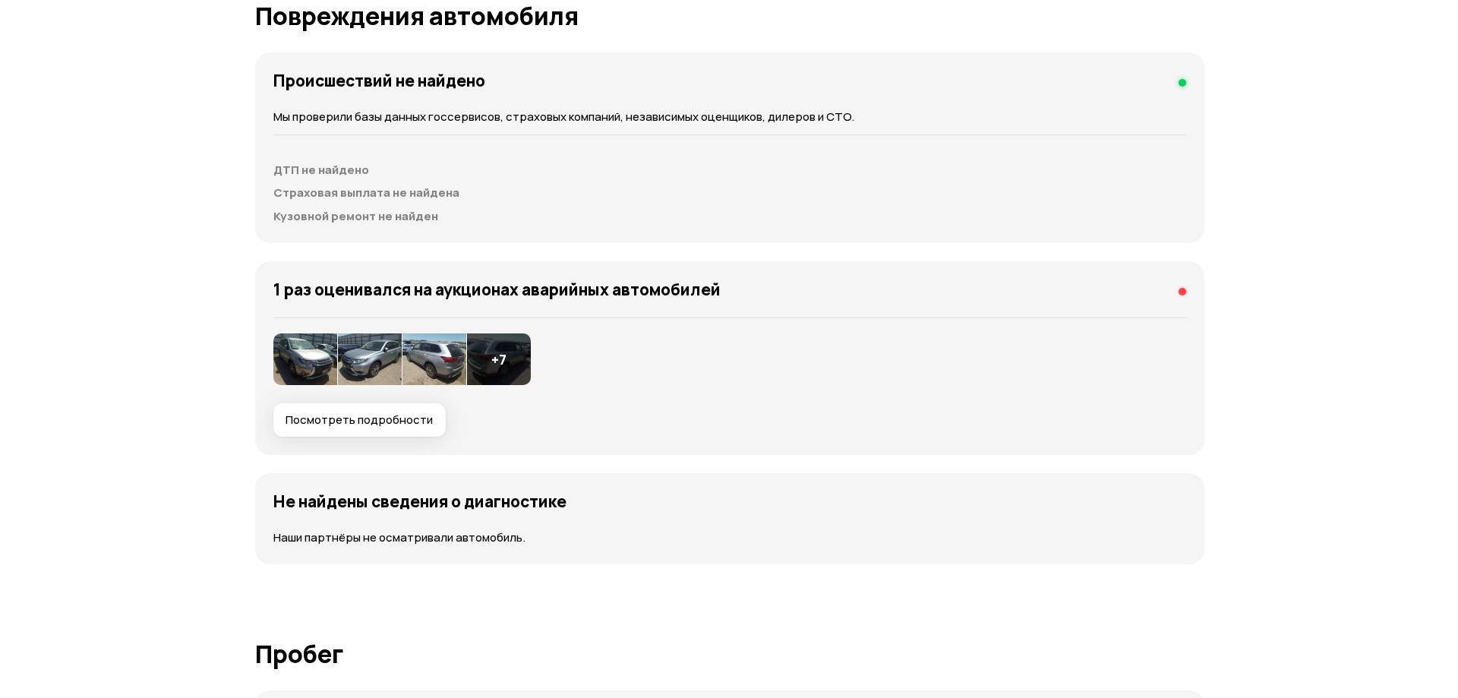
scroll to position [1511, 0]
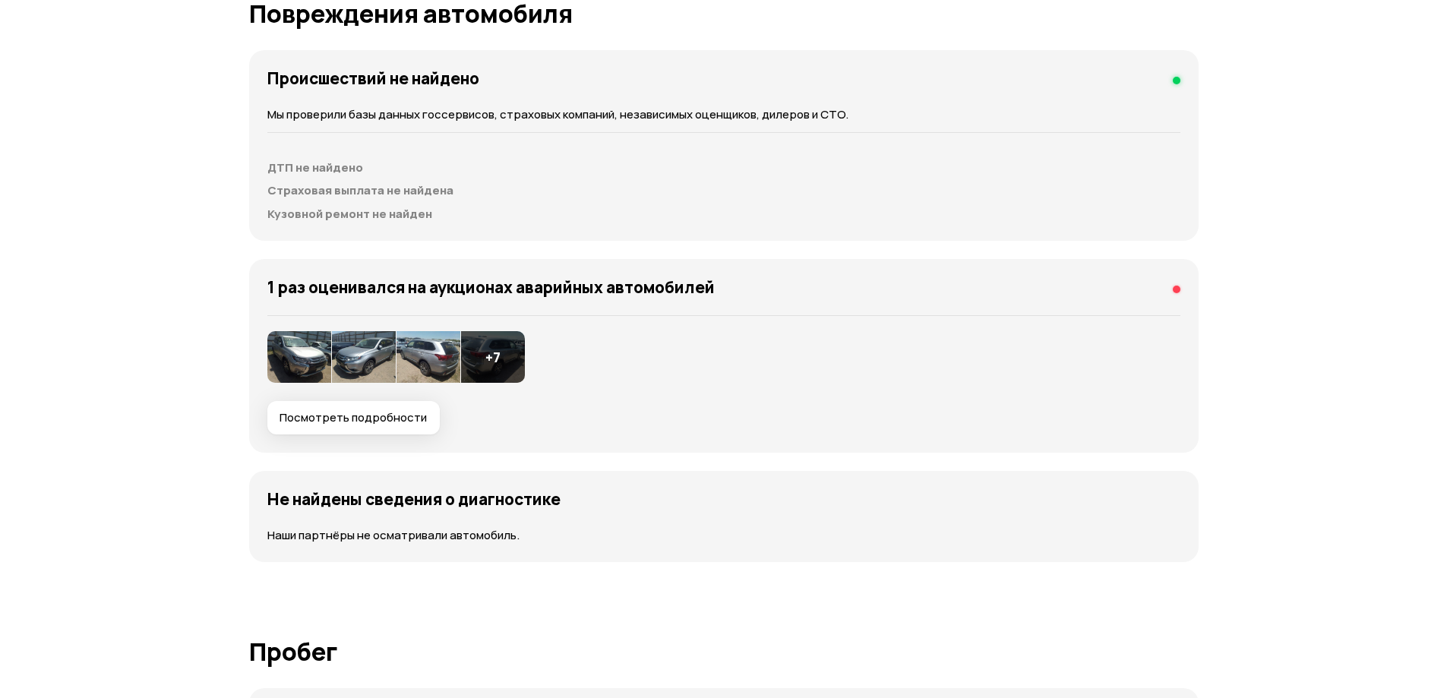
click at [321, 412] on span "Посмотреть подробности" at bounding box center [352, 417] width 147 height 15
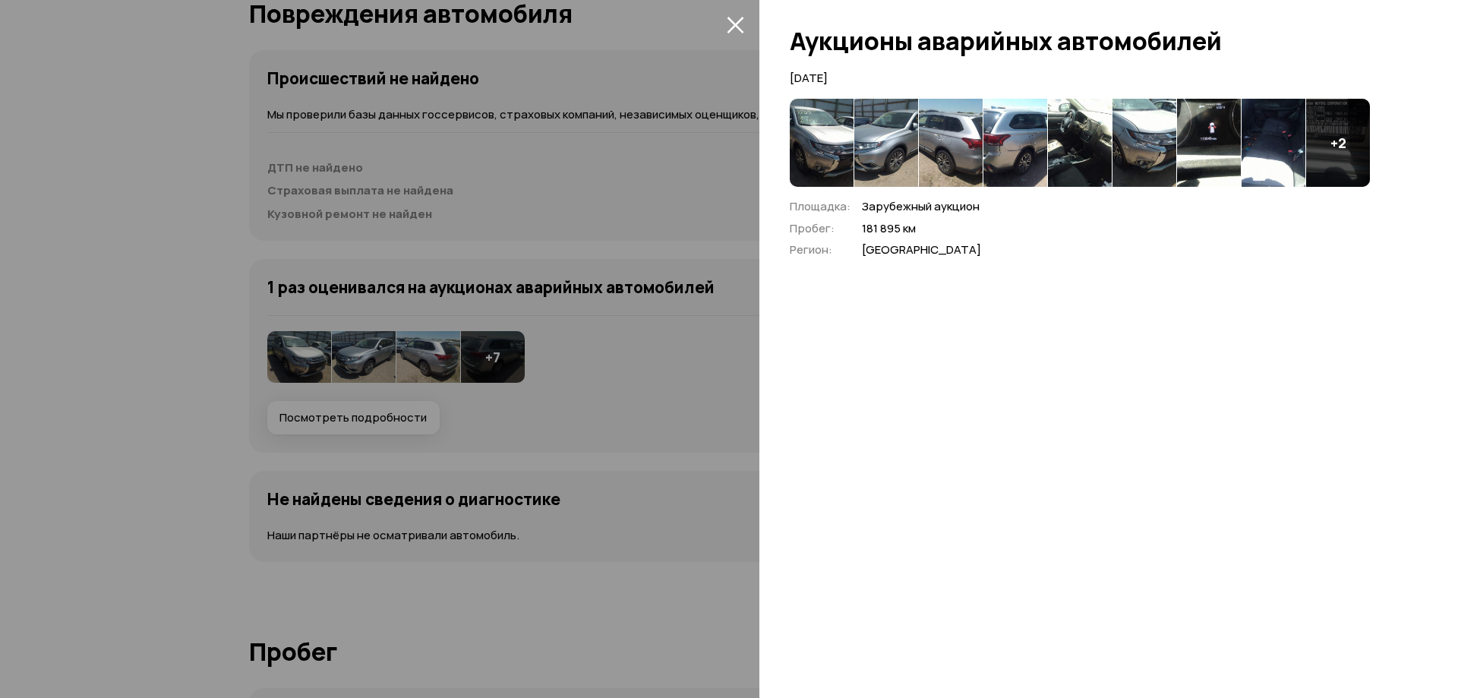
click at [807, 137] on img at bounding box center [822, 143] width 64 height 88
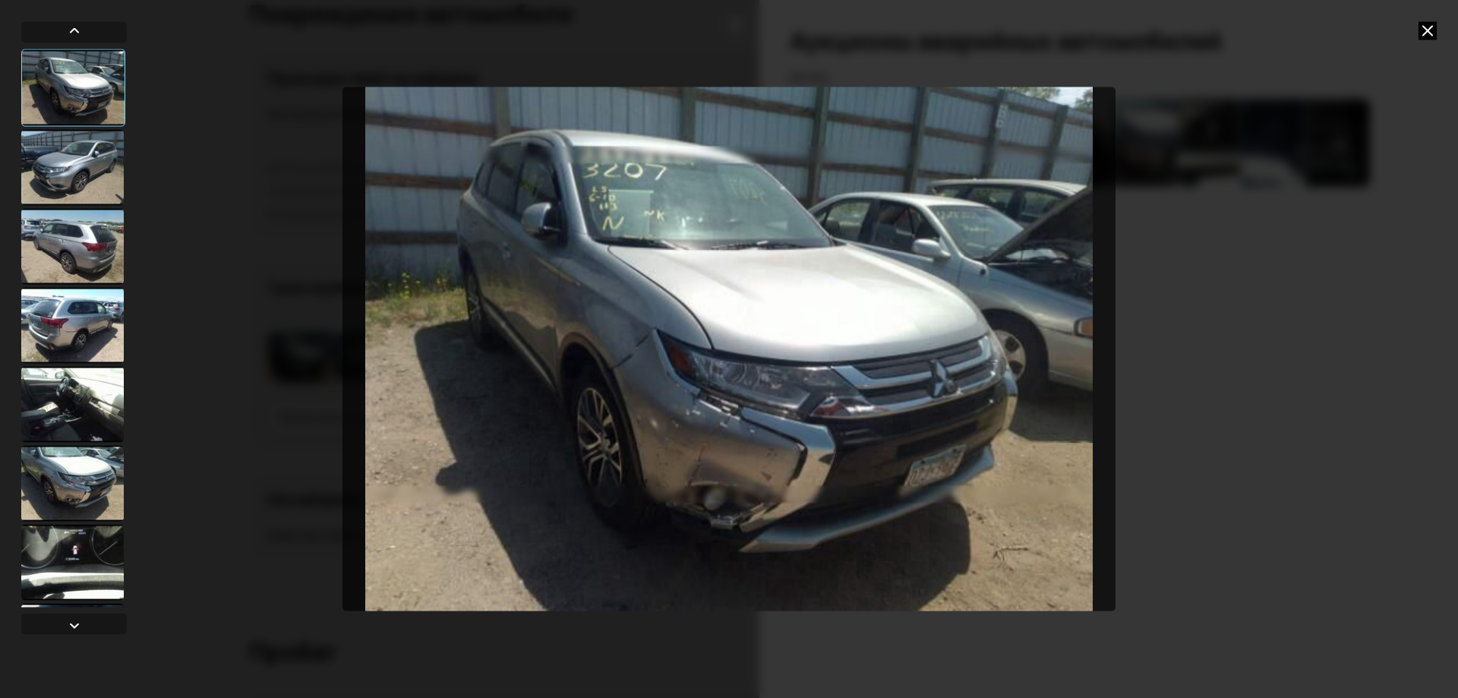
click at [88, 169] on div at bounding box center [72, 167] width 103 height 76
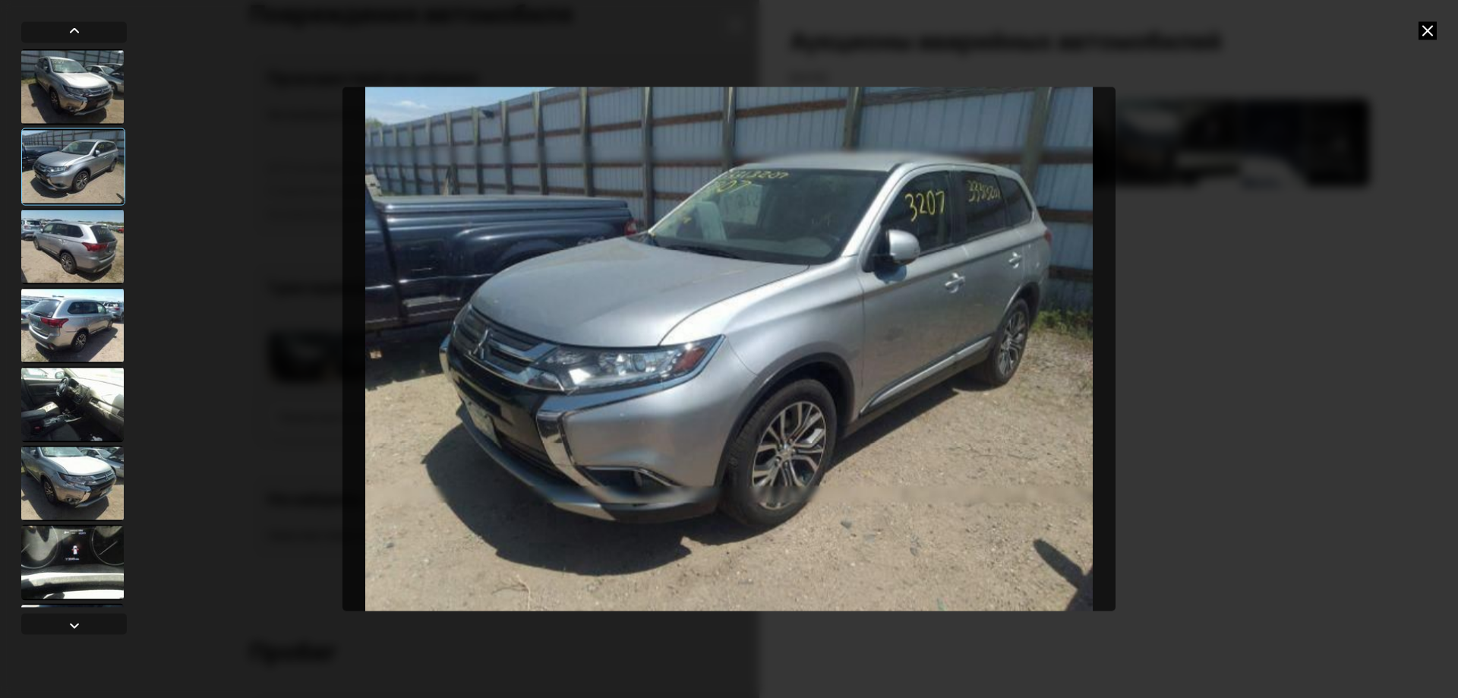
click at [61, 241] on div at bounding box center [72, 246] width 103 height 76
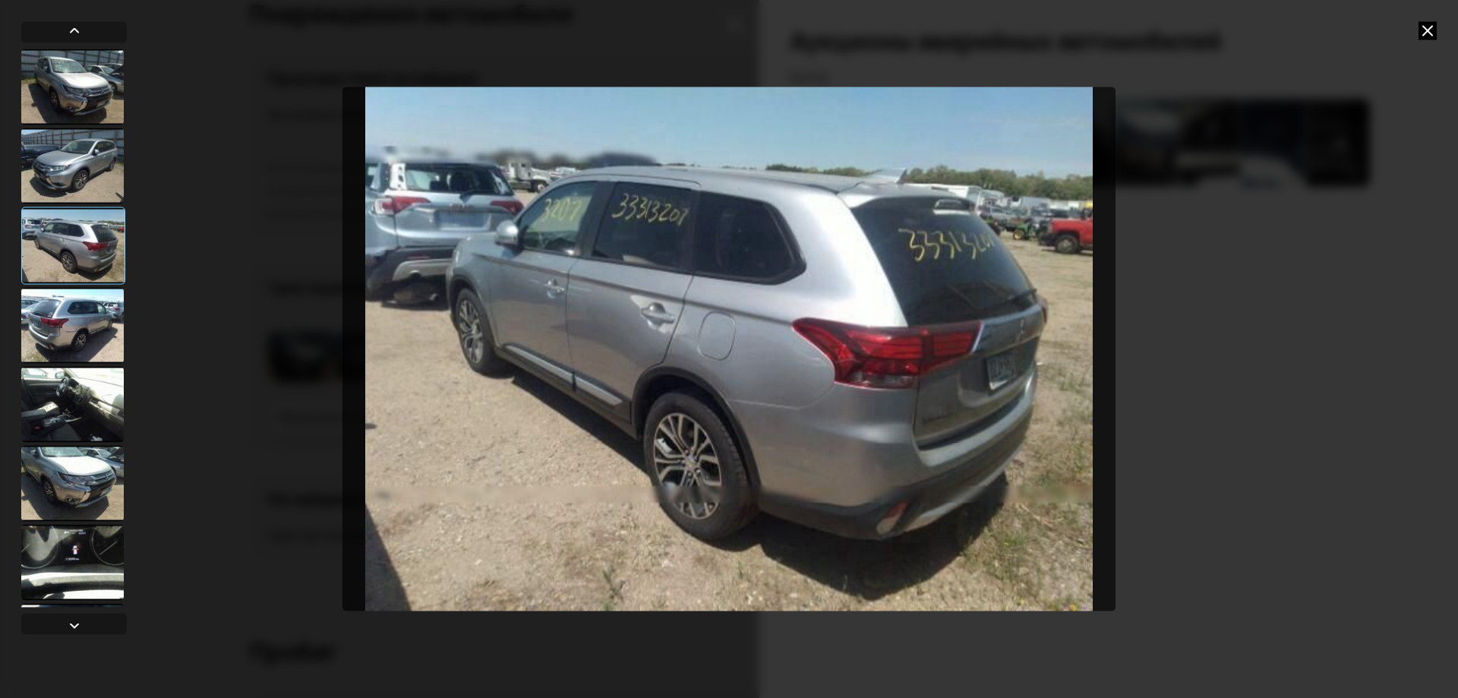
click at [68, 317] on div at bounding box center [72, 325] width 103 height 76
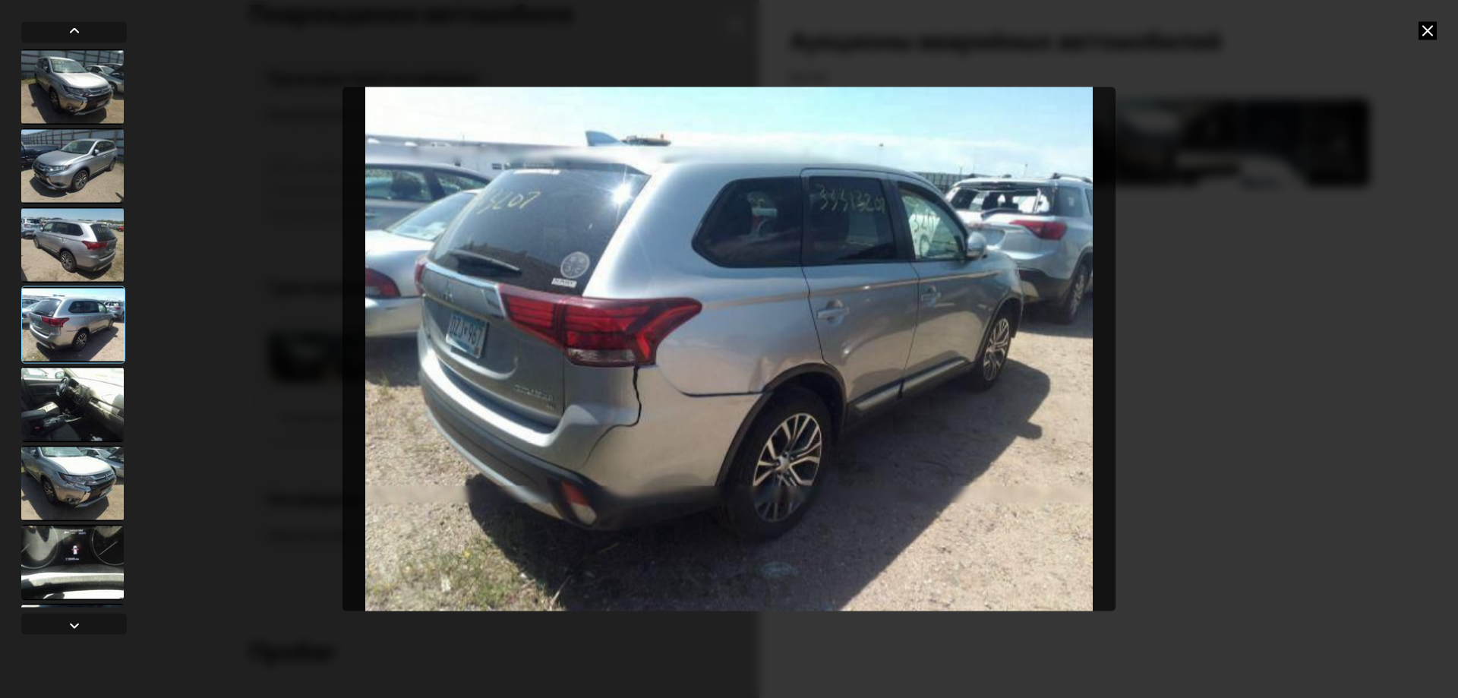
click at [83, 410] on div at bounding box center [72, 404] width 103 height 76
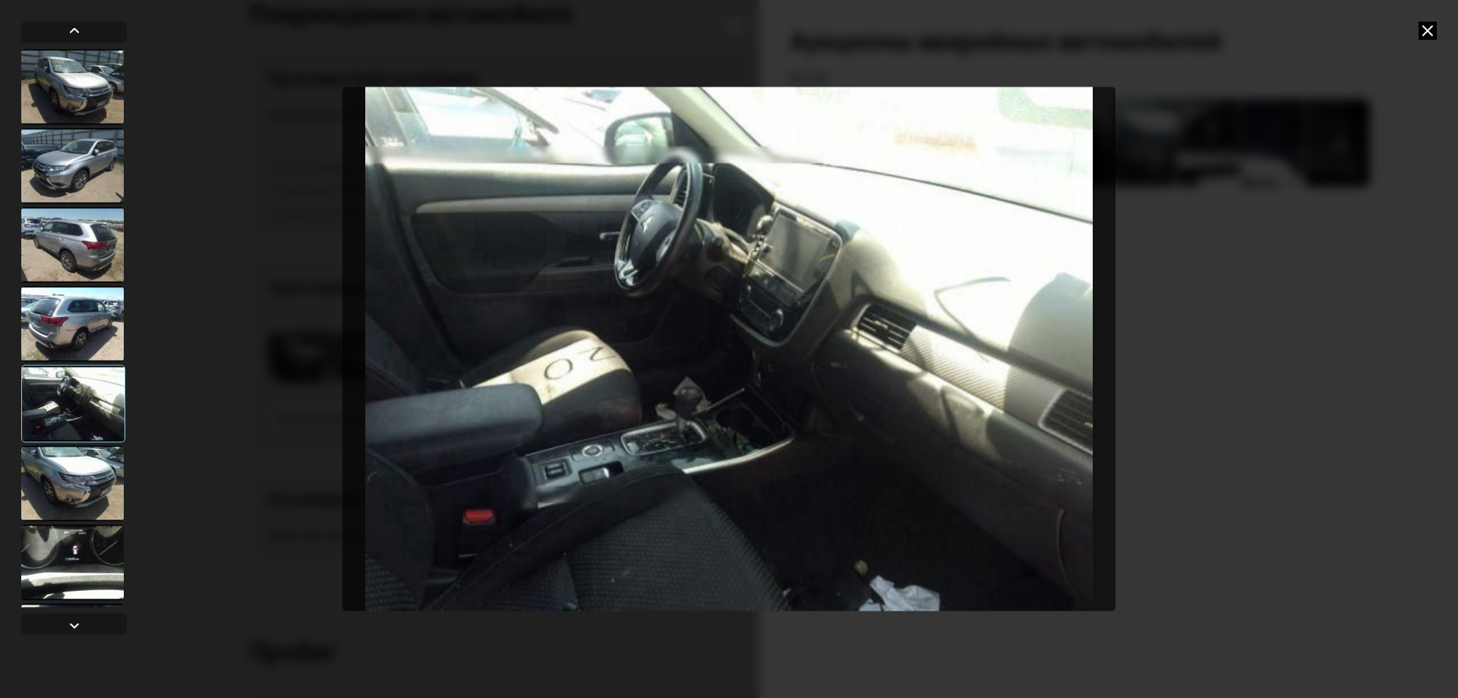
click at [69, 462] on div at bounding box center [72, 483] width 103 height 76
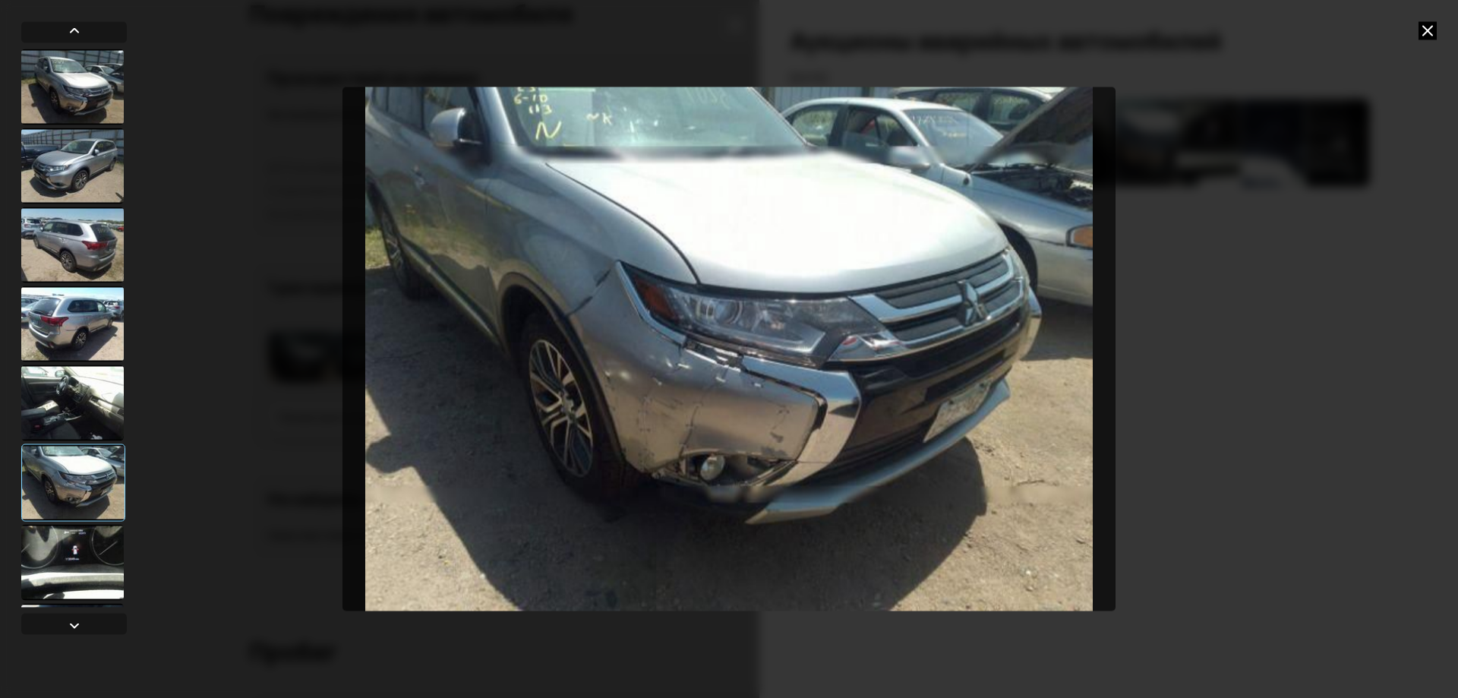
scroll to position [152, 0]
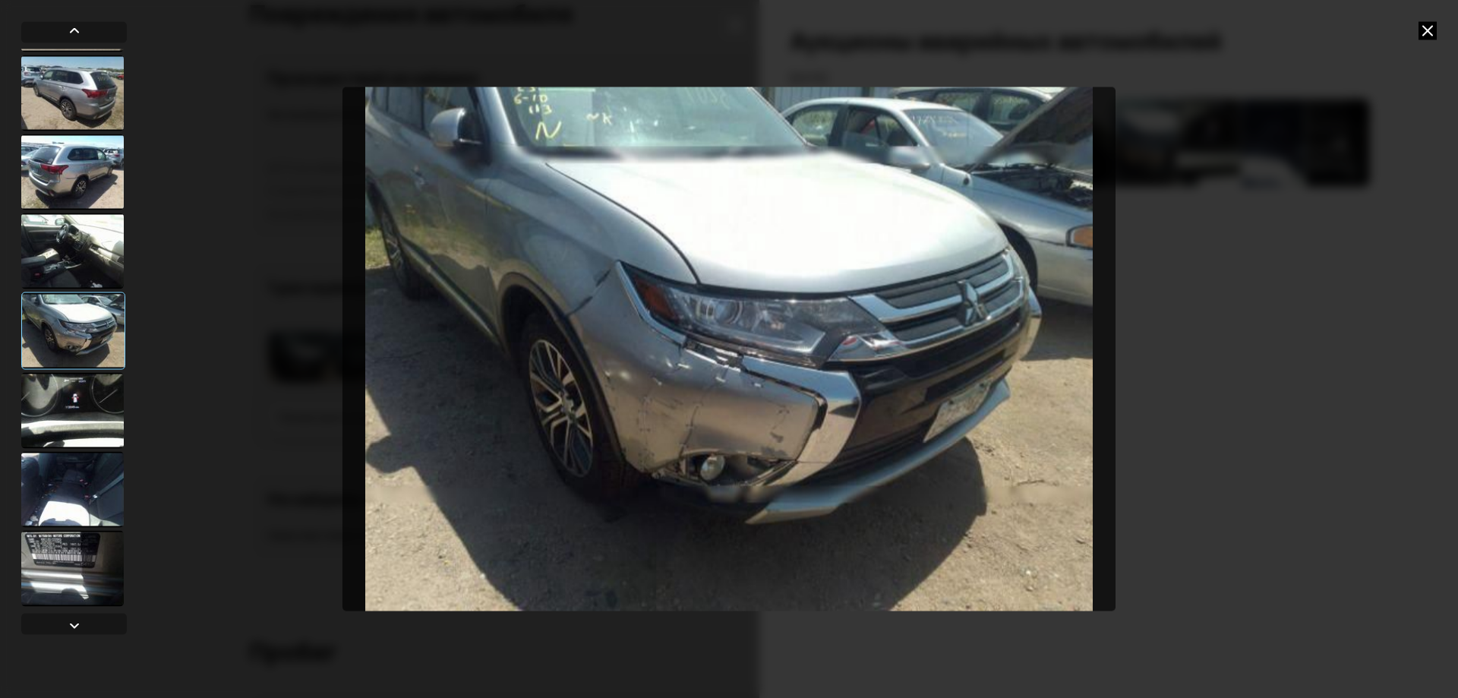
click at [81, 420] on div at bounding box center [72, 410] width 103 height 76
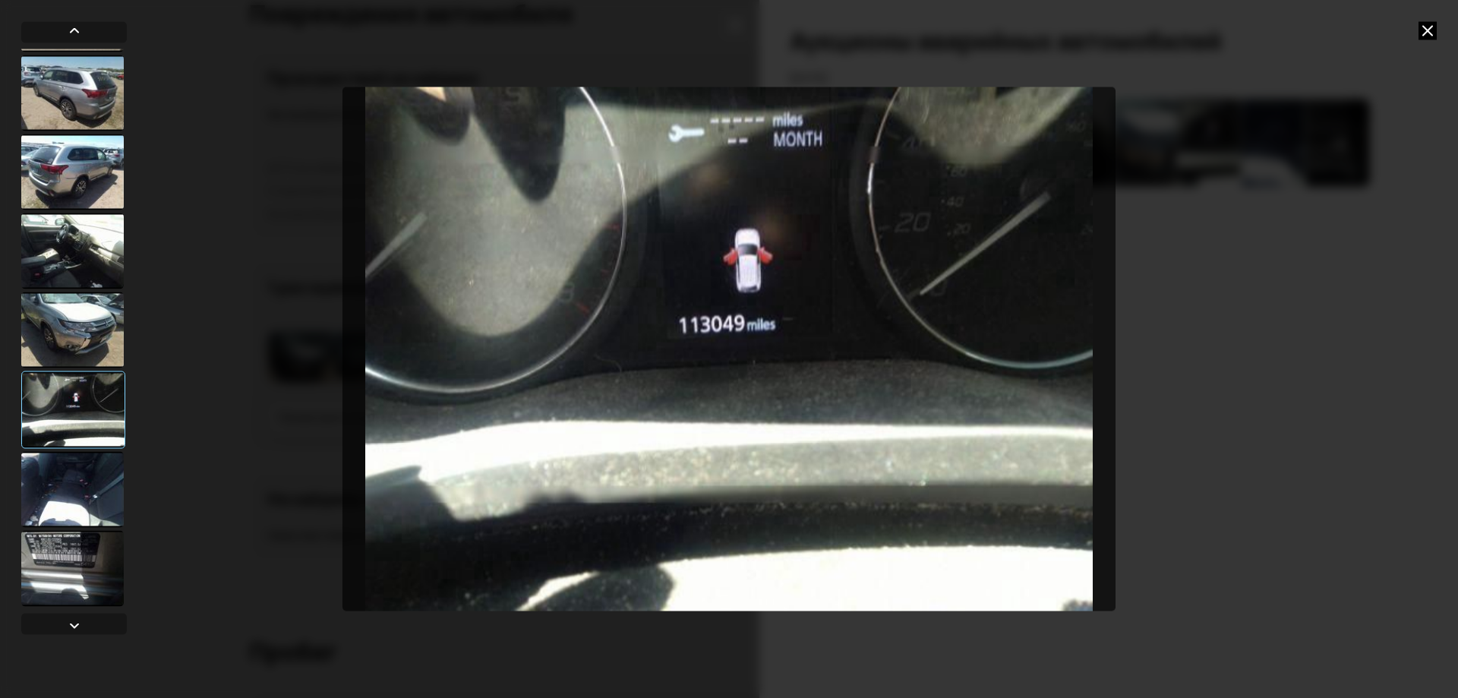
click at [71, 486] on div at bounding box center [72, 489] width 103 height 76
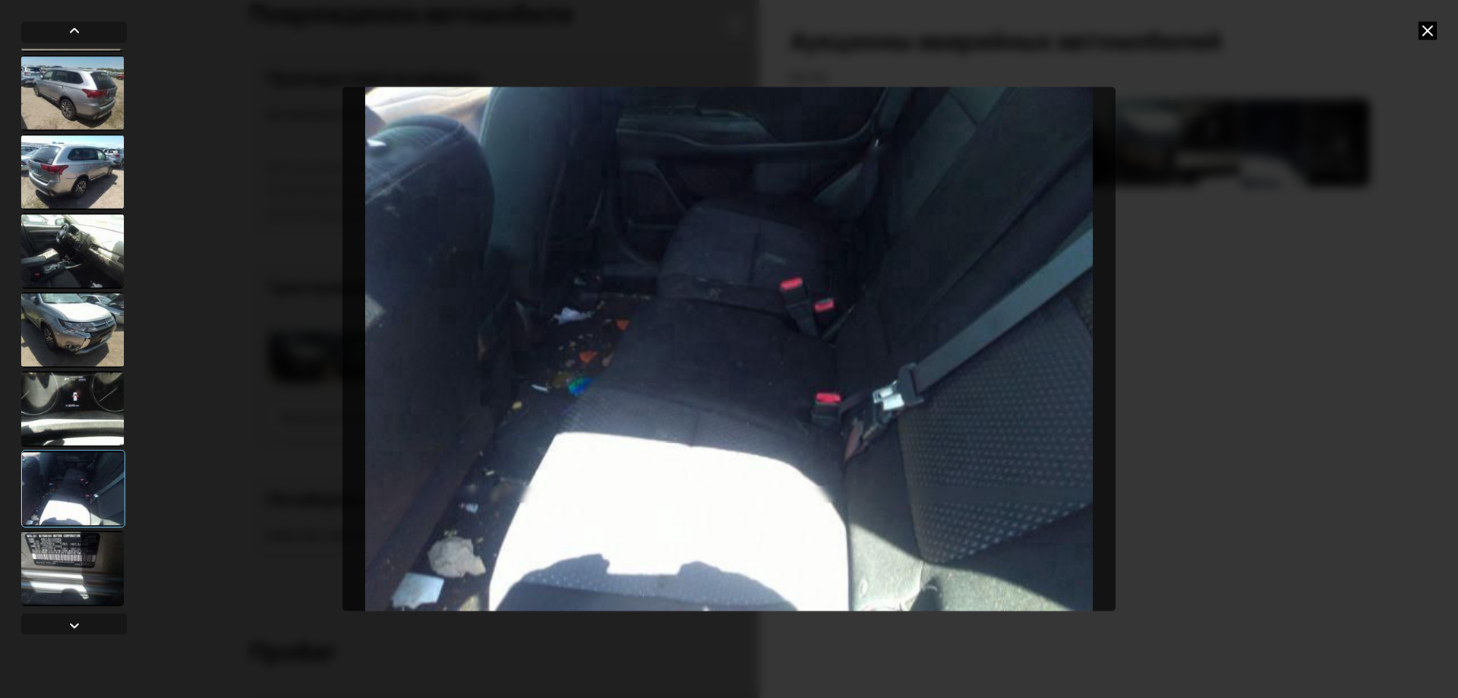
click at [72, 548] on div at bounding box center [72, 568] width 103 height 76
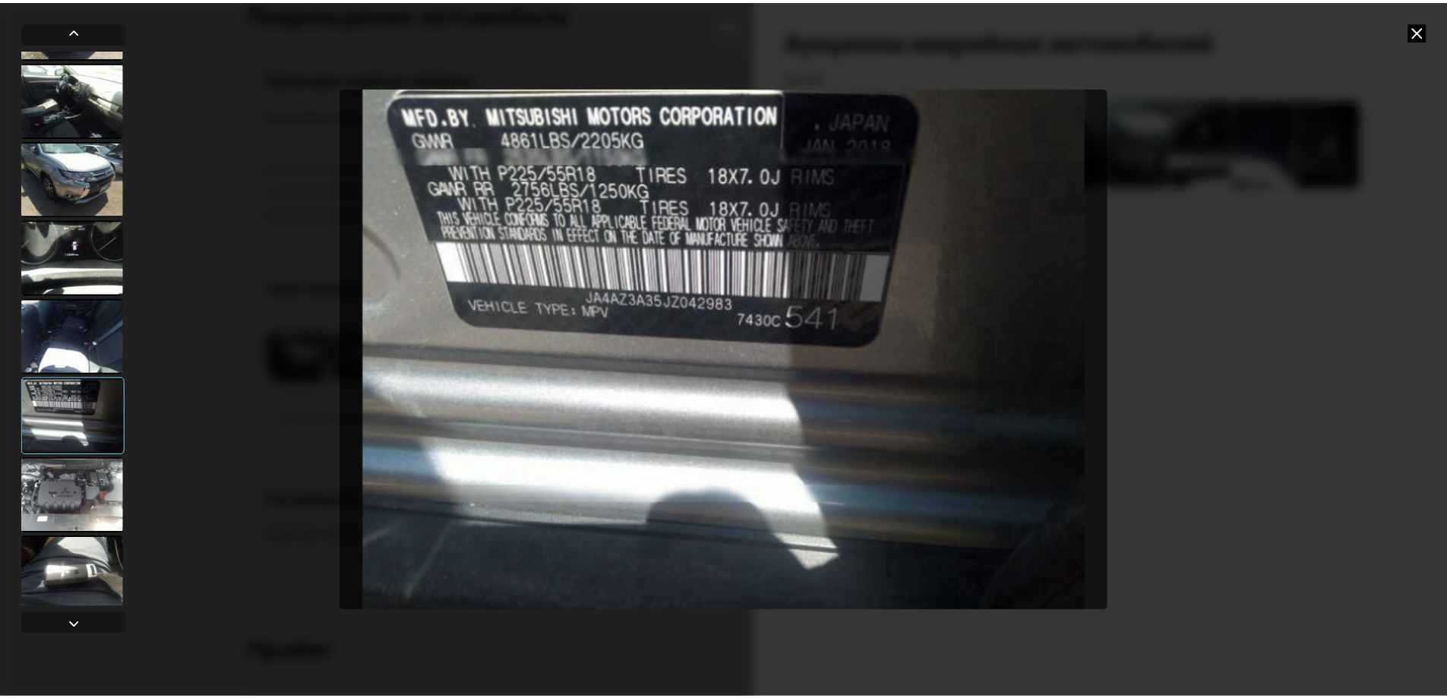
scroll to position [312, 0]
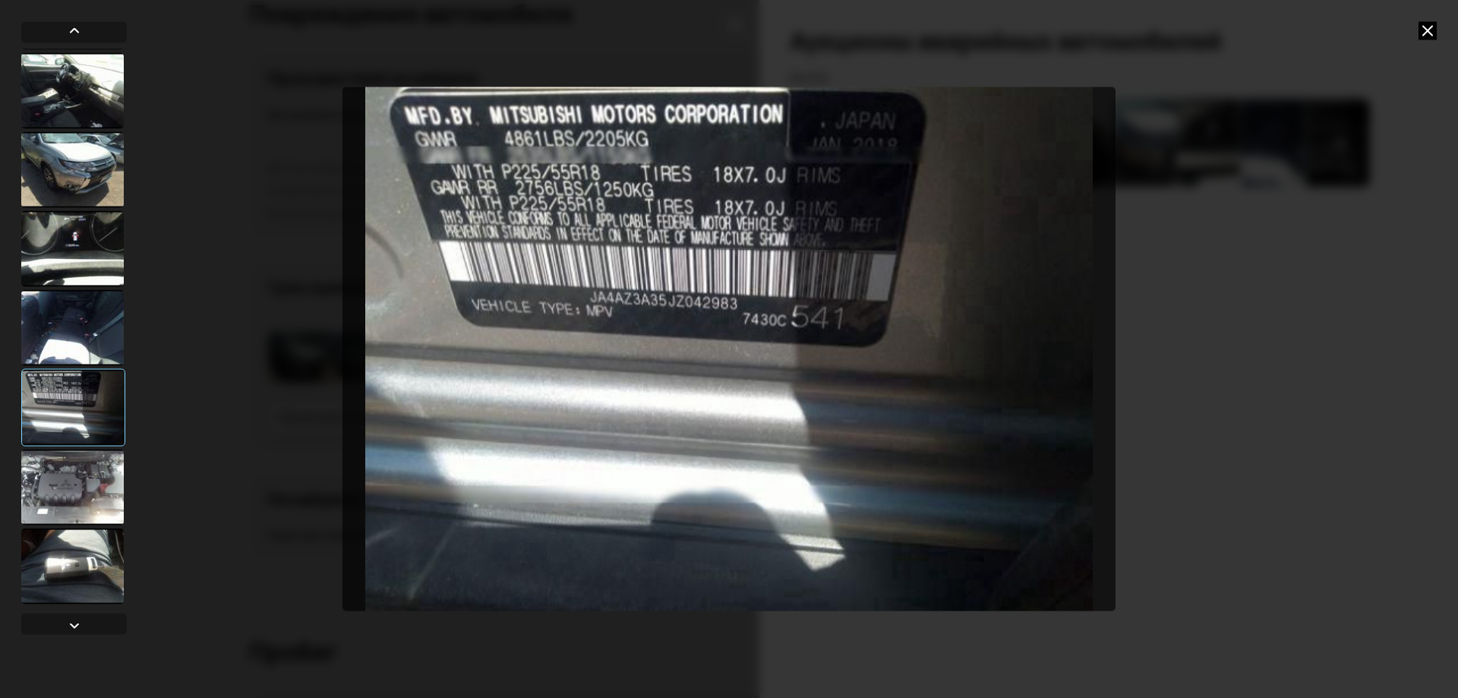
click at [73, 529] on div at bounding box center [72, 566] width 103 height 76
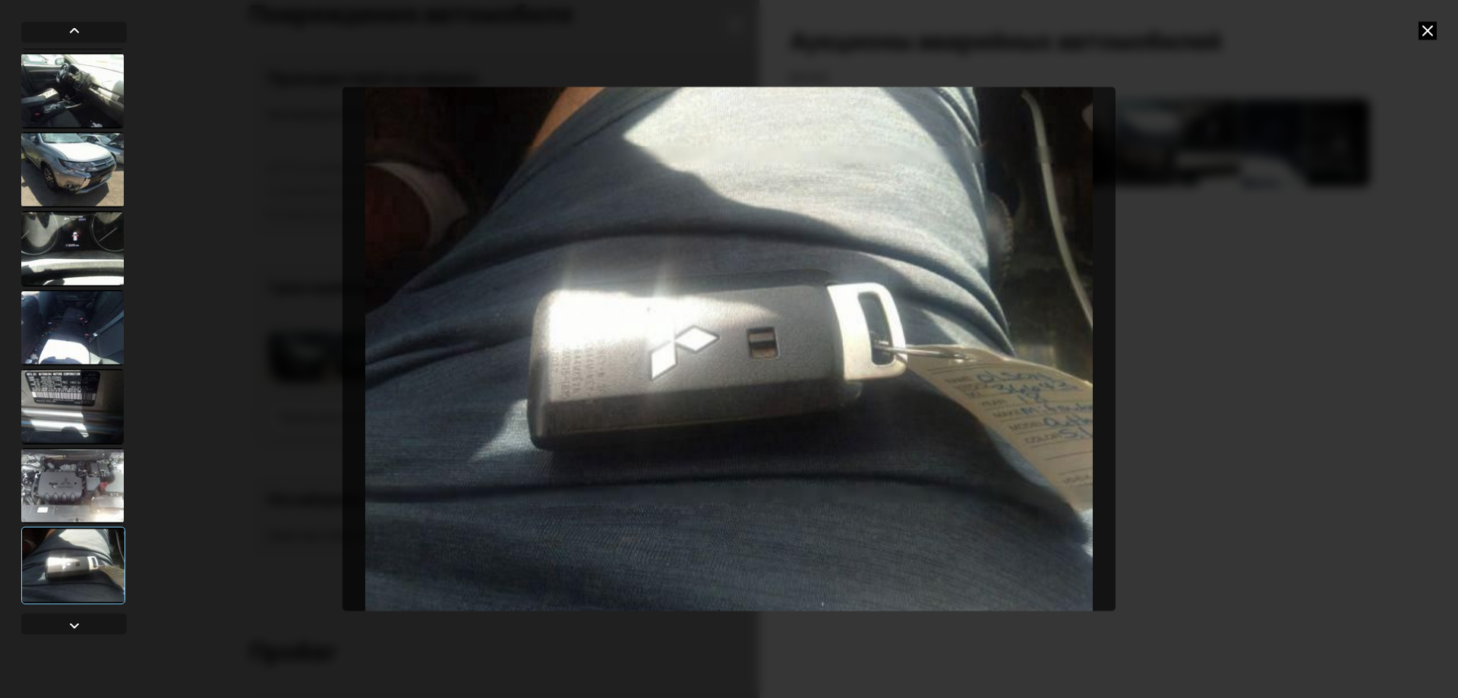
click at [1423, 25] on icon at bounding box center [1428, 30] width 18 height 18
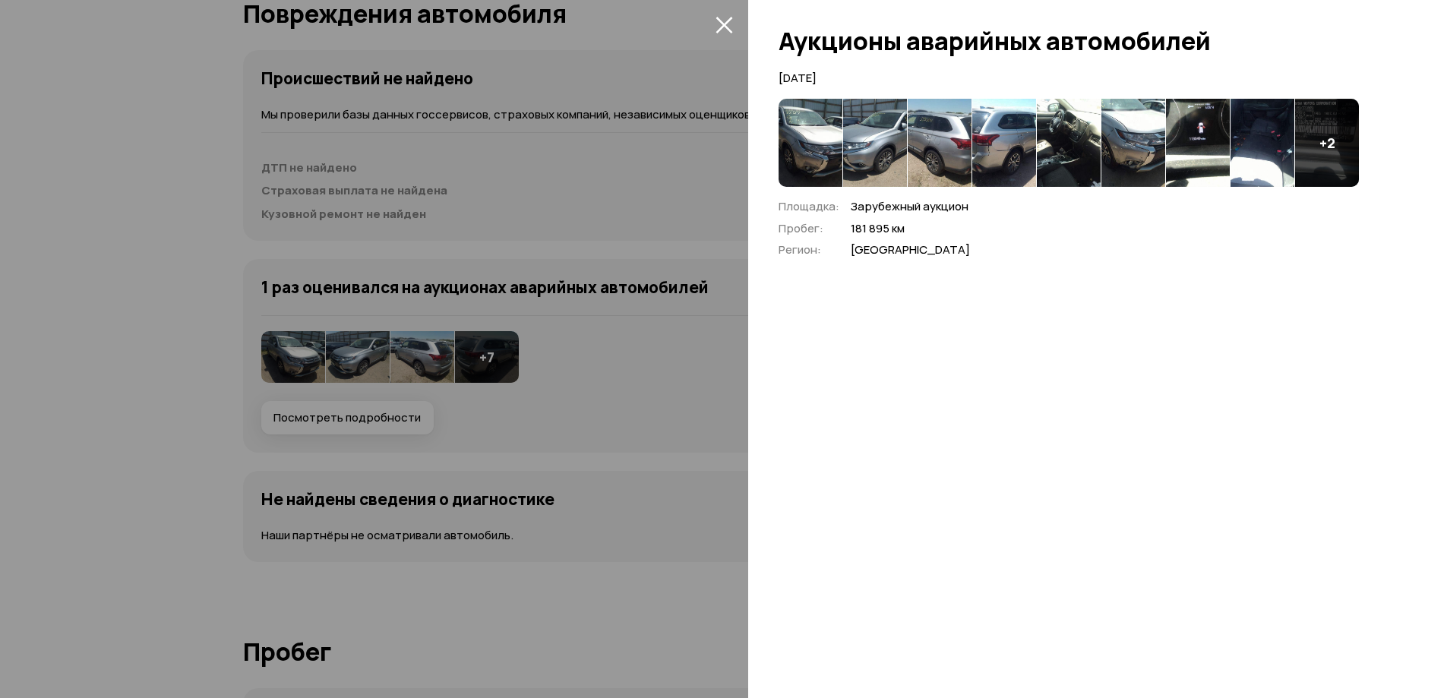
click at [731, 26] on icon "закрыть" at bounding box center [723, 24] width 17 height 17
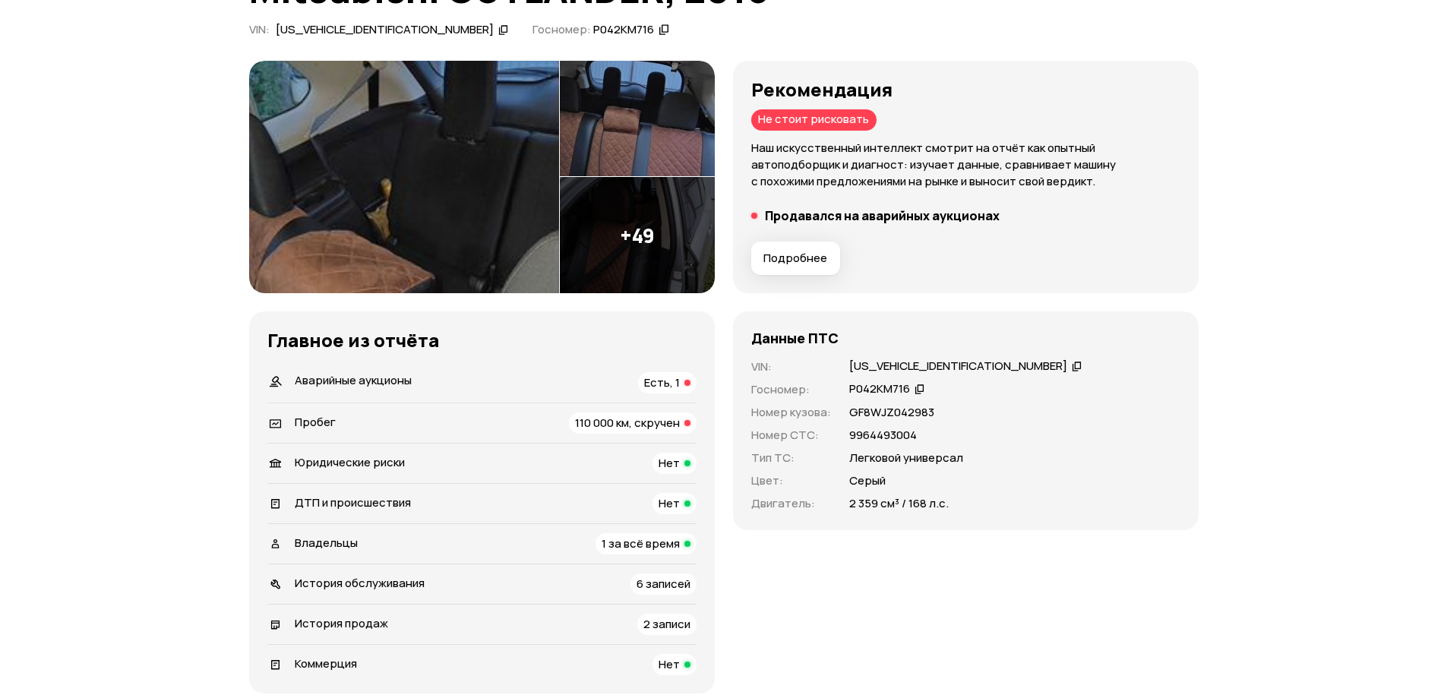
scroll to position [0, 0]
